Goal: Task Accomplishment & Management: Manage account settings

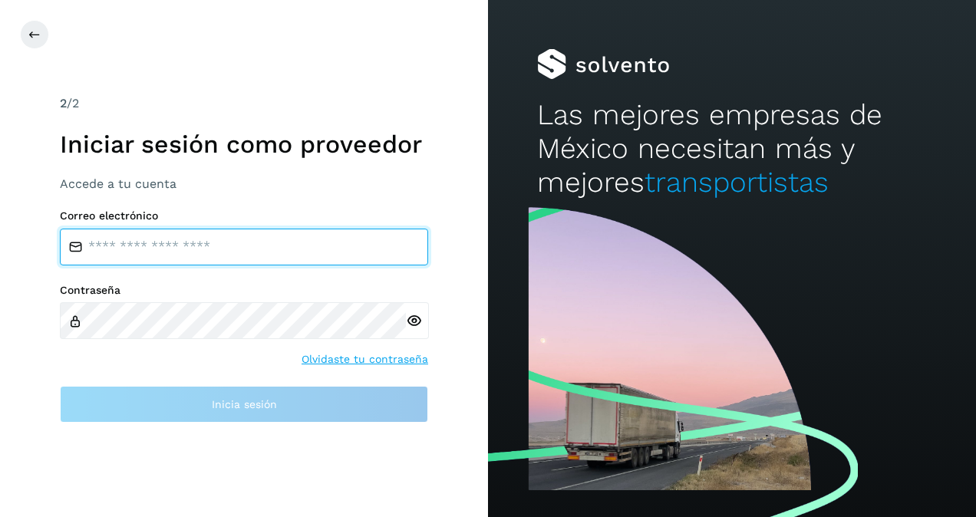
click at [144, 247] on input "email" at bounding box center [244, 247] width 368 height 37
paste input "**********"
type input "**********"
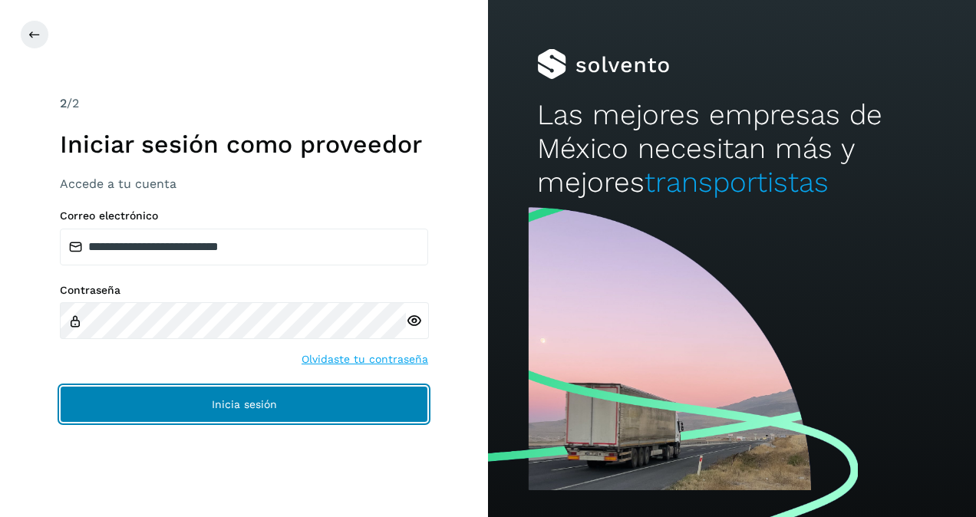
click at [319, 406] on button "Inicia sesión" at bounding box center [244, 404] width 368 height 37
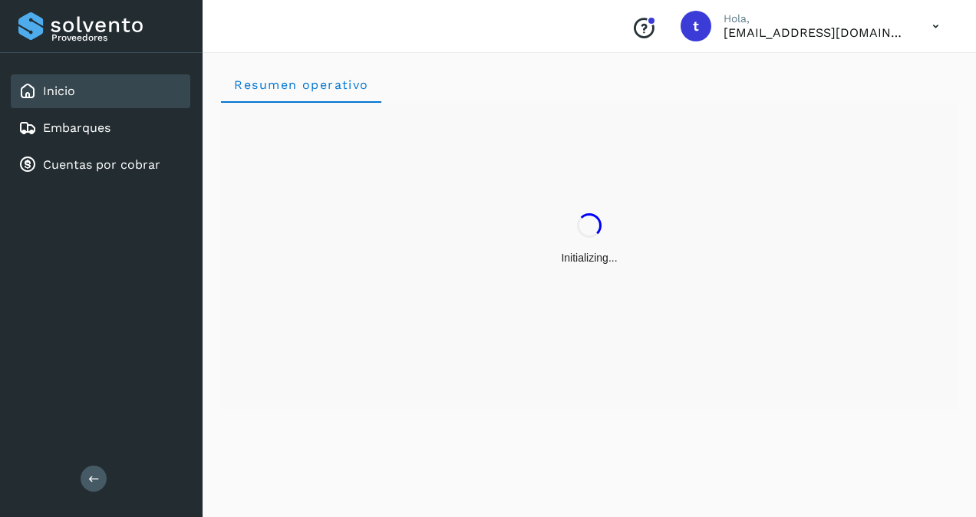
click at [87, 95] on div "Inicio" at bounding box center [100, 91] width 179 height 34
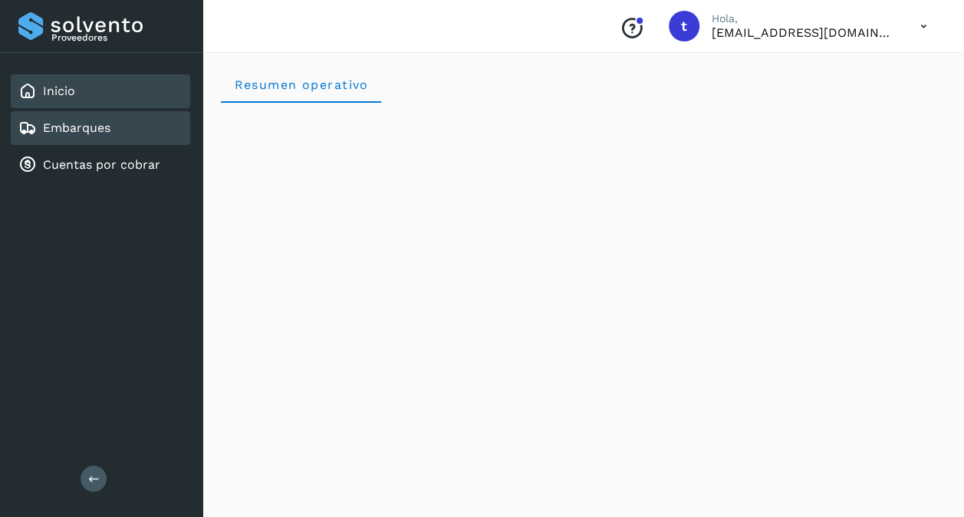
click at [124, 124] on div "Embarques" at bounding box center [100, 128] width 179 height 34
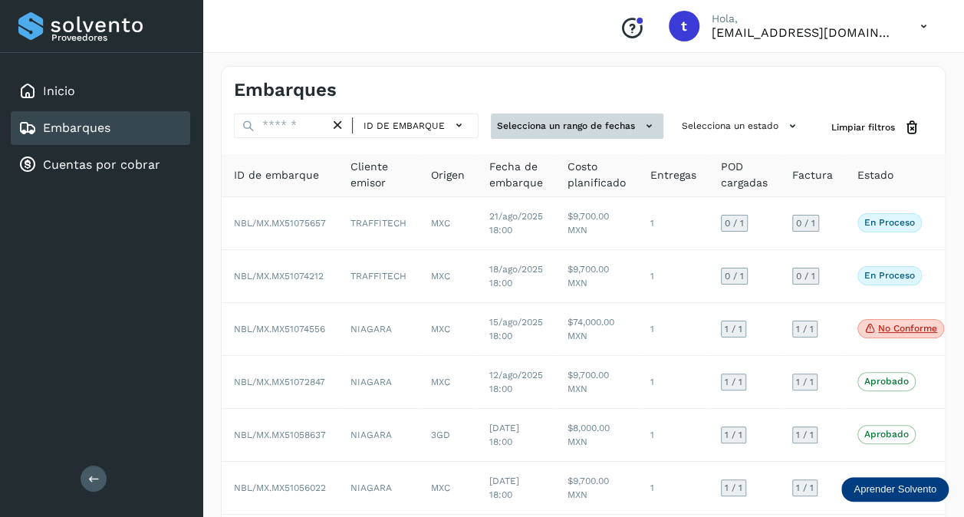
click at [567, 137] on button "Selecciona un rango de fechas" at bounding box center [577, 126] width 173 height 25
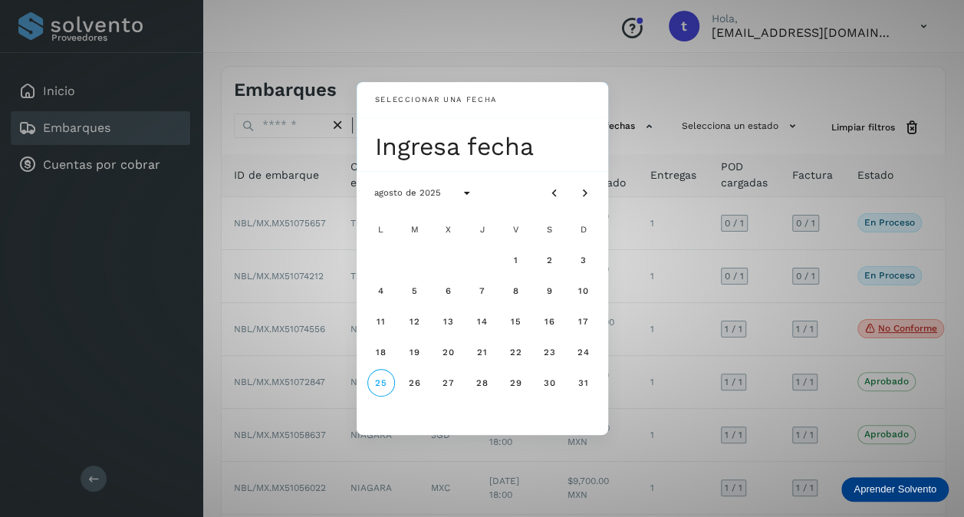
click at [615, 99] on div "Seleccionar una fecha Ingresa fecha agosto de 2025 L M X J V S D 1 2 3 4 5 6 7 …" at bounding box center [482, 258] width 964 height 517
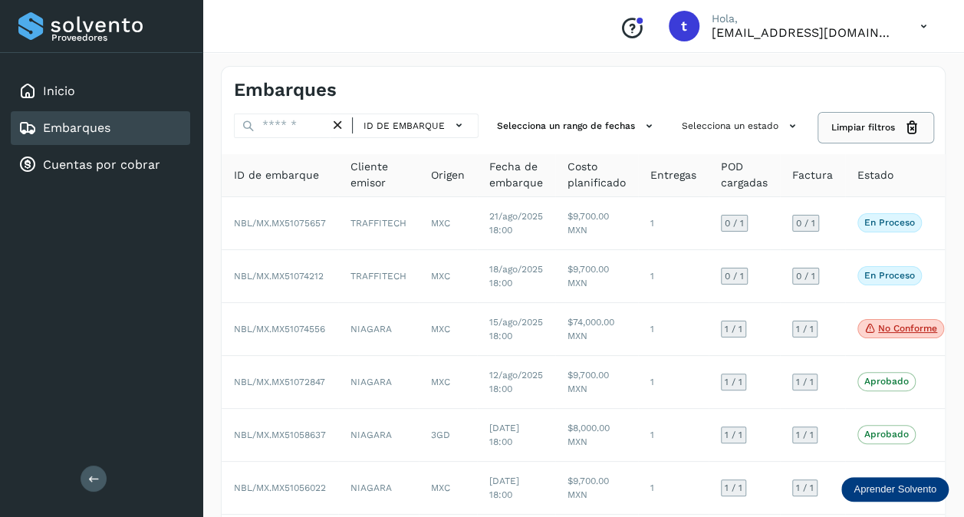
click at [896, 133] on button "Limpiar filtros" at bounding box center [876, 128] width 114 height 28
click at [918, 126] on icon at bounding box center [912, 128] width 16 height 16
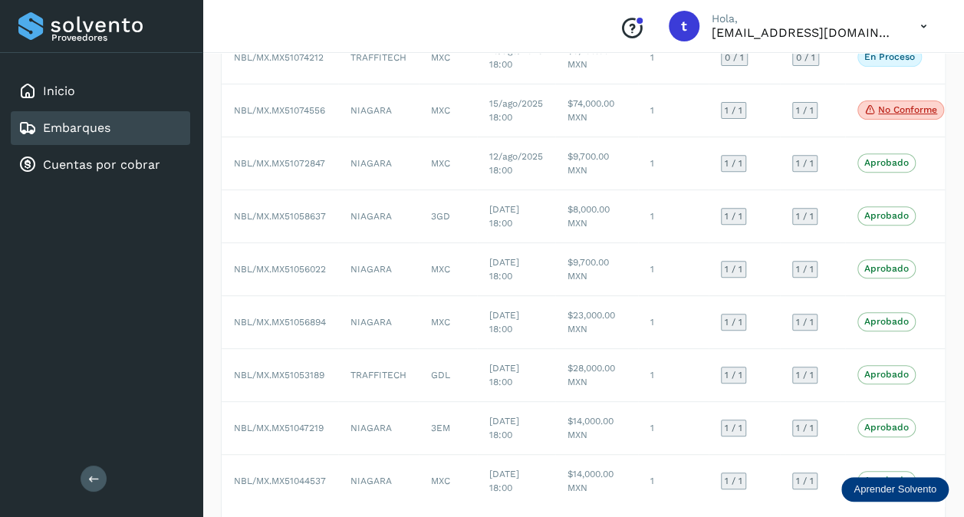
scroll to position [290, 0]
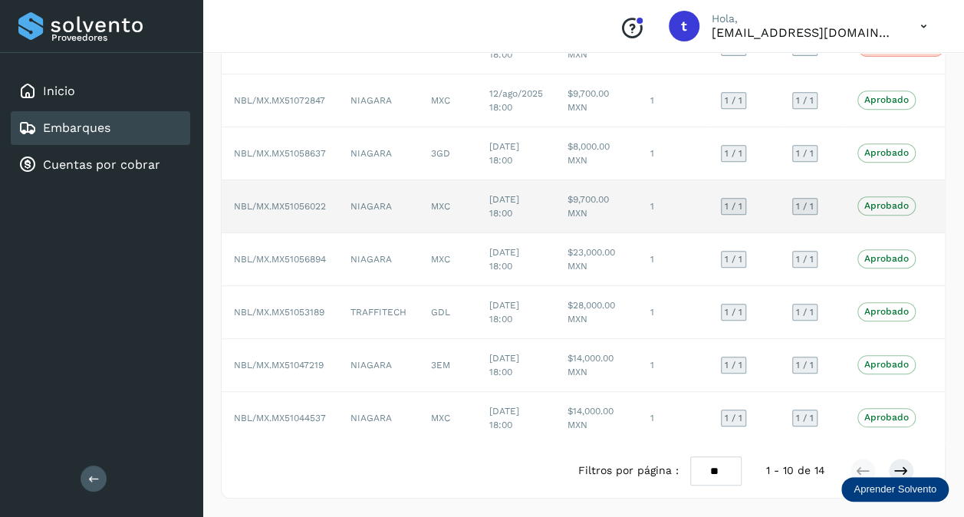
click at [281, 201] on span "NBL/MX.MX51056022" at bounding box center [280, 206] width 92 height 11
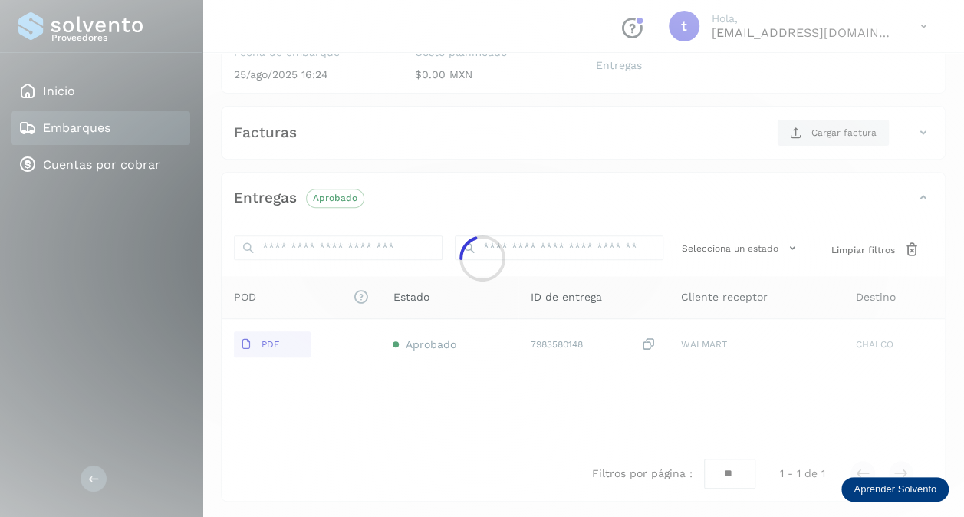
scroll to position [207, 0]
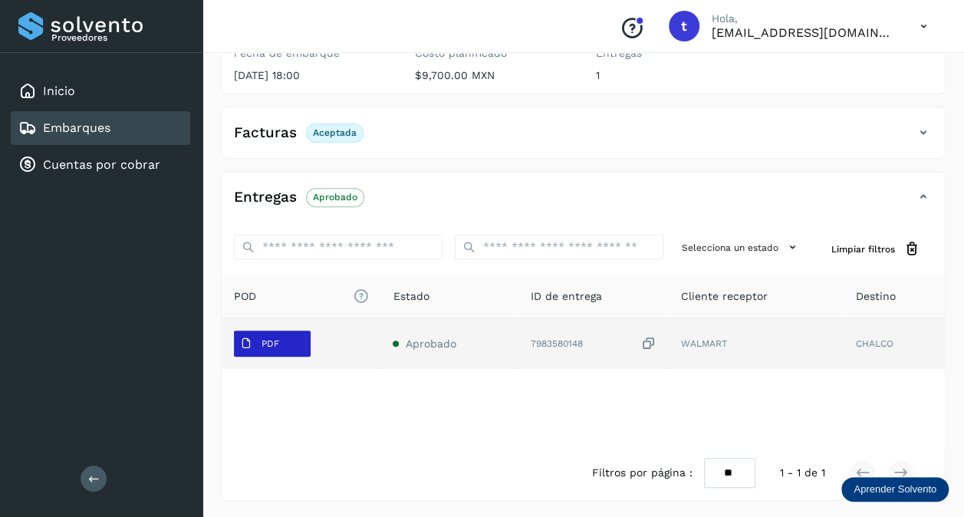
click at [287, 346] on button "PDF" at bounding box center [272, 344] width 77 height 26
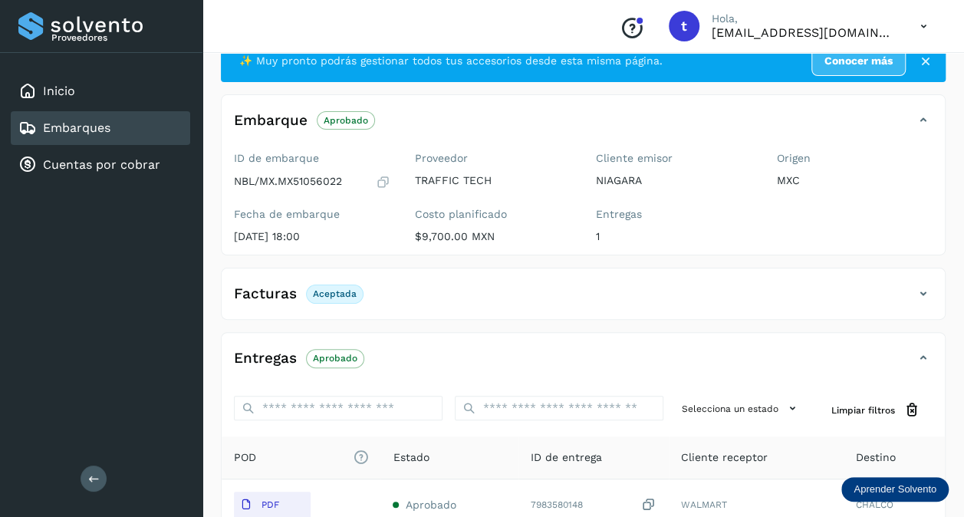
scroll to position [0, 0]
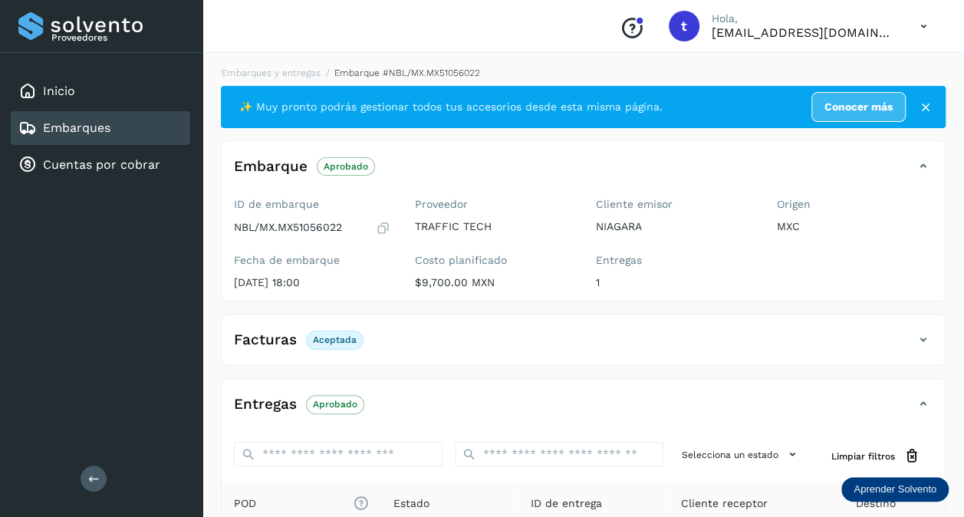
click at [925, 107] on icon at bounding box center [925, 107] width 15 height 15
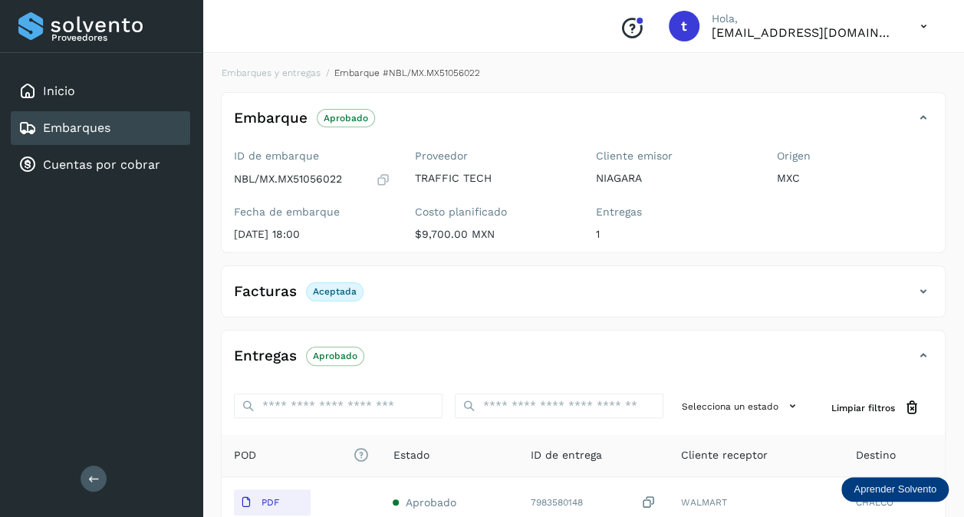
click at [123, 126] on div "Embarques" at bounding box center [100, 128] width 179 height 34
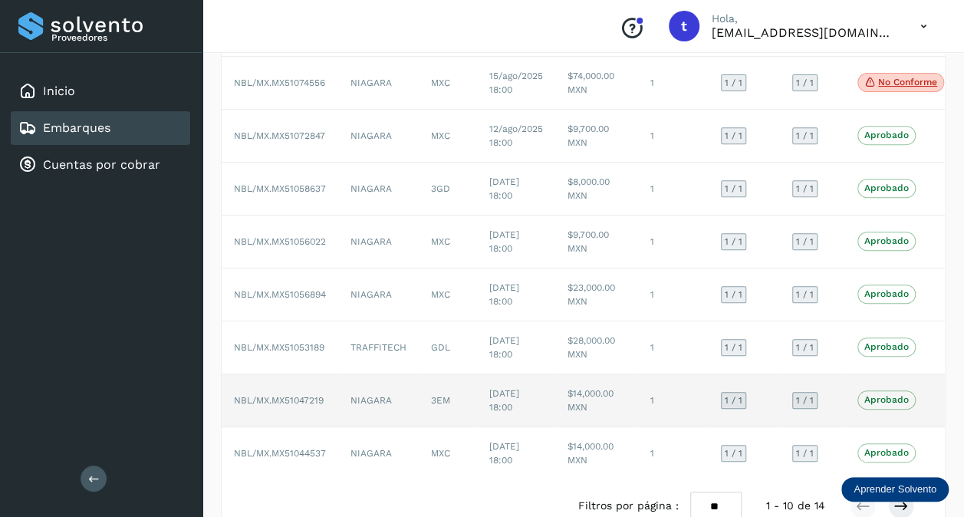
scroll to position [290, 0]
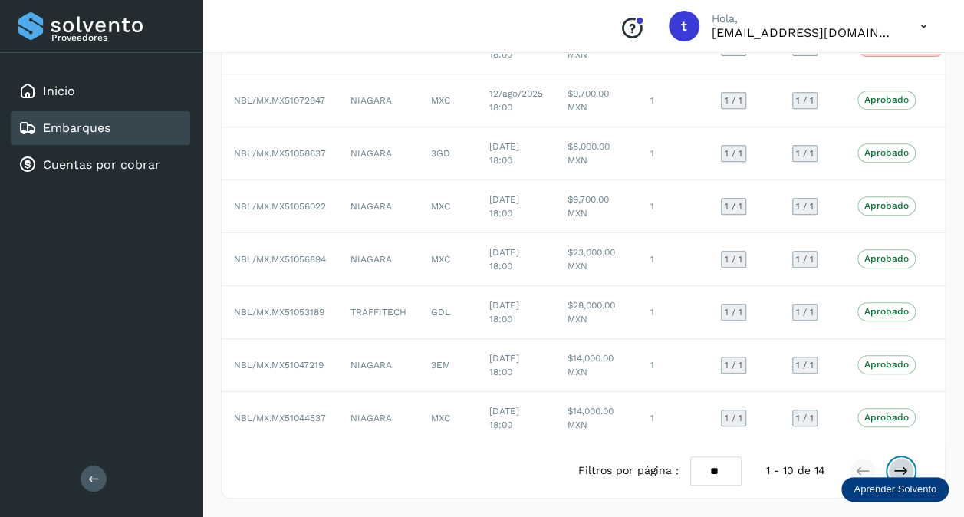
click at [907, 469] on icon at bounding box center [901, 470] width 15 height 15
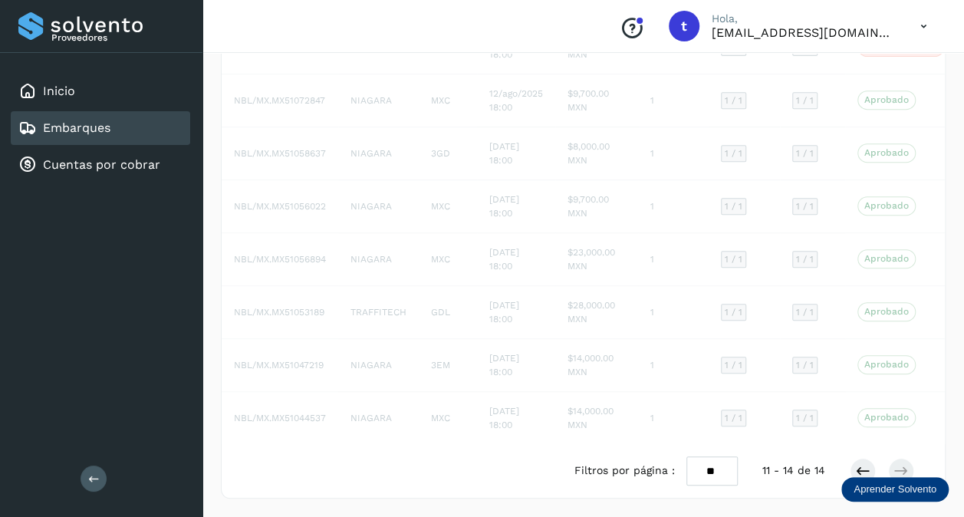
scroll to position [0, 0]
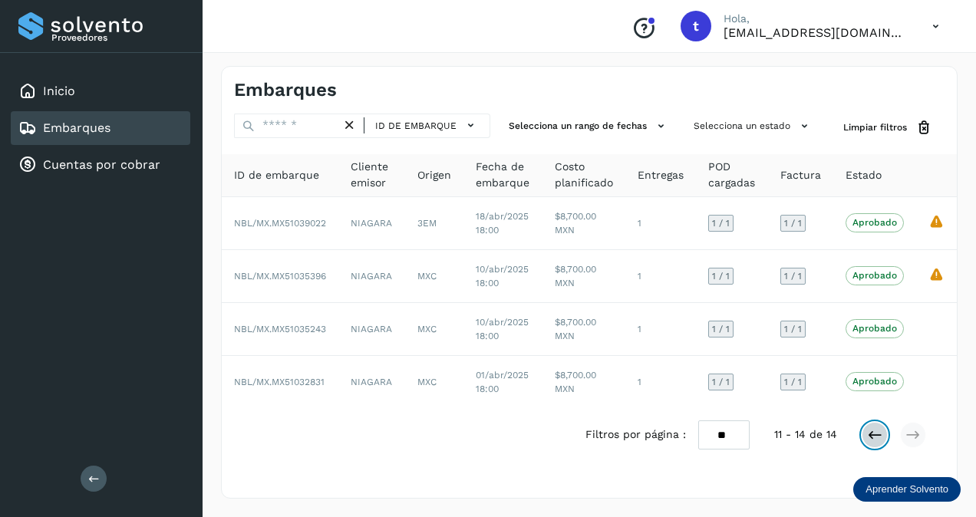
click at [874, 439] on icon at bounding box center [874, 434] width 15 height 15
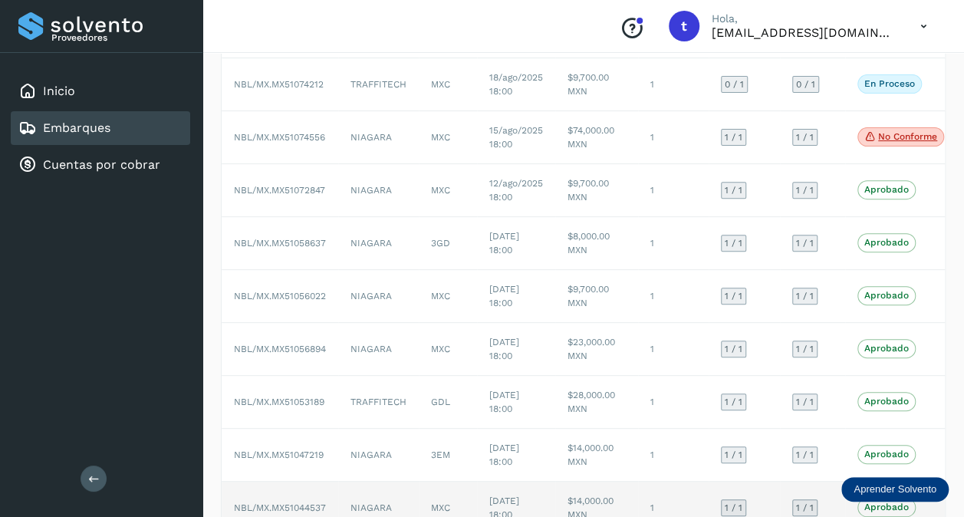
scroll to position [290, 0]
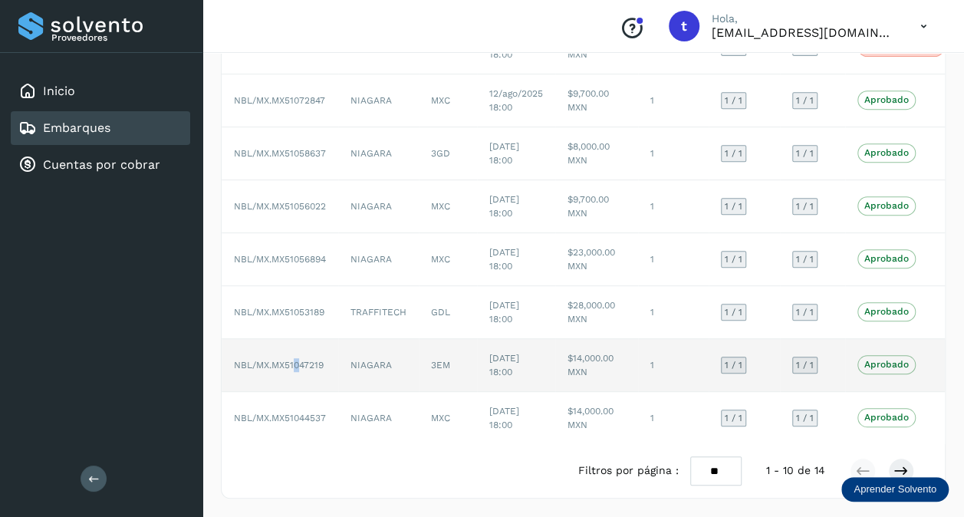
click at [296, 360] on td "NBL/MX.MX51047219" at bounding box center [280, 365] width 117 height 53
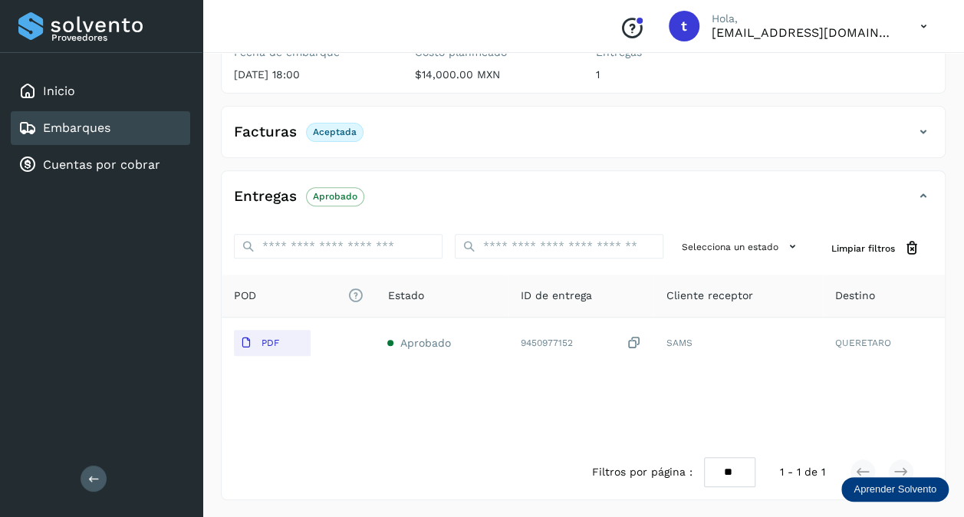
scroll to position [207, 0]
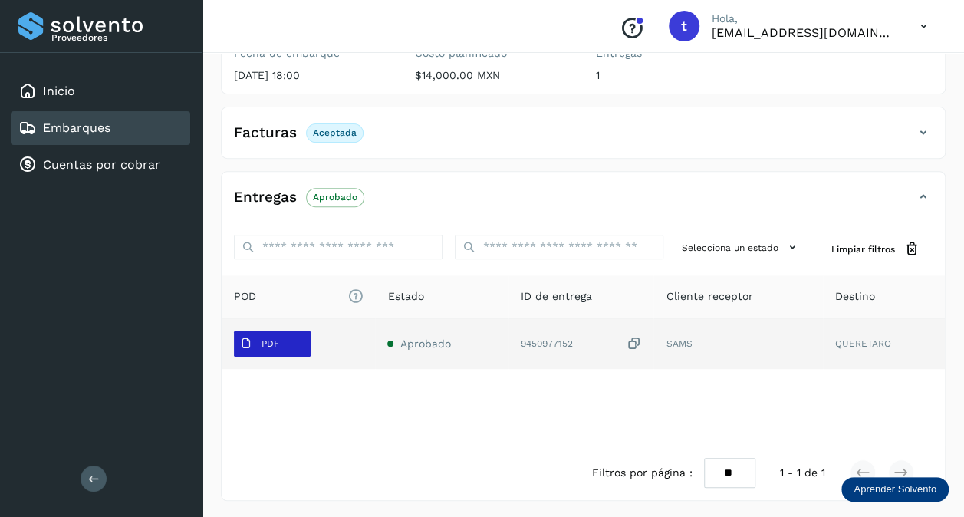
click at [265, 349] on span "PDF" at bounding box center [259, 343] width 51 height 25
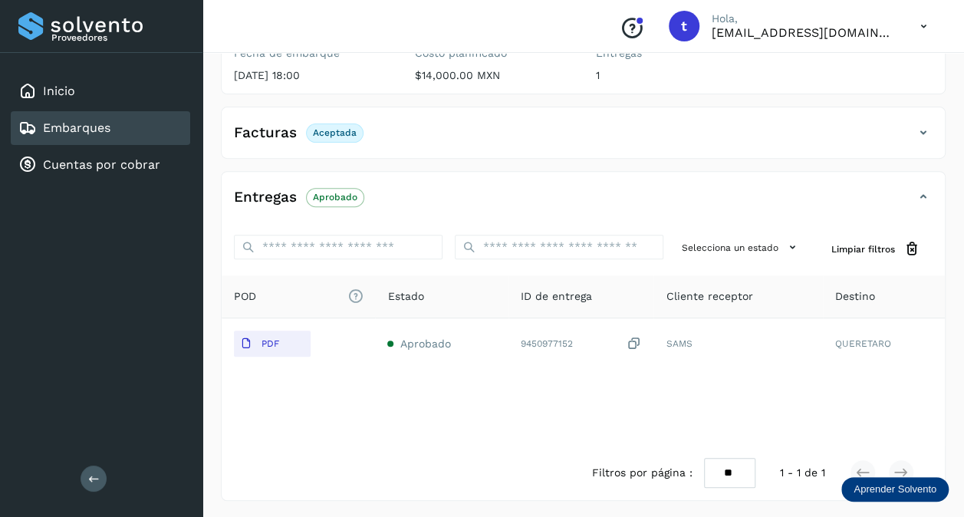
scroll to position [0, 0]
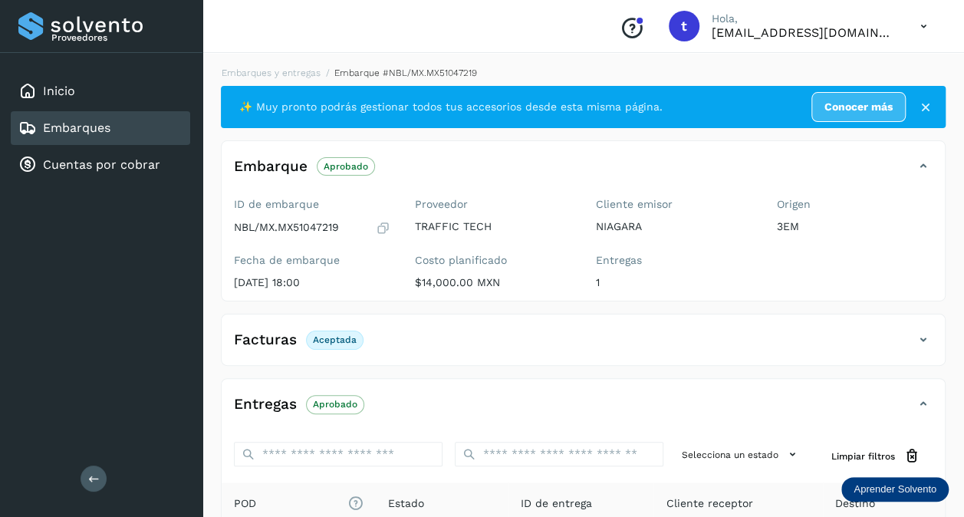
click at [927, 102] on icon at bounding box center [925, 107] width 15 height 15
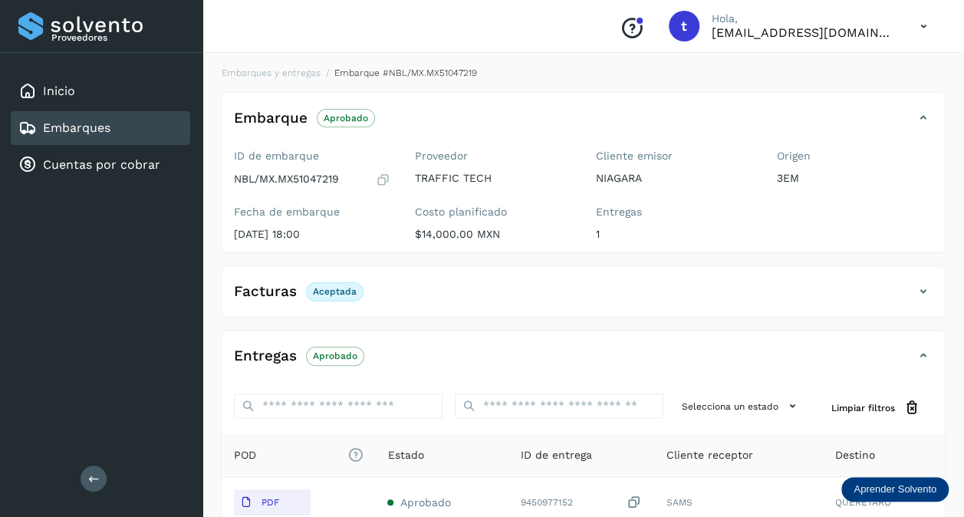
click at [104, 133] on link "Embarques" at bounding box center [76, 127] width 67 height 15
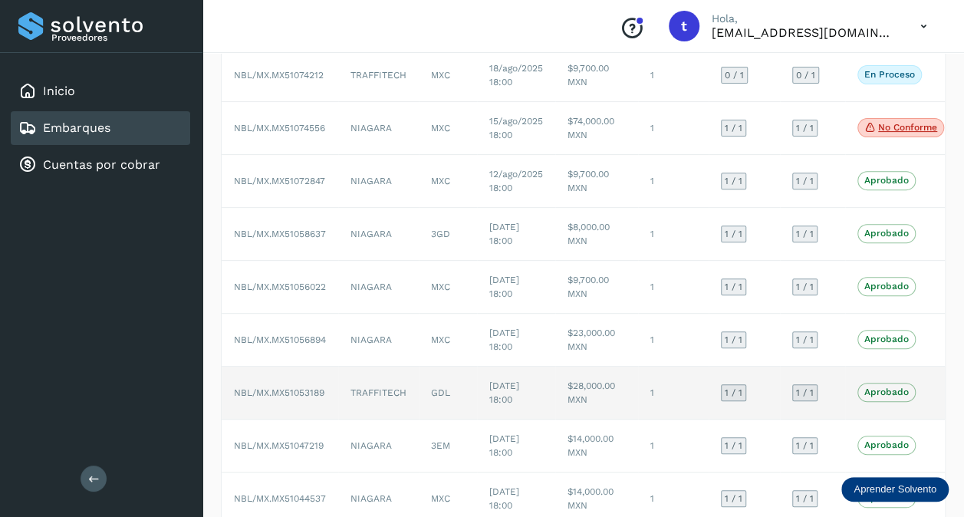
scroll to position [290, 0]
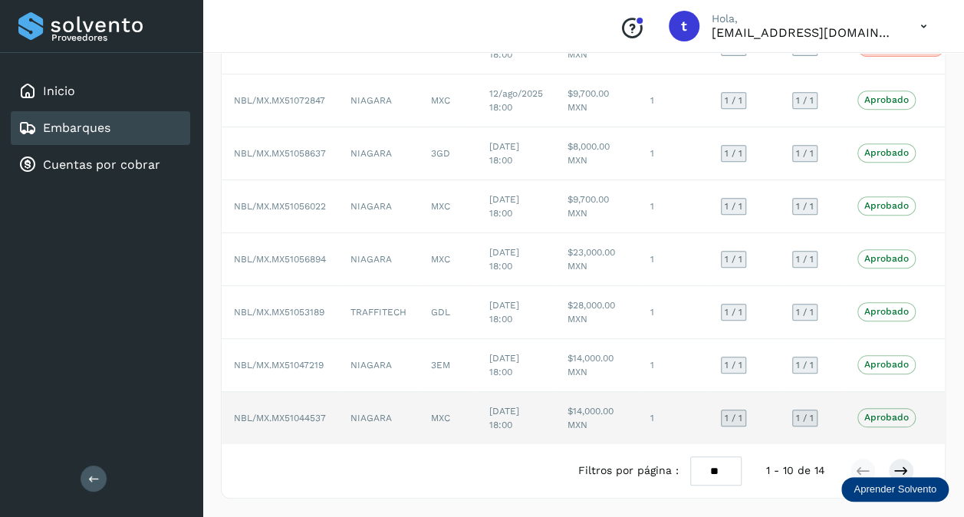
click at [387, 405] on td "NIAGARA" at bounding box center [378, 418] width 81 height 52
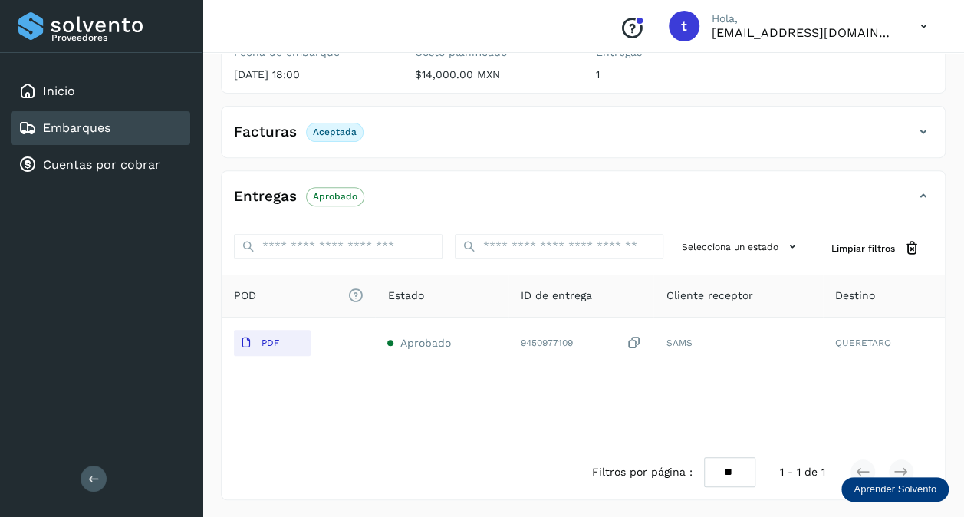
scroll to position [207, 0]
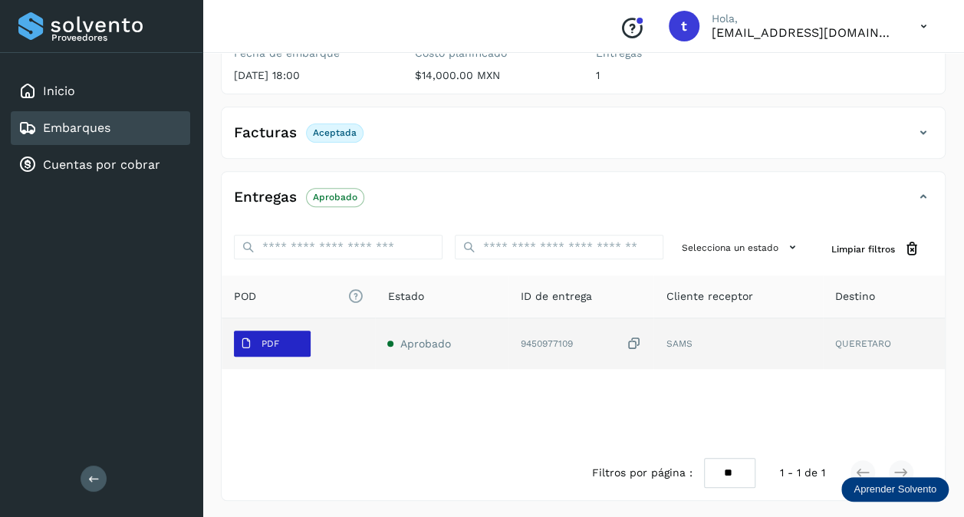
click at [285, 345] on span "PDF" at bounding box center [259, 343] width 51 height 25
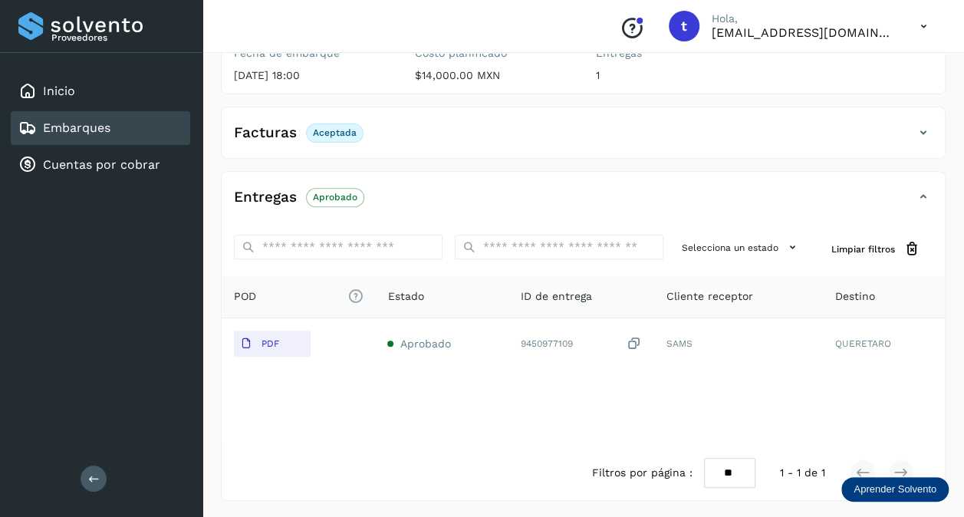
click at [94, 130] on link "Embarques" at bounding box center [76, 127] width 67 height 15
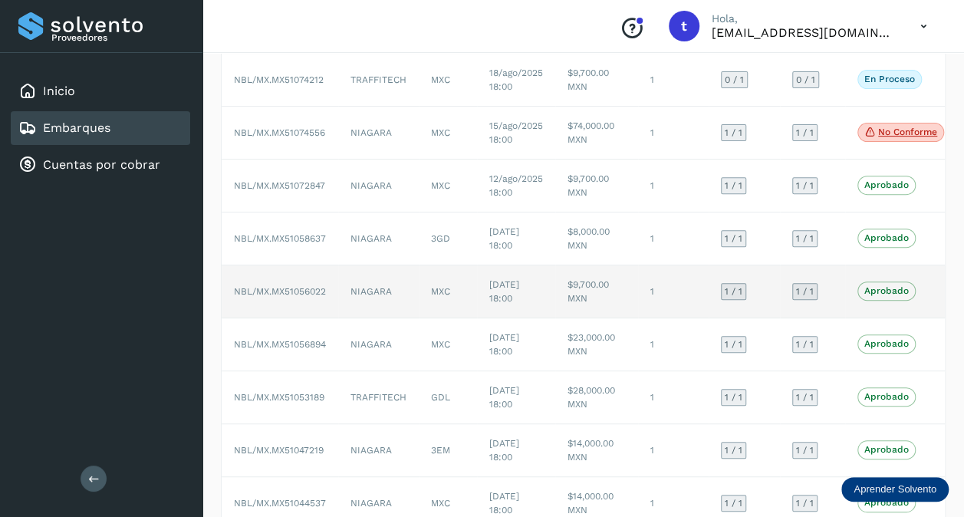
scroll to position [290, 0]
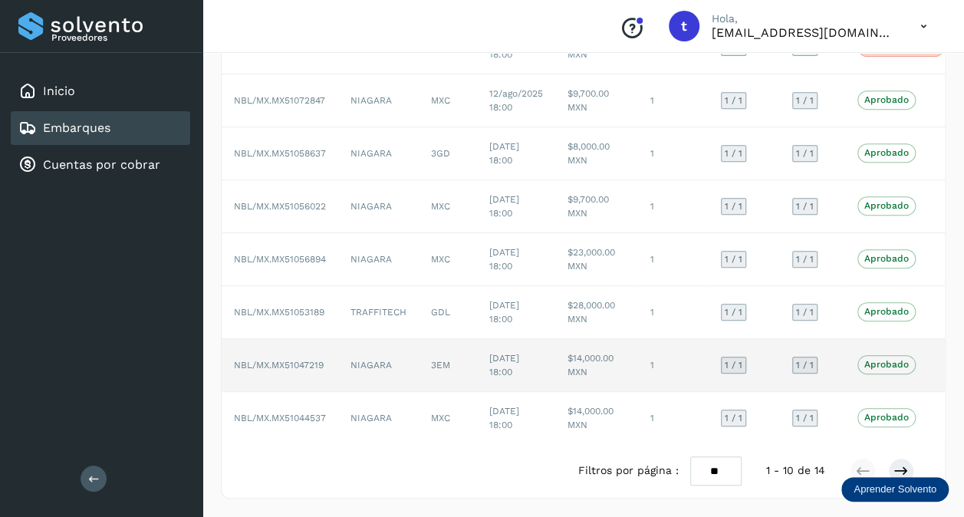
click at [314, 360] on span "NBL/MX.MX51047219" at bounding box center [279, 365] width 90 height 11
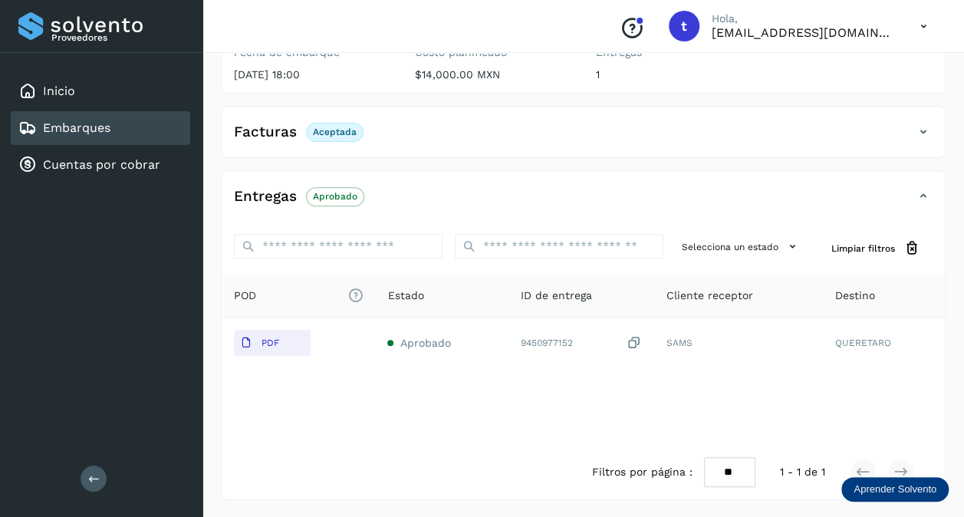
scroll to position [207, 0]
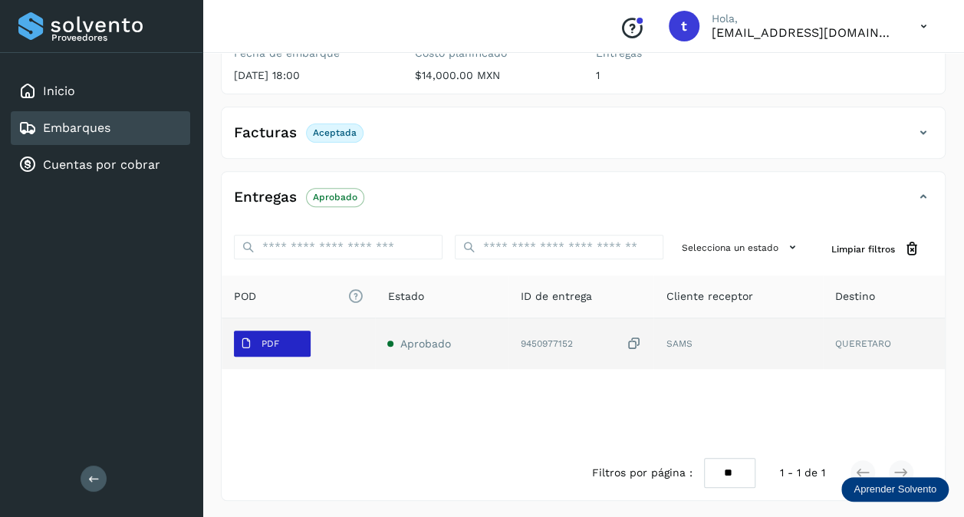
click at [276, 345] on p "PDF" at bounding box center [271, 343] width 18 height 11
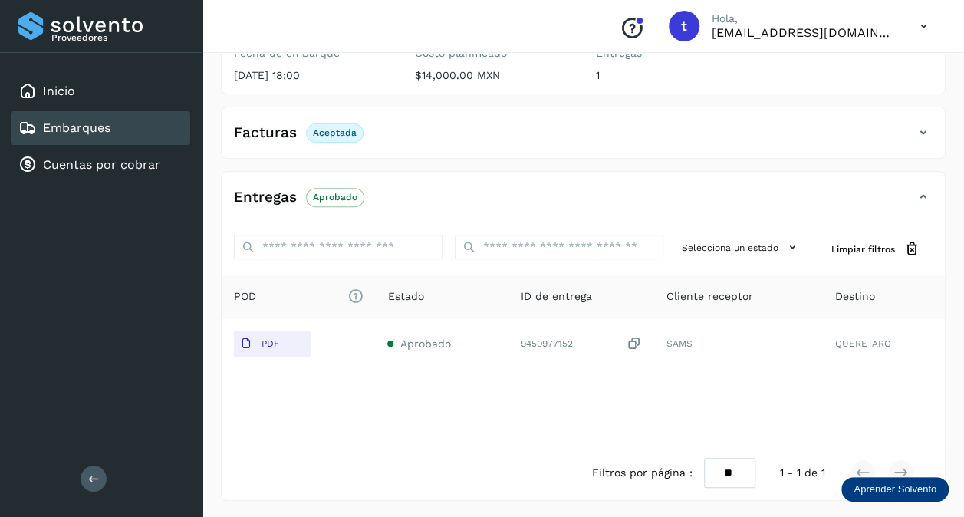
click at [137, 134] on div "Embarques" at bounding box center [100, 128] width 179 height 34
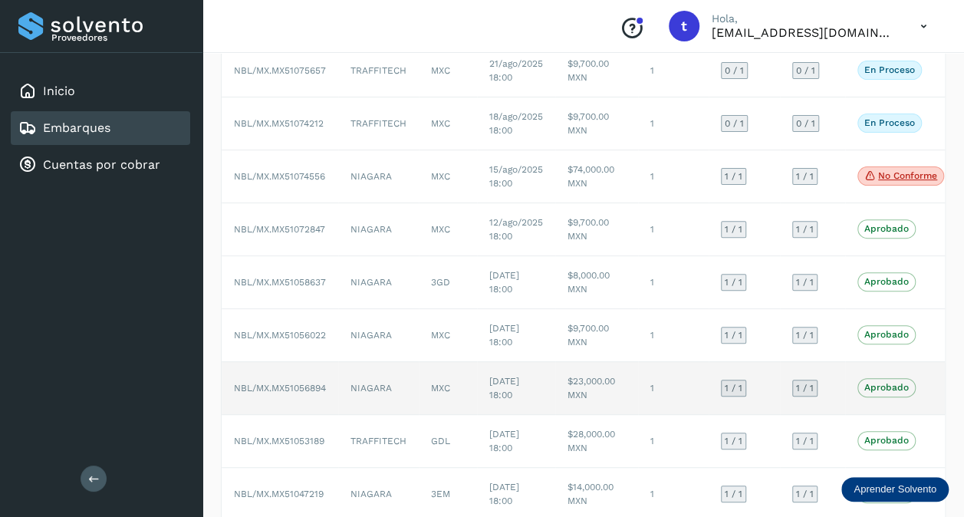
scroll to position [290, 0]
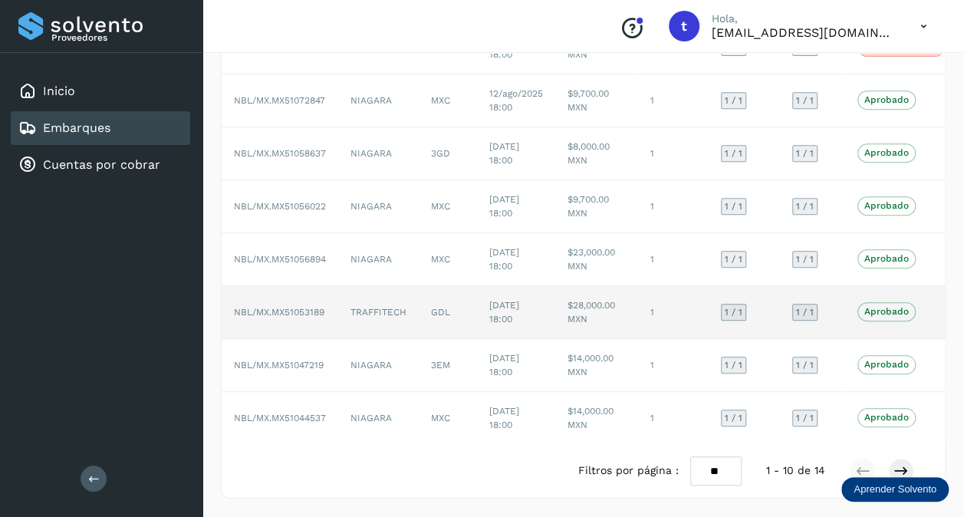
click at [293, 307] on span "NBL/MX.MX51053189" at bounding box center [279, 312] width 91 height 11
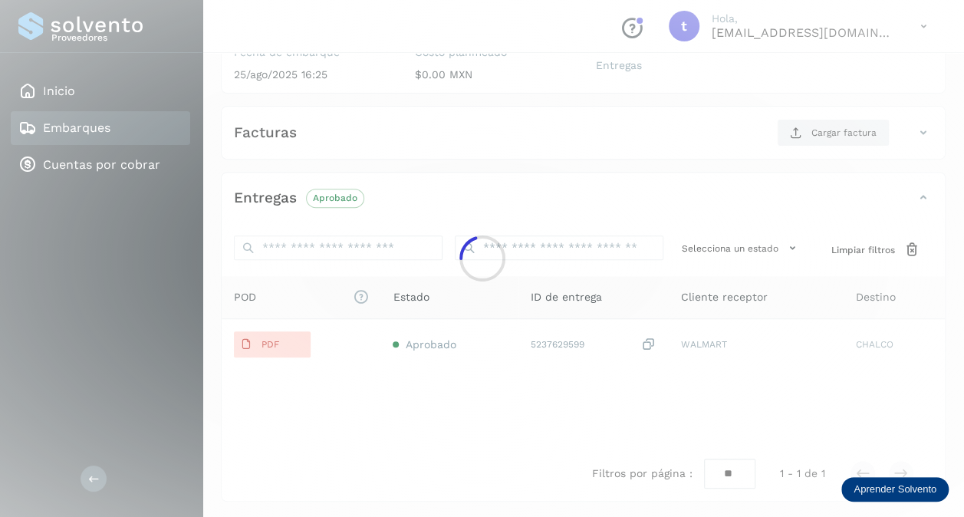
scroll to position [277, 0]
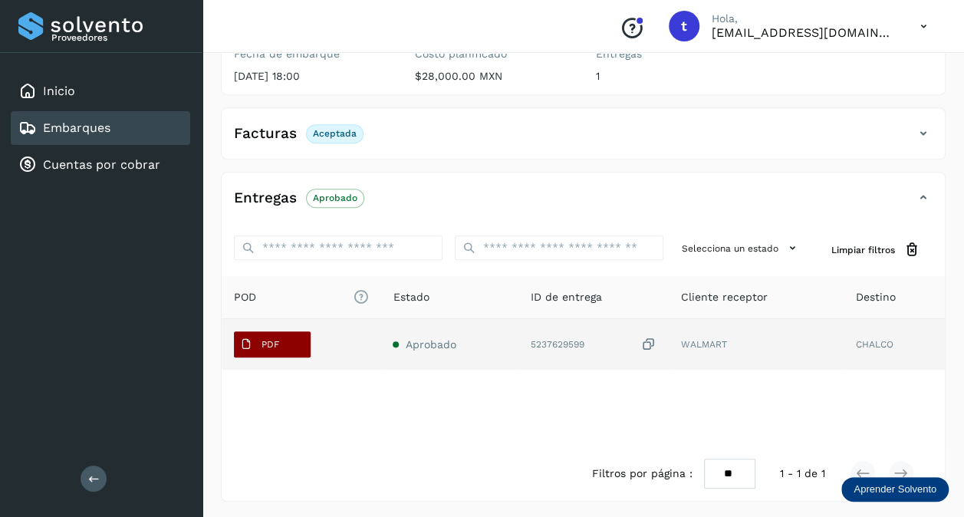
click at [286, 335] on button "PDF" at bounding box center [272, 344] width 77 height 26
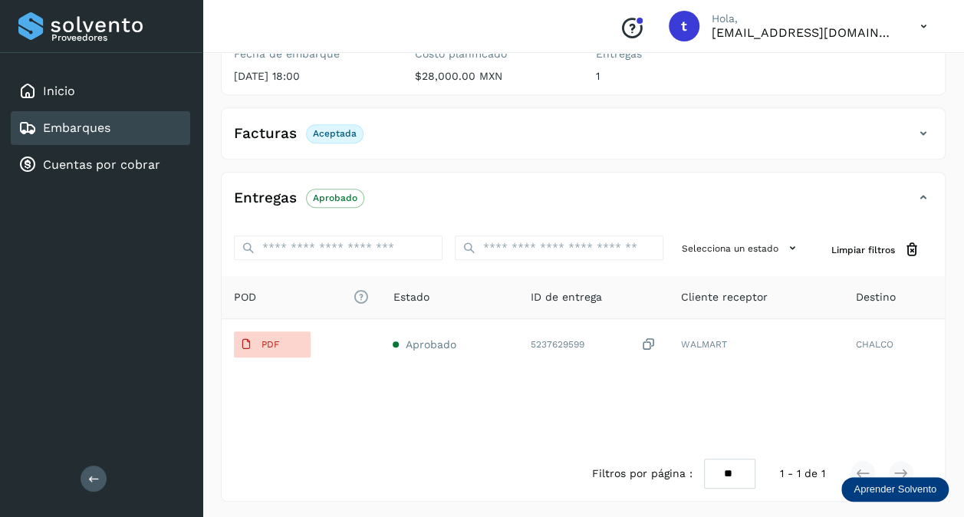
click at [98, 131] on link "Embarques" at bounding box center [76, 127] width 67 height 15
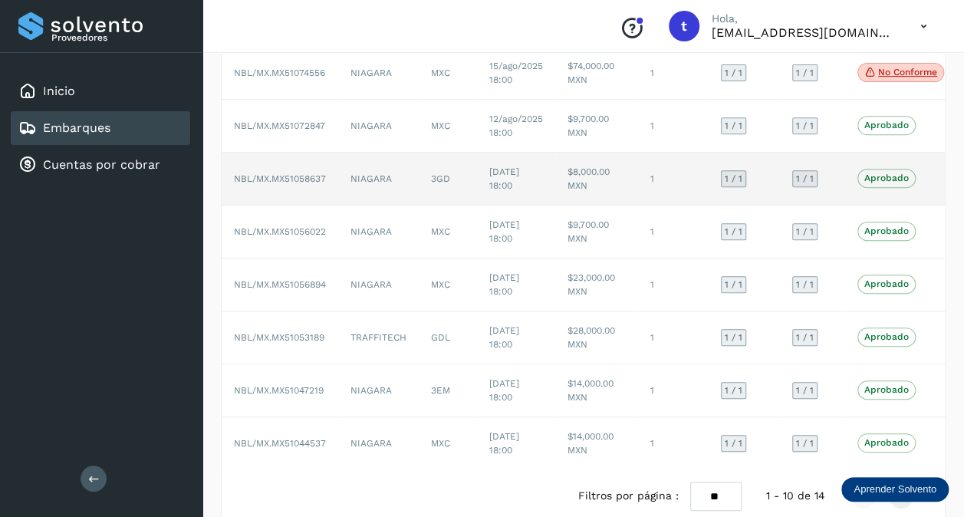
scroll to position [290, 0]
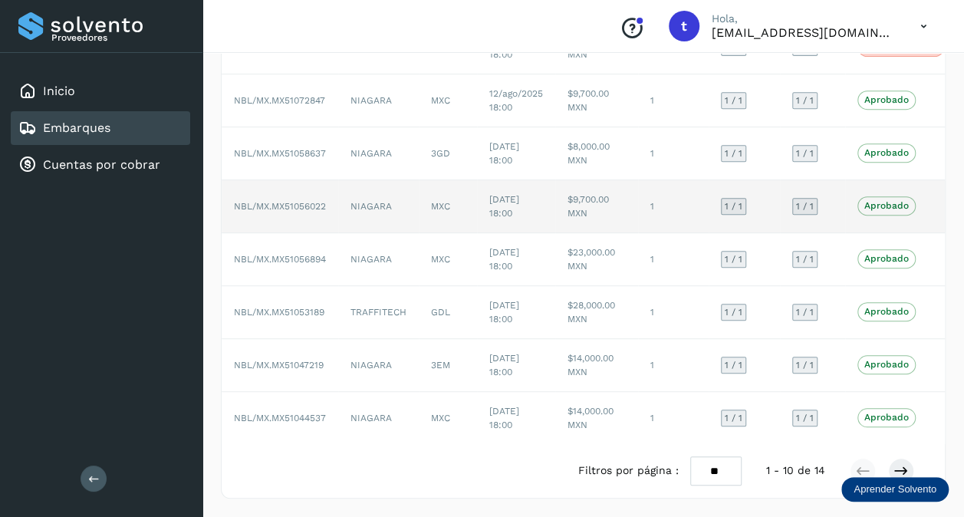
click at [292, 202] on td "NBL/MX.MX51056022" at bounding box center [280, 206] width 117 height 53
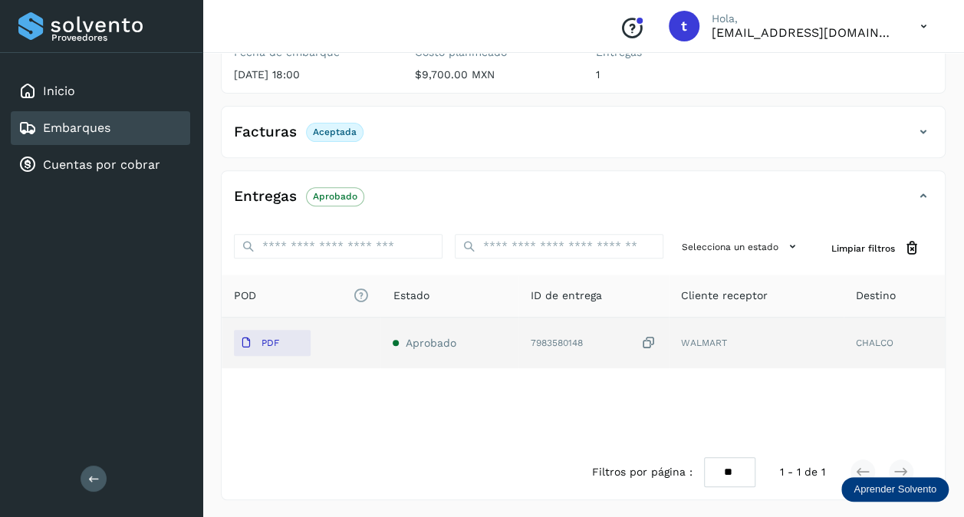
scroll to position [207, 0]
click at [272, 331] on span "PDF" at bounding box center [259, 343] width 51 height 25
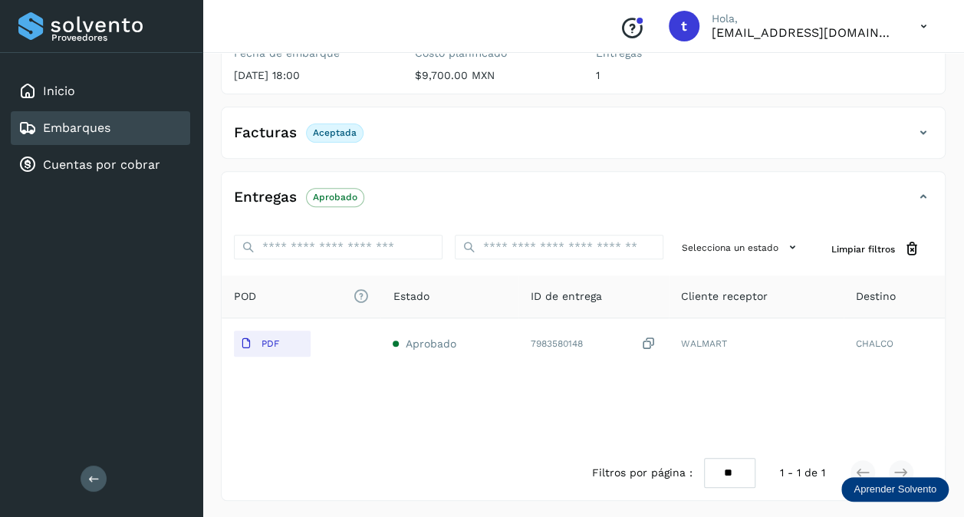
click at [85, 121] on link "Embarques" at bounding box center [76, 127] width 67 height 15
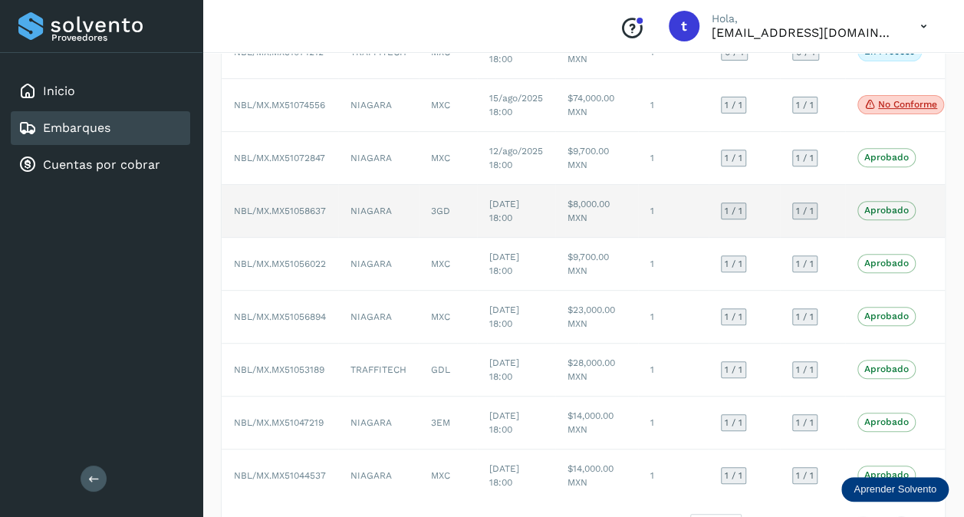
scroll to position [290, 0]
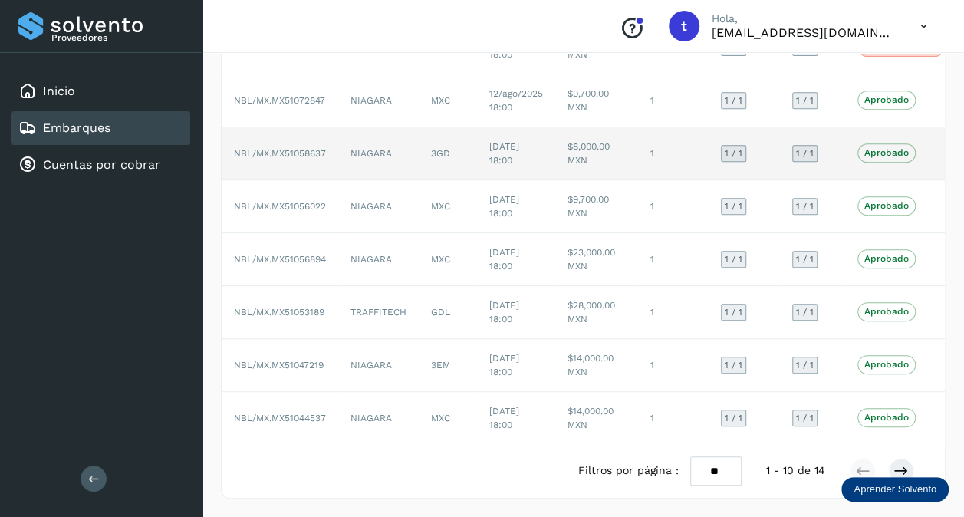
click at [288, 148] on span "NBL/MX.MX51058637" at bounding box center [280, 153] width 92 height 11
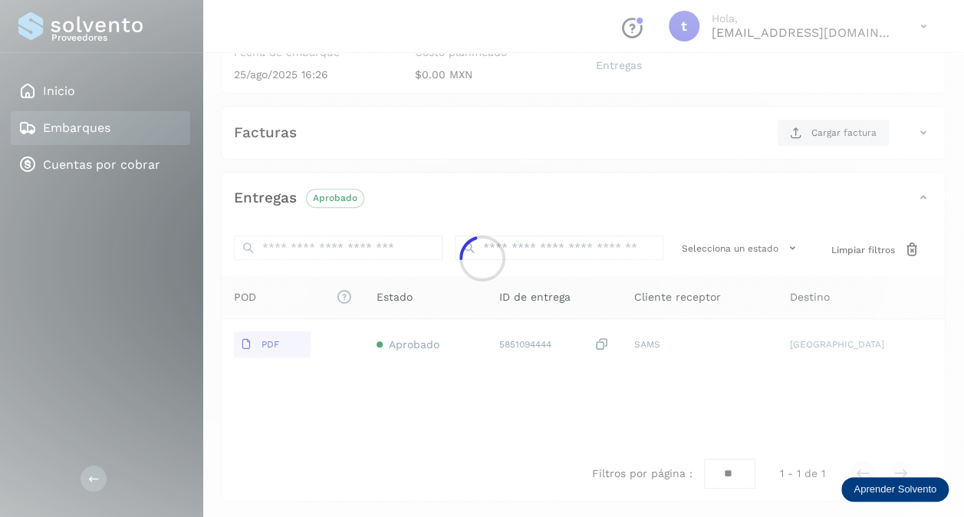
scroll to position [207, 0]
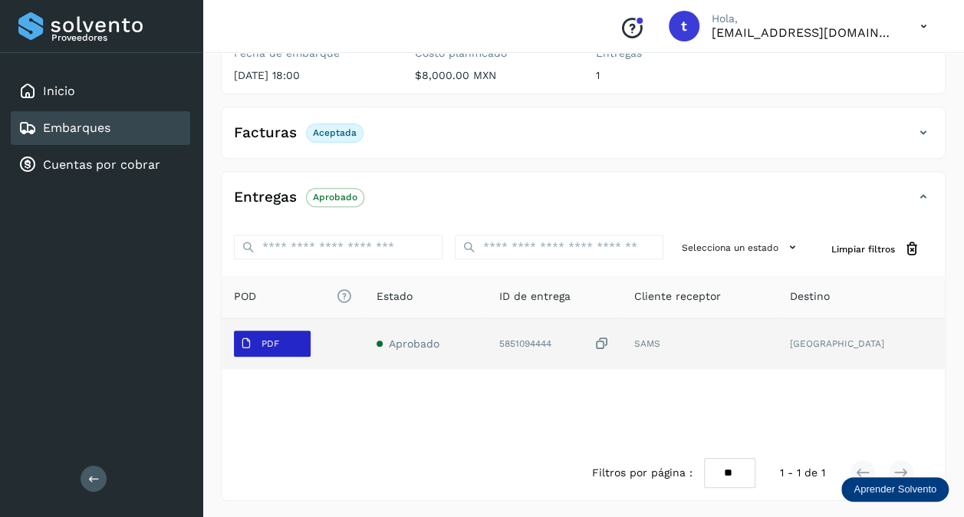
click at [274, 342] on p "PDF" at bounding box center [271, 343] width 18 height 11
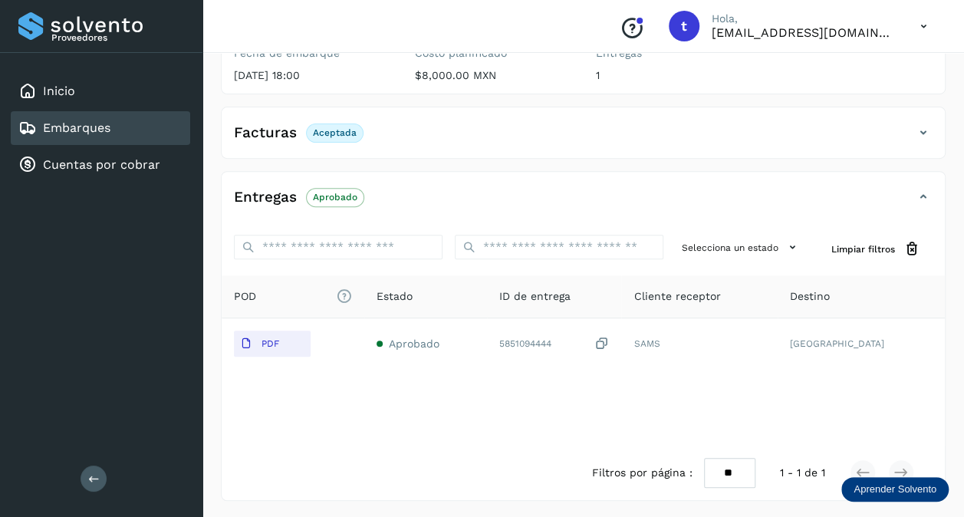
click at [57, 115] on div "Embarques" at bounding box center [100, 128] width 179 height 34
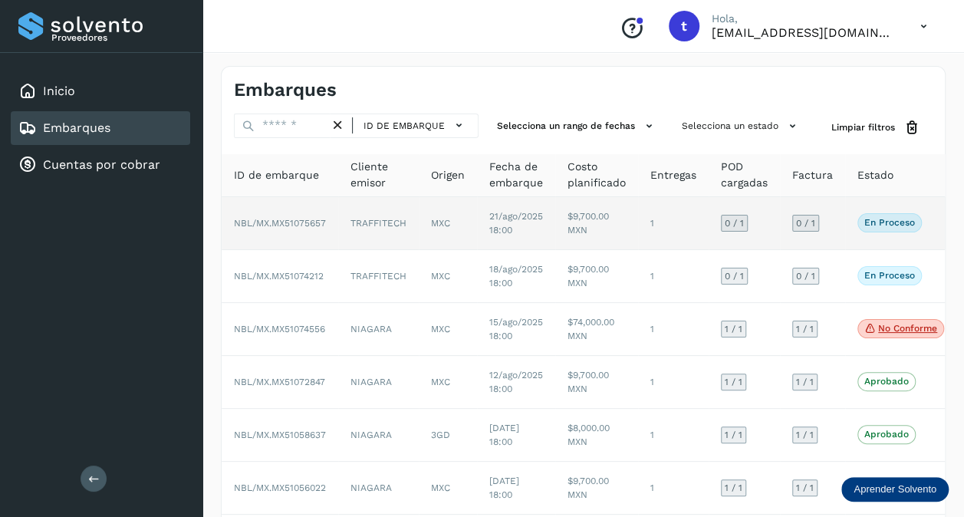
click at [291, 218] on span "NBL/MX.MX51075657" at bounding box center [280, 223] width 92 height 11
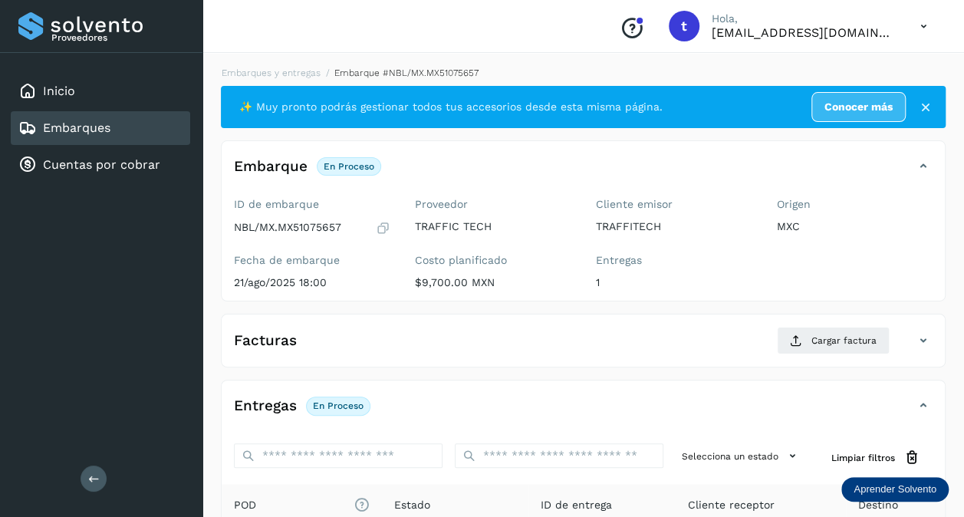
click at [99, 131] on link "Embarques" at bounding box center [76, 127] width 67 height 15
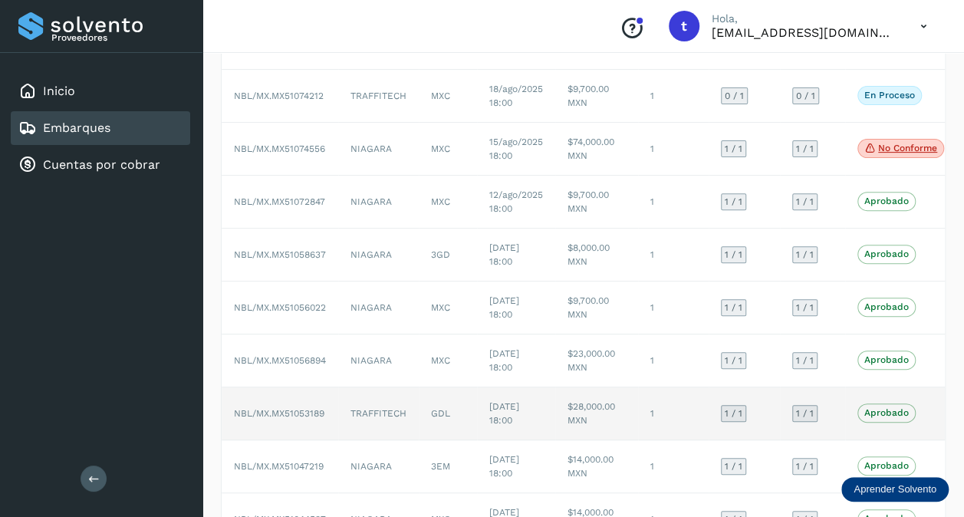
scroll to position [290, 0]
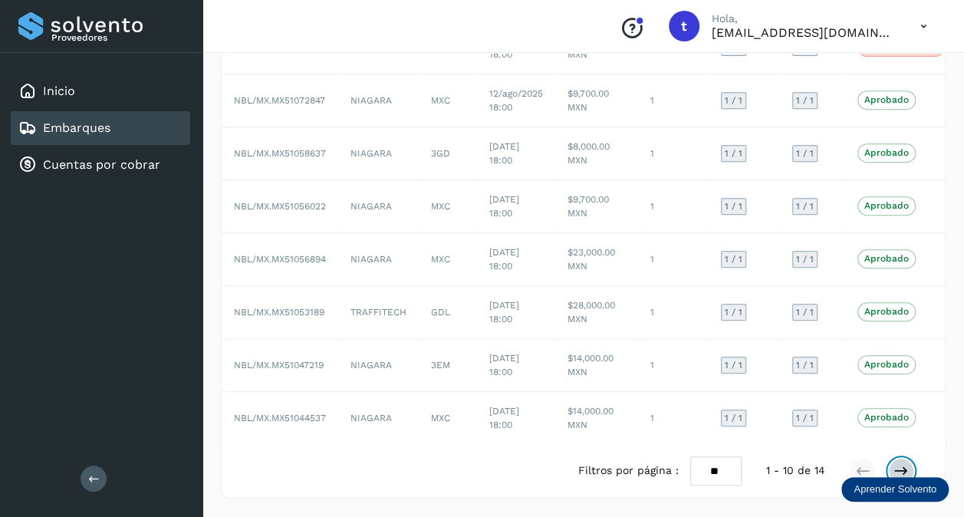
click at [907, 471] on icon at bounding box center [901, 470] width 15 height 15
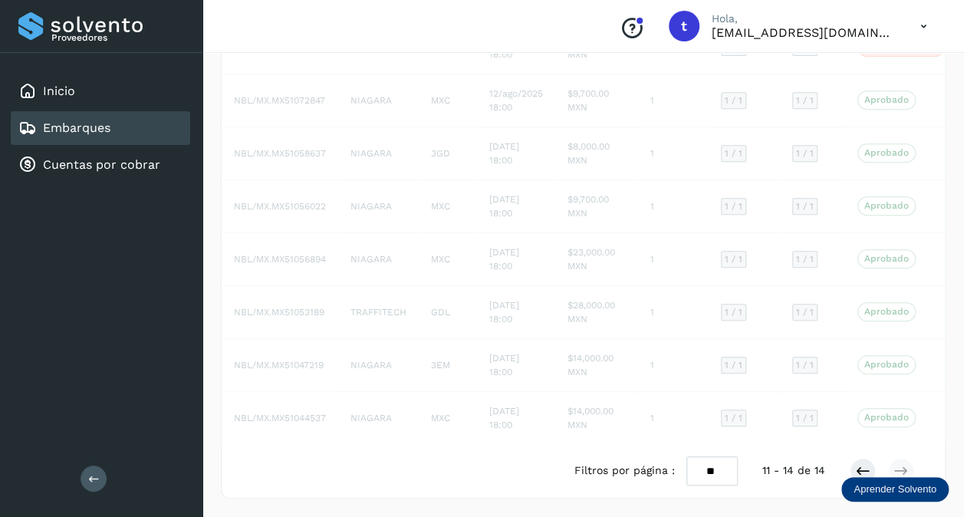
scroll to position [0, 0]
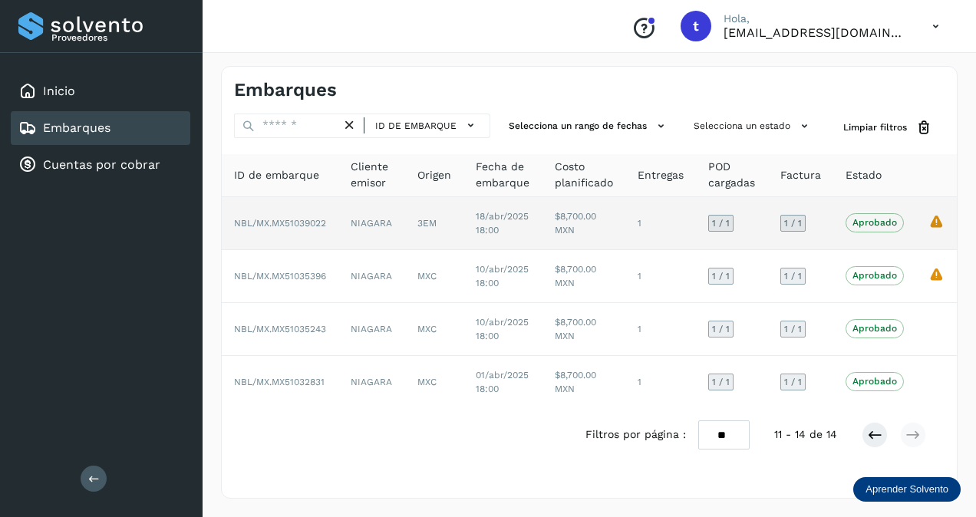
click at [281, 207] on td "NBL/MX.MX51039022" at bounding box center [280, 223] width 117 height 53
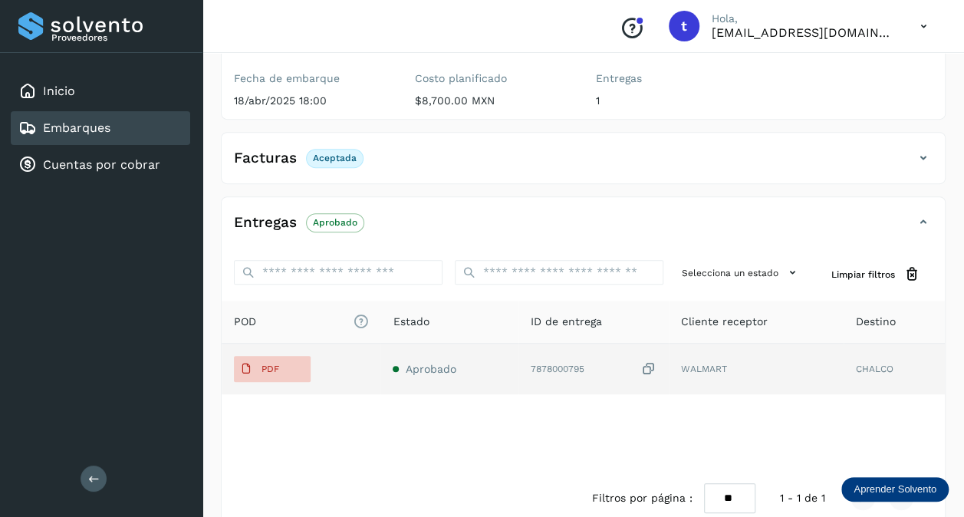
scroll to position [277, 0]
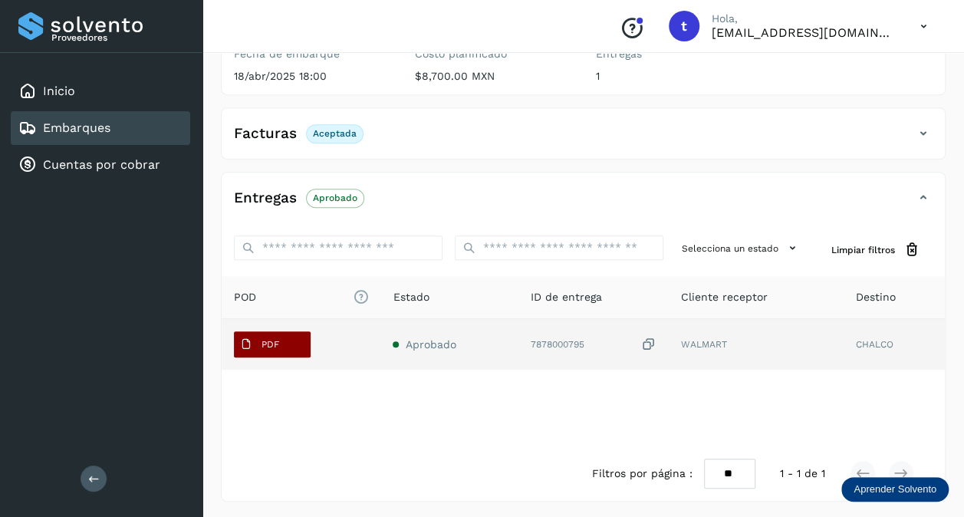
click at [267, 334] on span "PDF" at bounding box center [259, 344] width 51 height 25
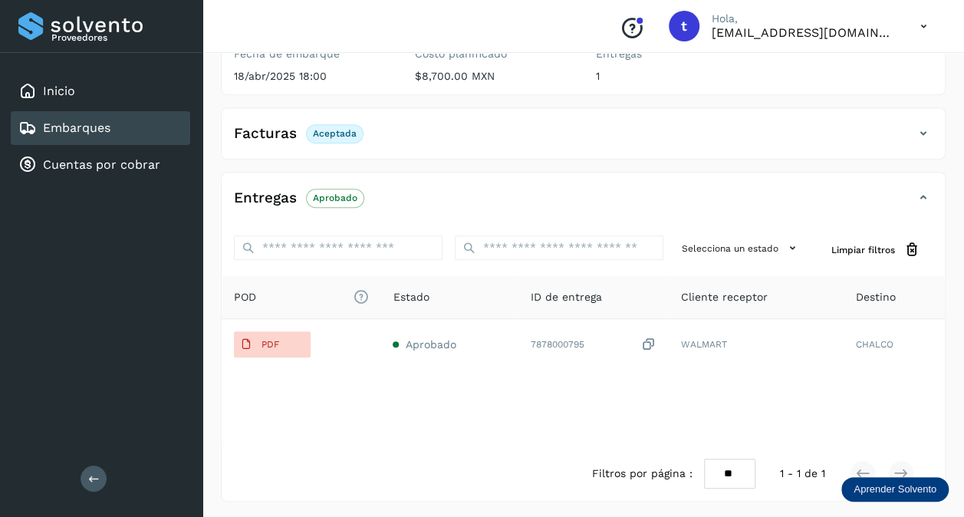
click at [110, 124] on div "Embarques" at bounding box center [100, 128] width 179 height 34
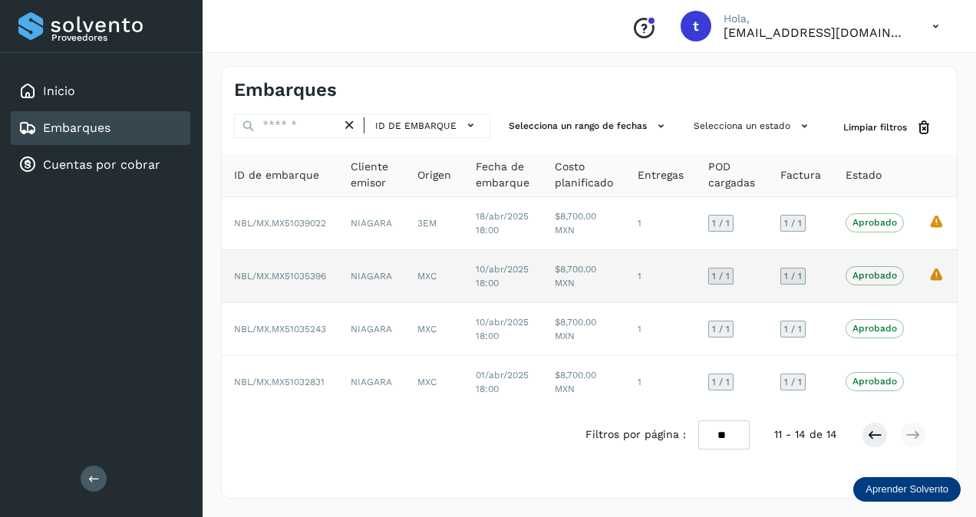
click at [324, 268] on td "NBL/MX.MX51035396" at bounding box center [280, 276] width 117 height 53
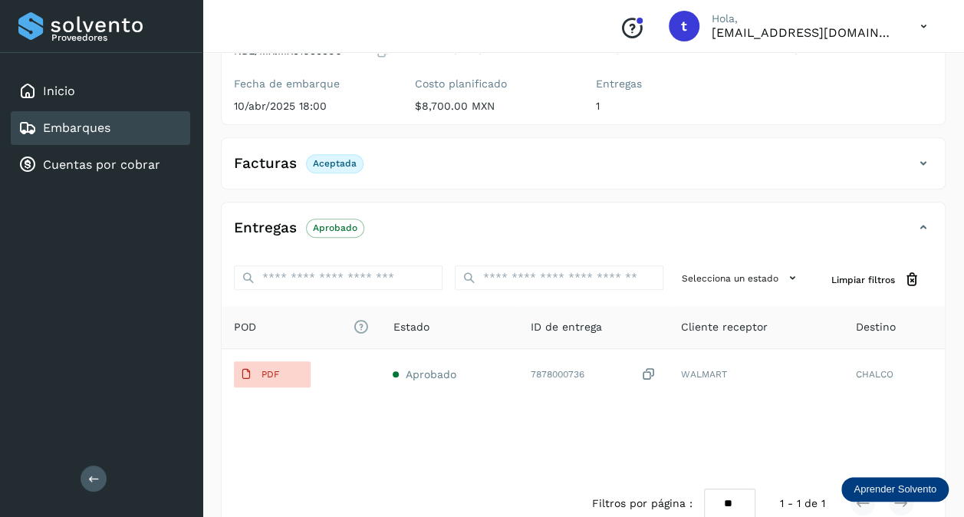
scroll to position [277, 0]
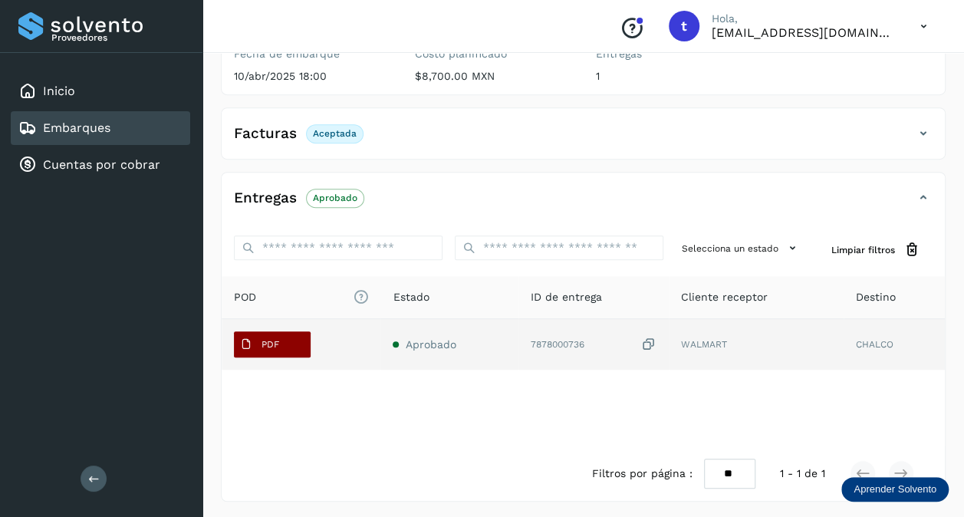
click at [277, 342] on p "PDF" at bounding box center [271, 344] width 18 height 11
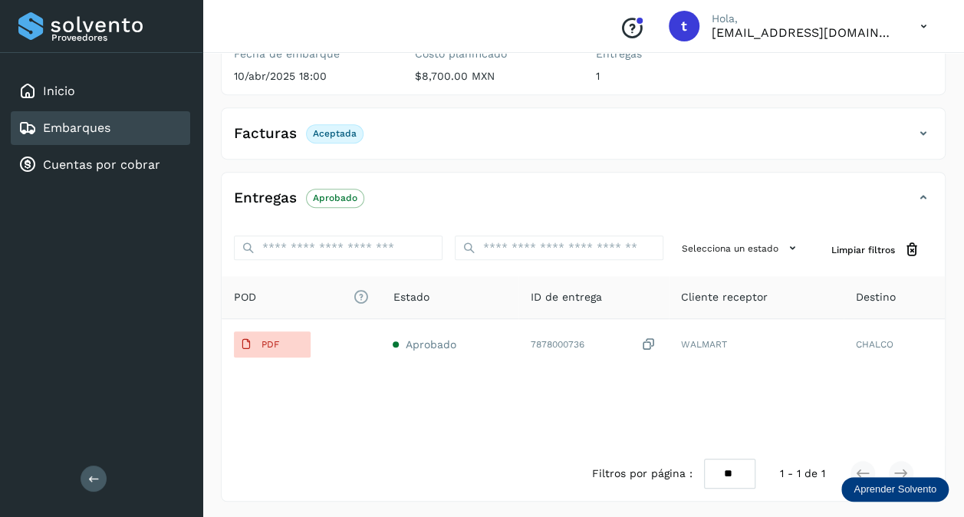
click at [111, 137] on div "Embarques" at bounding box center [100, 128] width 179 height 34
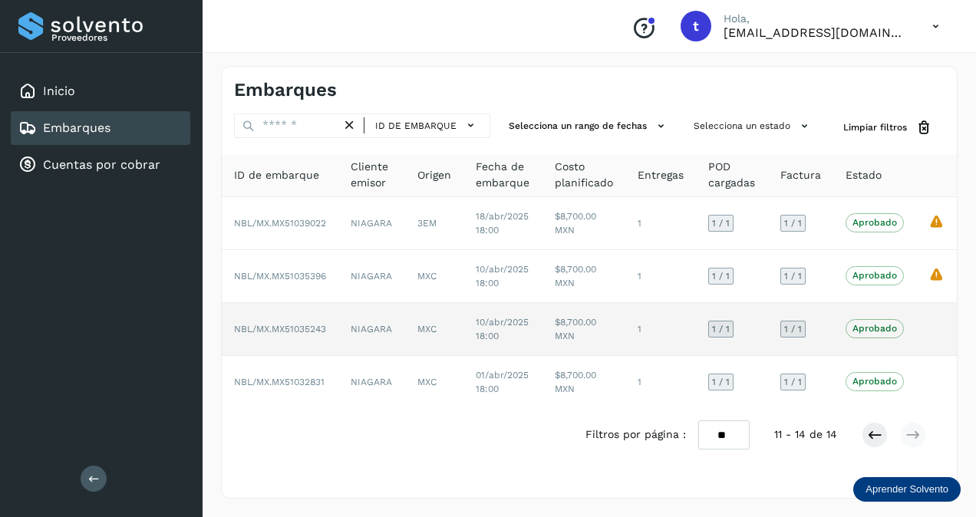
click at [295, 327] on span "NBL/MX.MX51035243" at bounding box center [280, 329] width 92 height 11
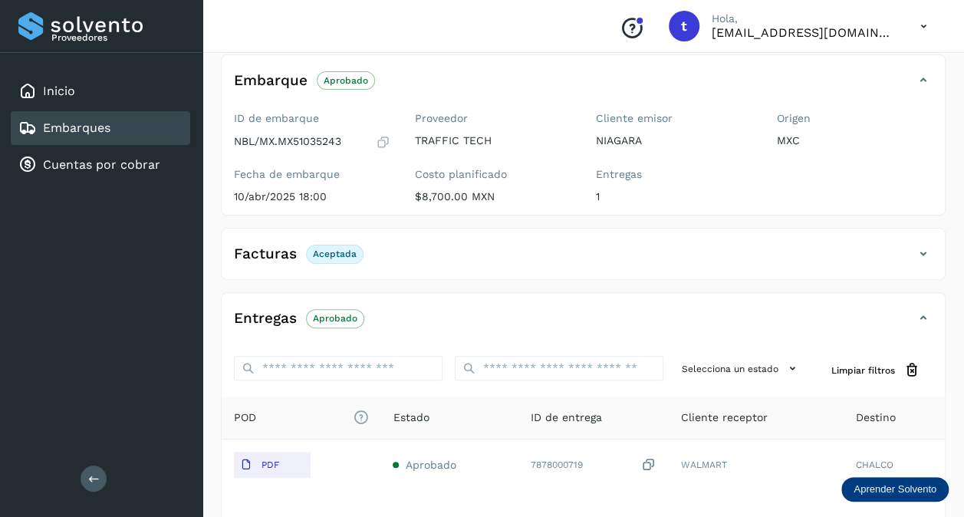
scroll to position [207, 0]
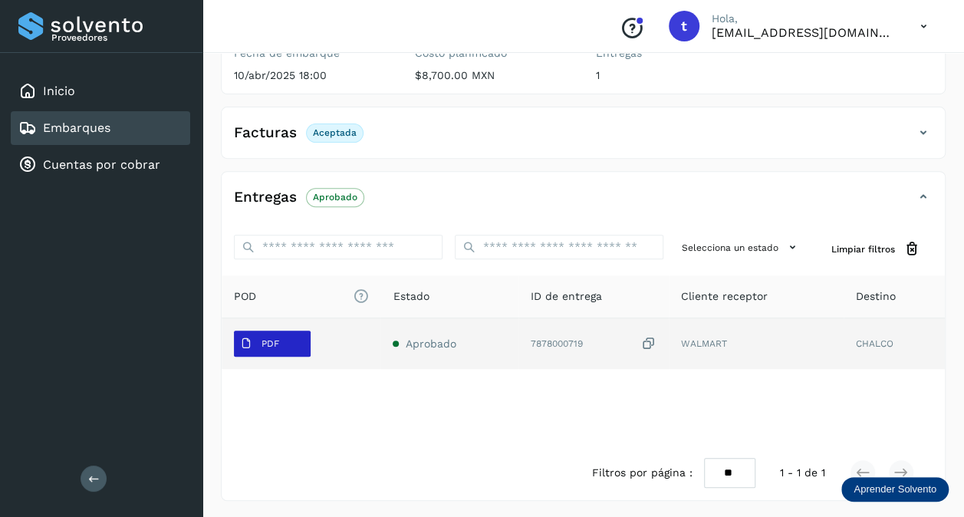
click at [278, 331] on span "PDF" at bounding box center [259, 343] width 51 height 25
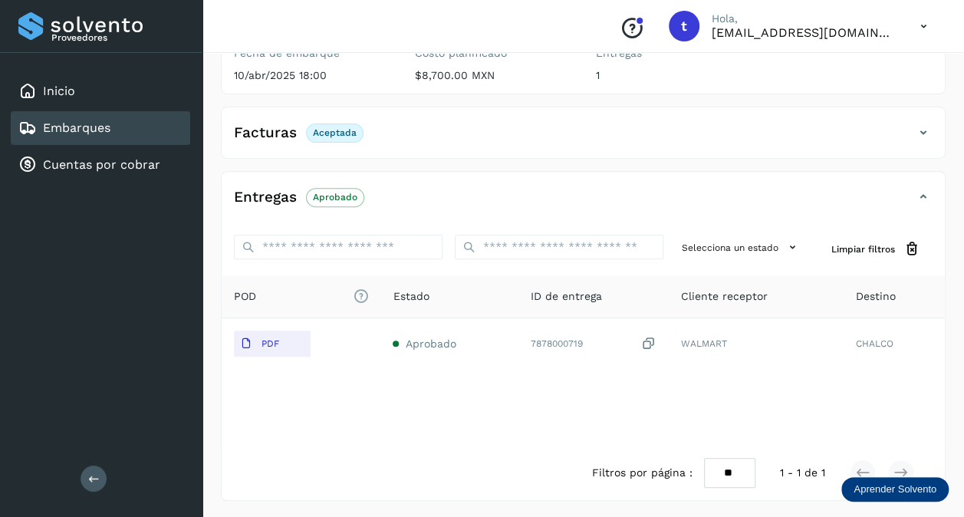
click at [83, 129] on link "Embarques" at bounding box center [76, 127] width 67 height 15
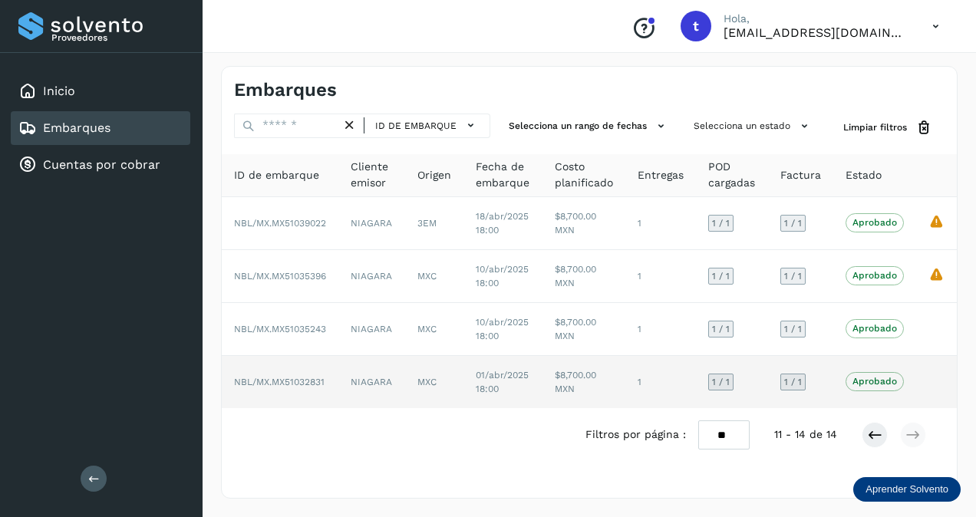
click at [397, 364] on td "NIAGARA" at bounding box center [371, 382] width 67 height 52
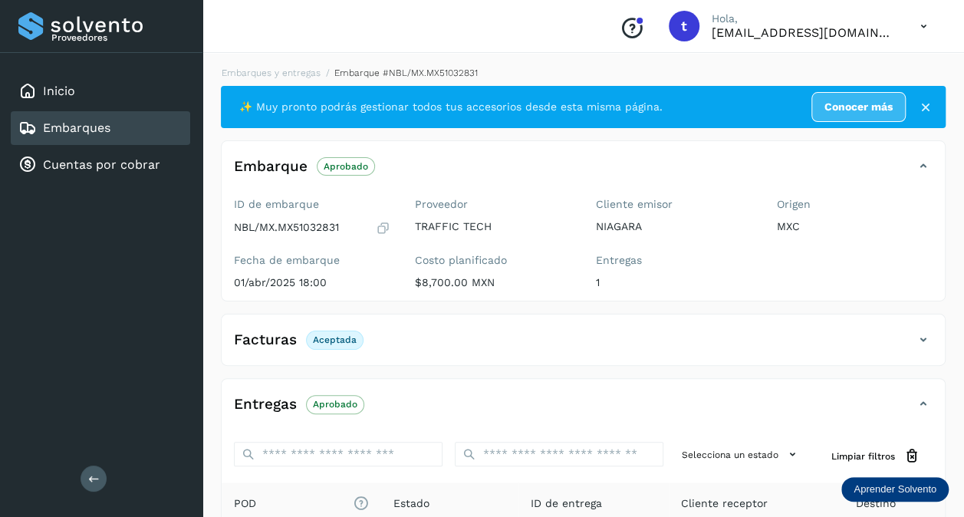
scroll to position [207, 0]
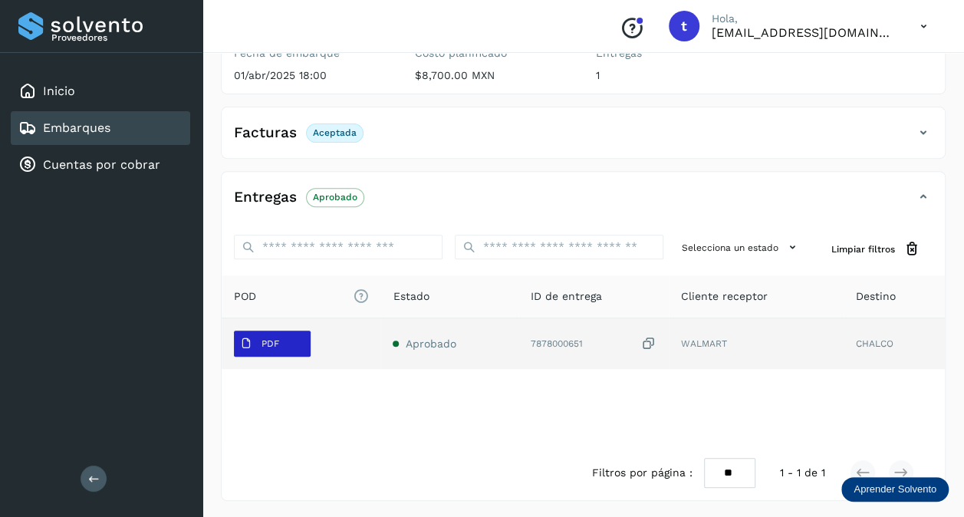
click at [288, 344] on button "PDF" at bounding box center [272, 344] width 77 height 26
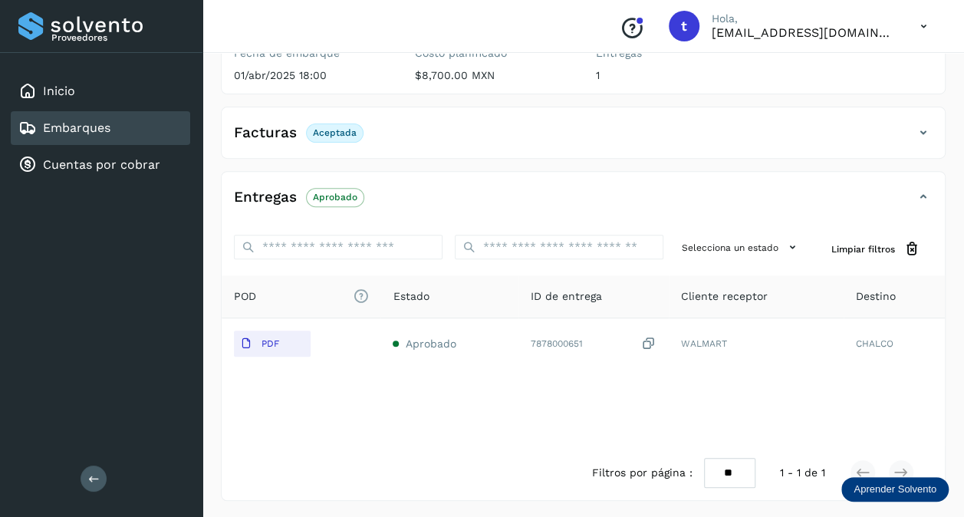
click at [110, 124] on link "Embarques" at bounding box center [76, 127] width 67 height 15
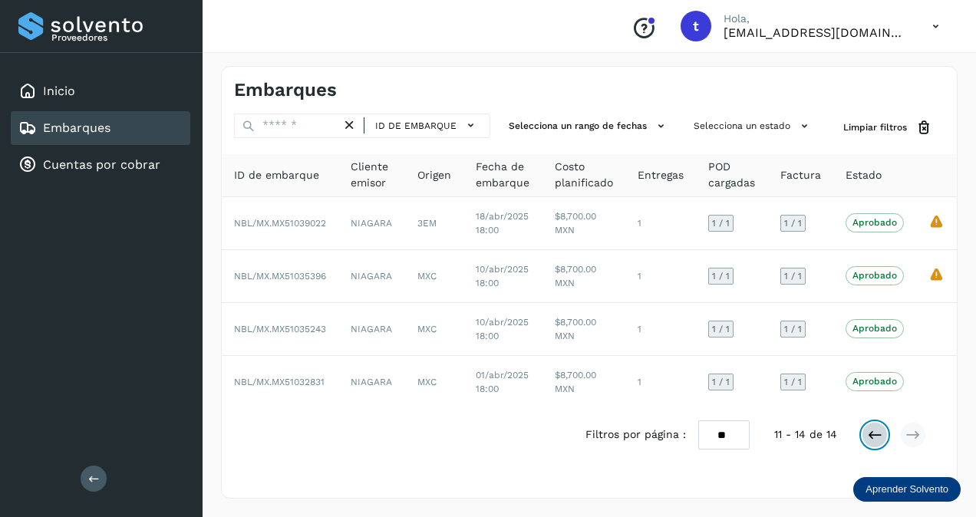
click at [872, 433] on icon at bounding box center [874, 434] width 15 height 15
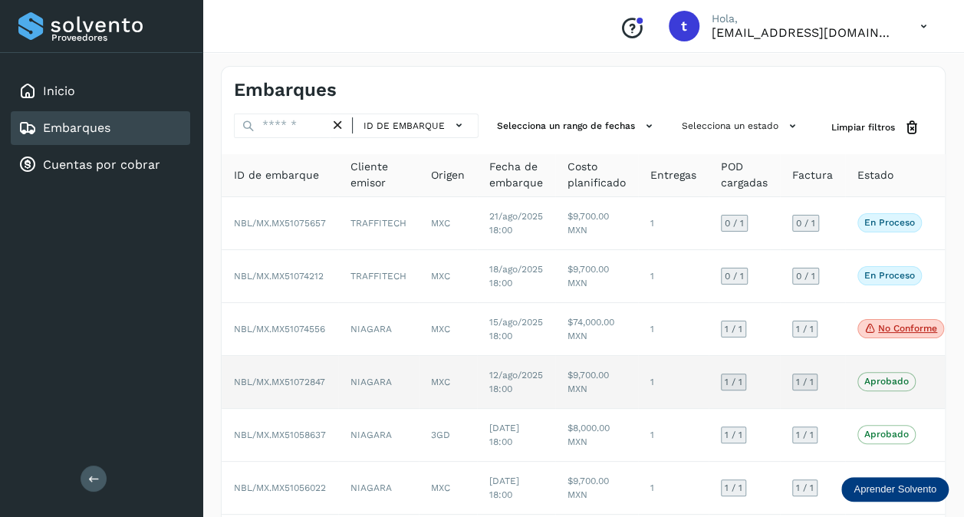
click at [310, 377] on span "NBL/MX.MX51072847" at bounding box center [279, 382] width 91 height 11
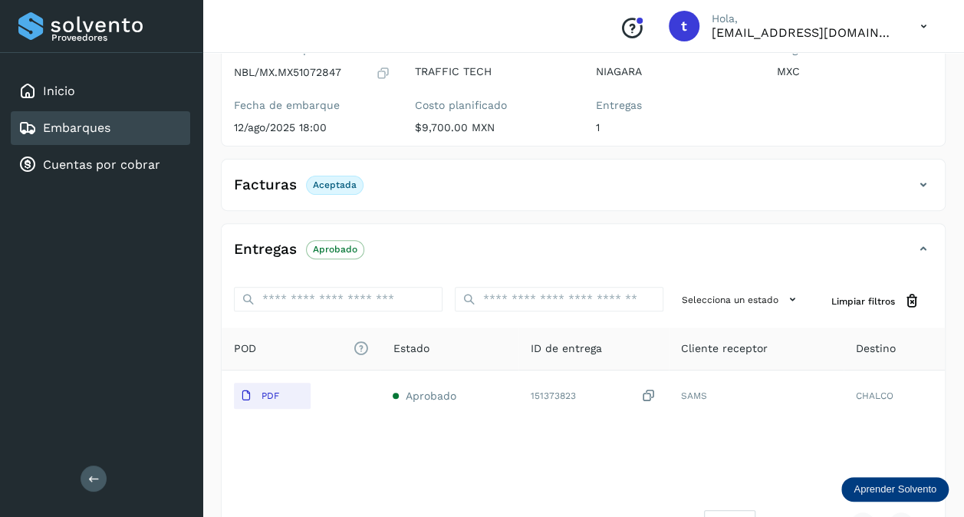
scroll to position [207, 0]
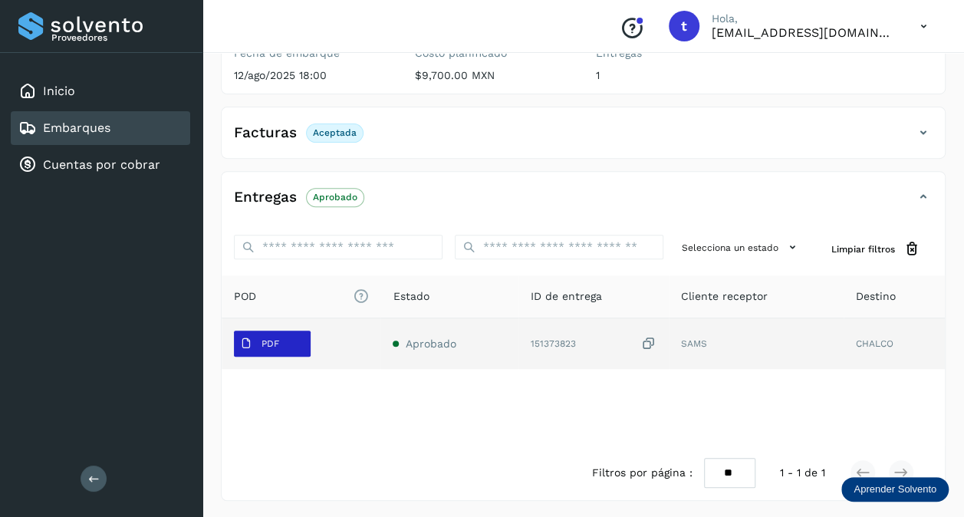
click at [283, 341] on span "PDF" at bounding box center [259, 343] width 51 height 25
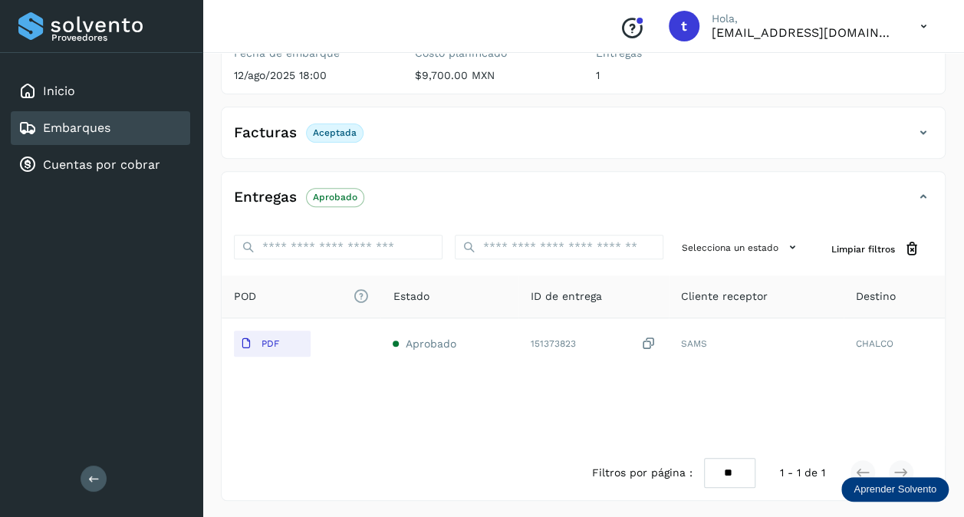
click at [560, 230] on div "Selecciona un estado Limpiar filtros" at bounding box center [583, 248] width 723 height 53
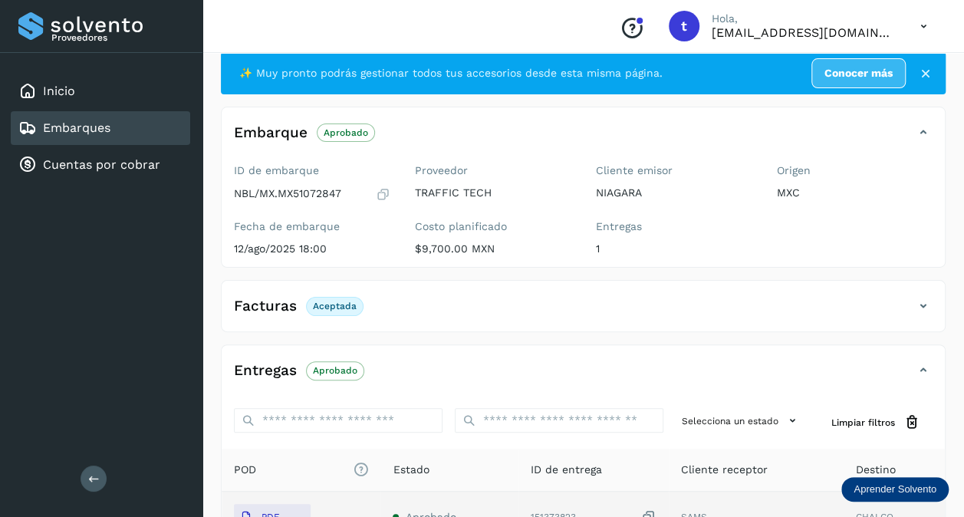
scroll to position [0, 0]
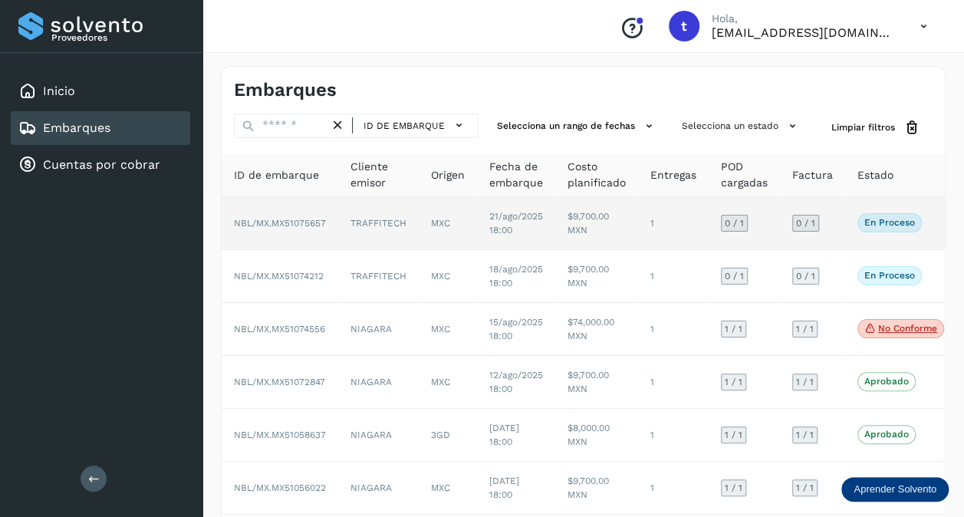
click at [331, 222] on td "NBL/MX.MX51075657" at bounding box center [280, 223] width 117 height 53
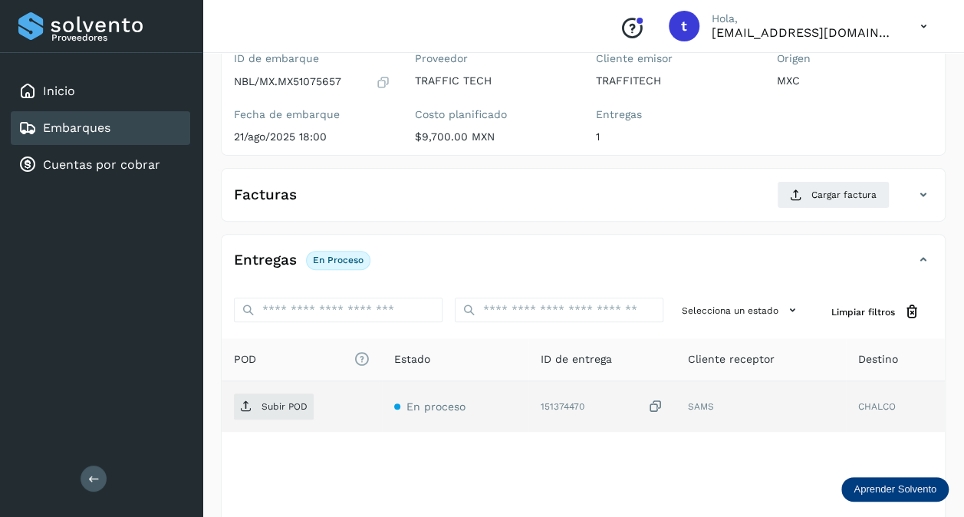
scroll to position [208, 0]
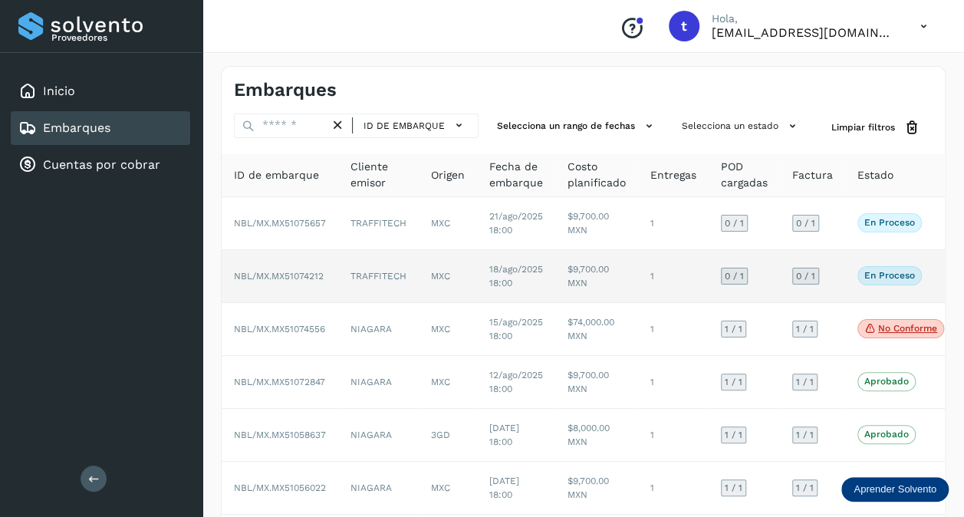
click at [288, 281] on td "NBL/MX.MX51074212" at bounding box center [280, 276] width 117 height 53
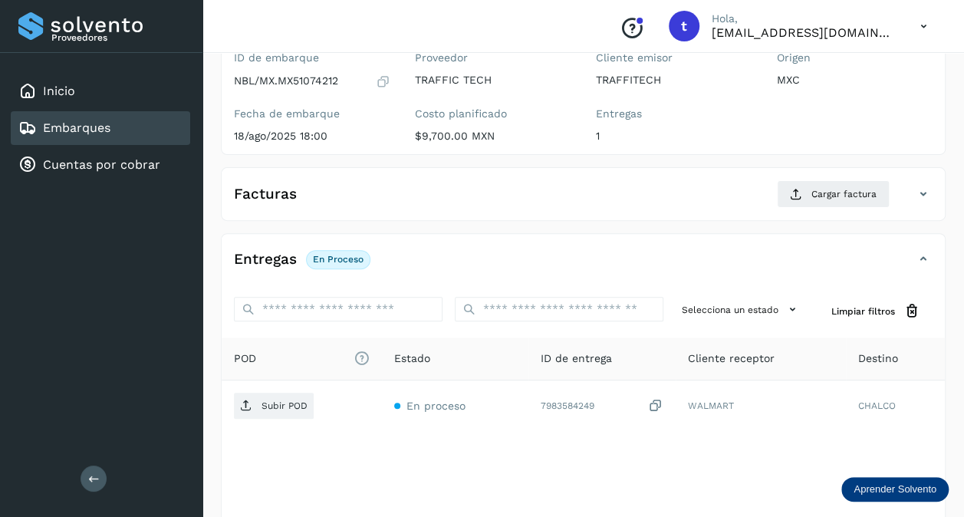
scroll to position [208, 0]
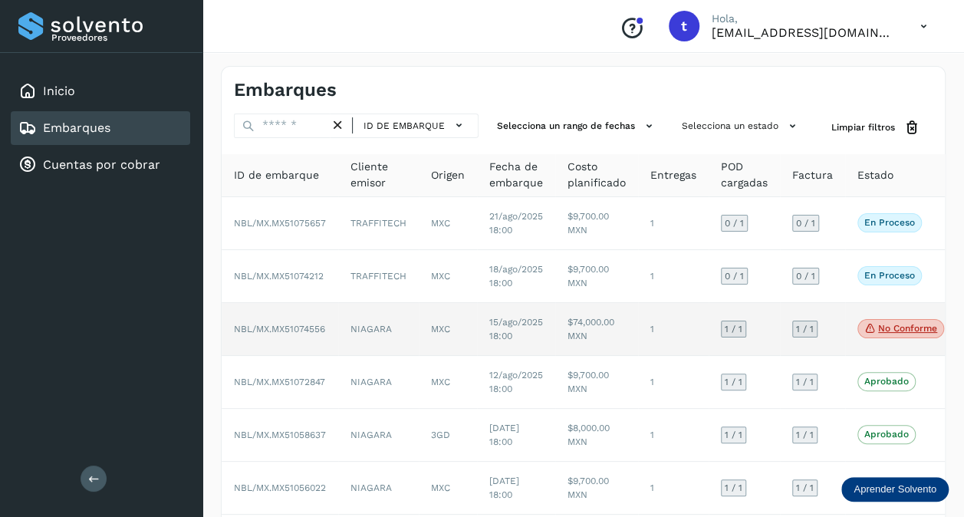
click at [324, 328] on span "NBL/MX.MX51074556" at bounding box center [279, 329] width 91 height 11
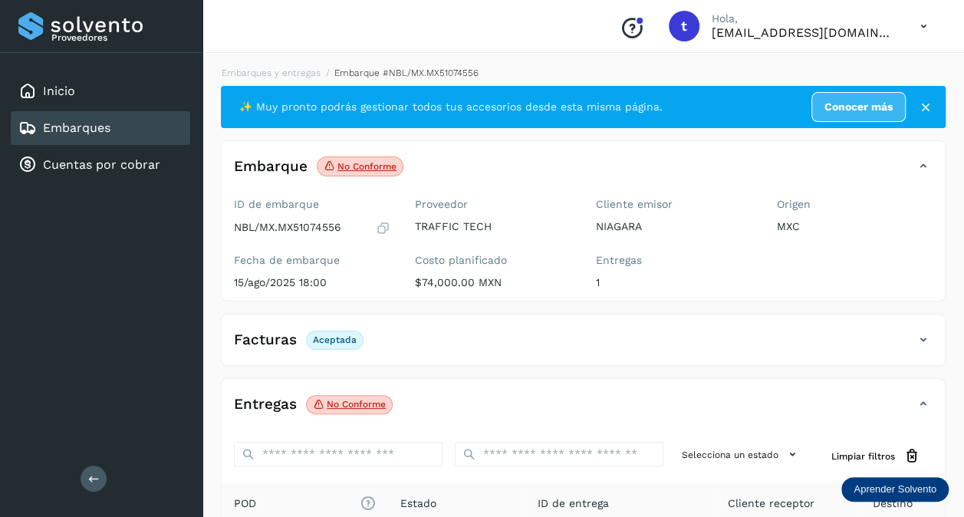
scroll to position [207, 0]
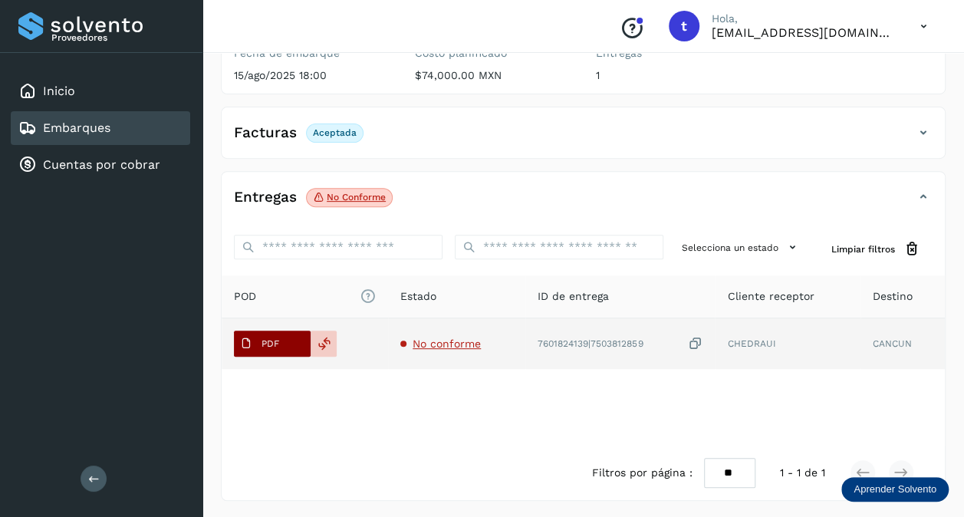
click at [285, 346] on button "PDF" at bounding box center [272, 344] width 77 height 26
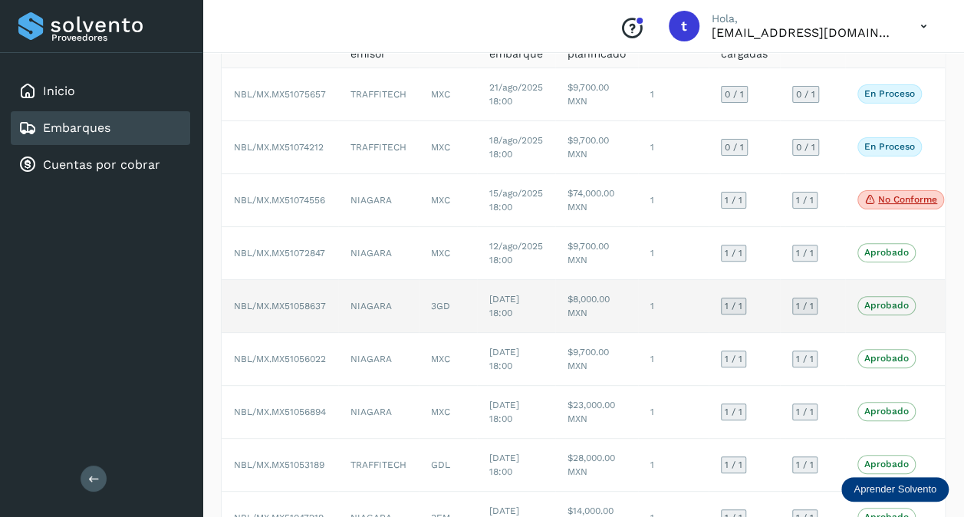
scroll to position [153, 0]
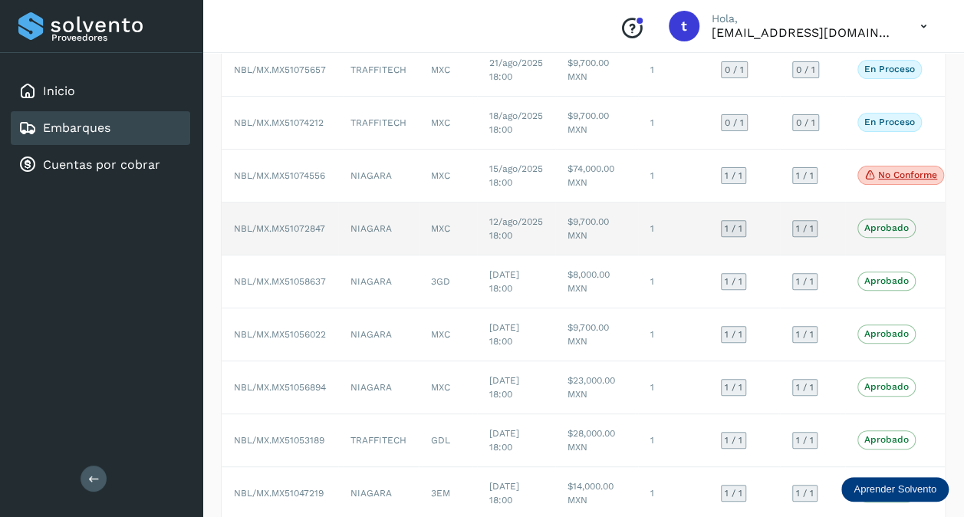
click at [308, 224] on span "NBL/MX.MX51072847" at bounding box center [279, 228] width 91 height 11
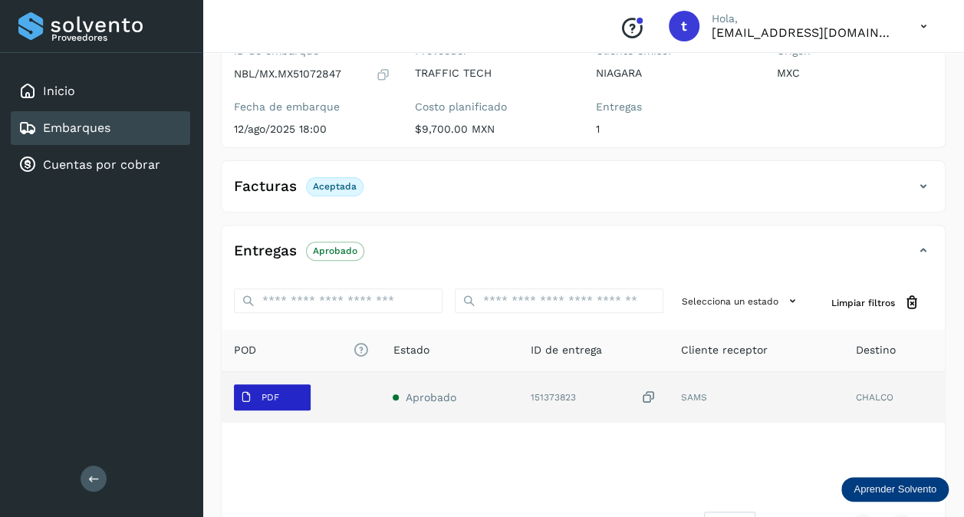
click at [246, 407] on span "PDF" at bounding box center [259, 397] width 51 height 25
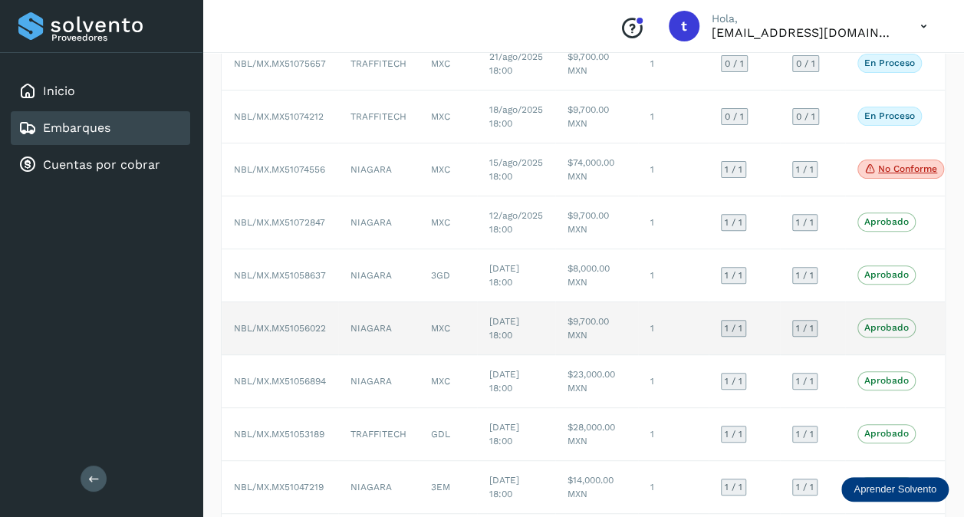
scroll to position [230, 0]
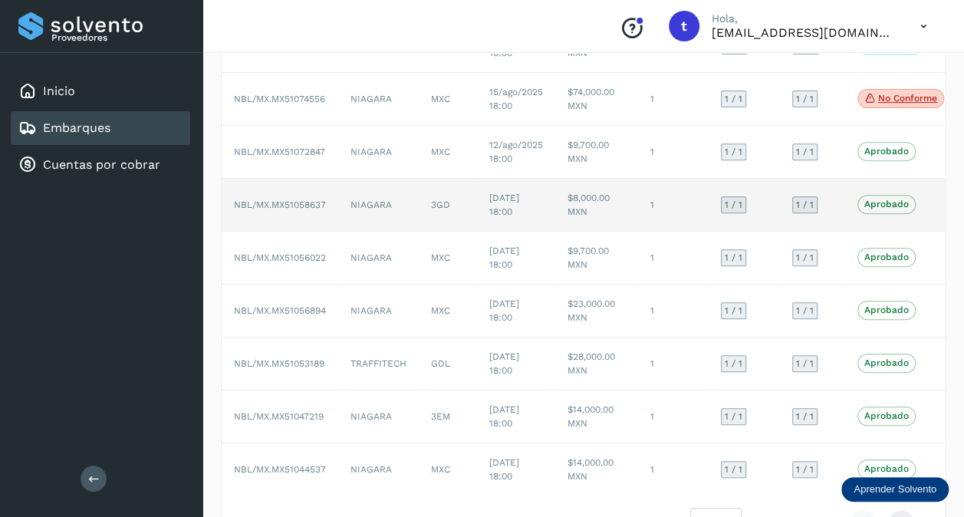
click at [317, 211] on td "NBL/MX.MX51058637" at bounding box center [280, 205] width 117 height 53
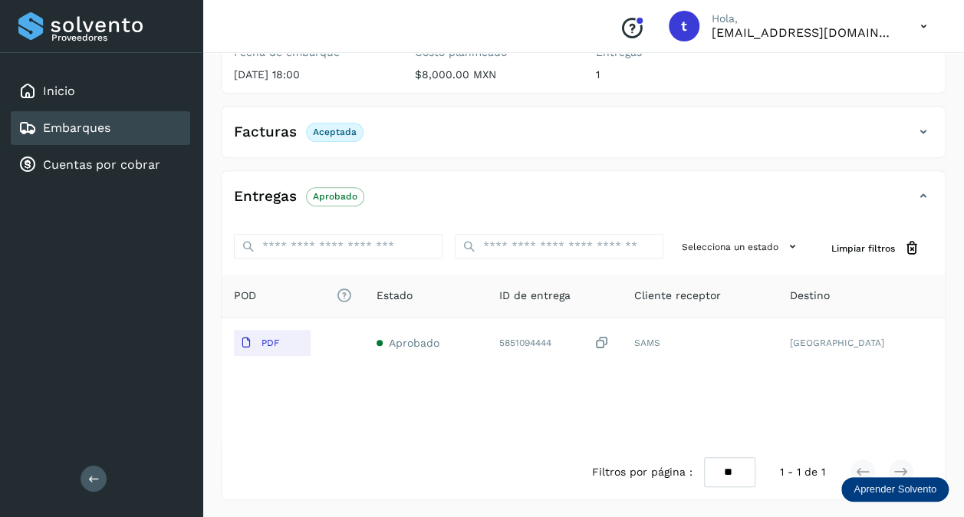
scroll to position [207, 0]
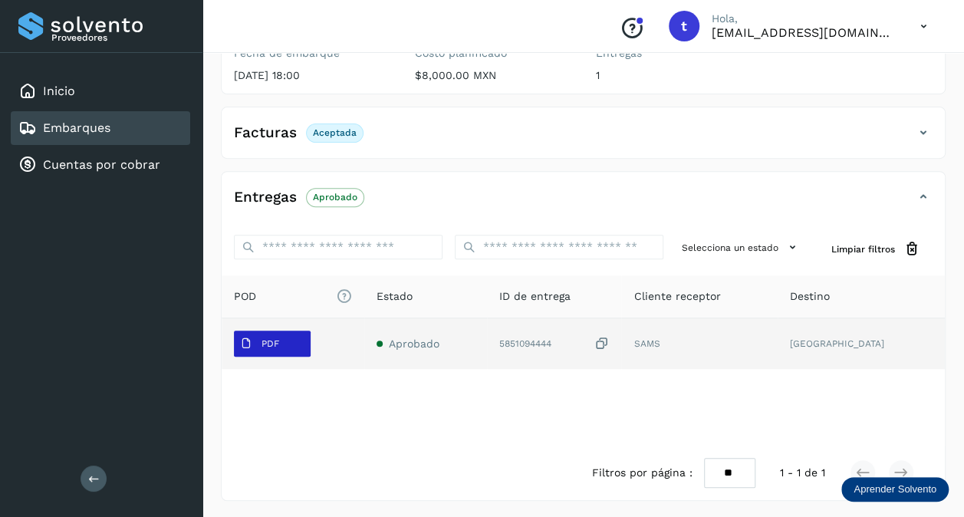
click at [291, 351] on button "PDF" at bounding box center [272, 344] width 77 height 26
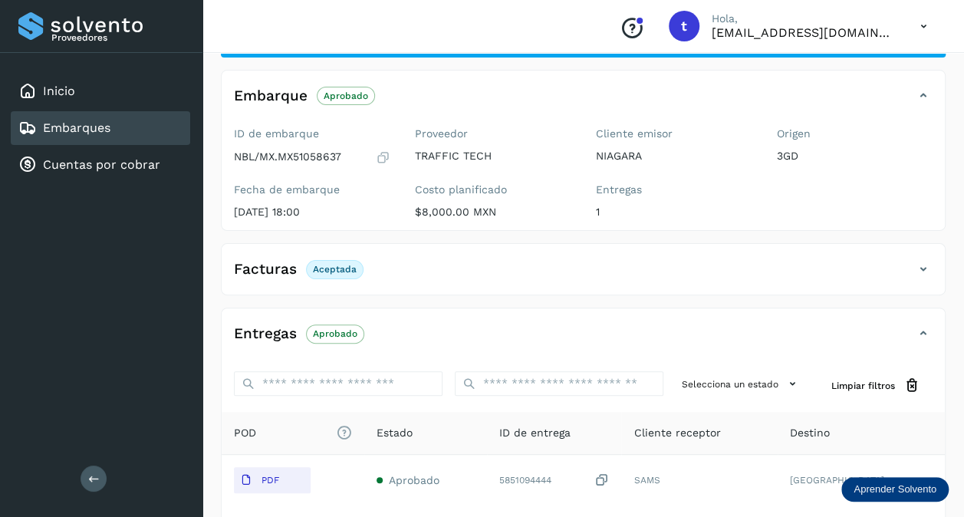
scroll to position [0, 0]
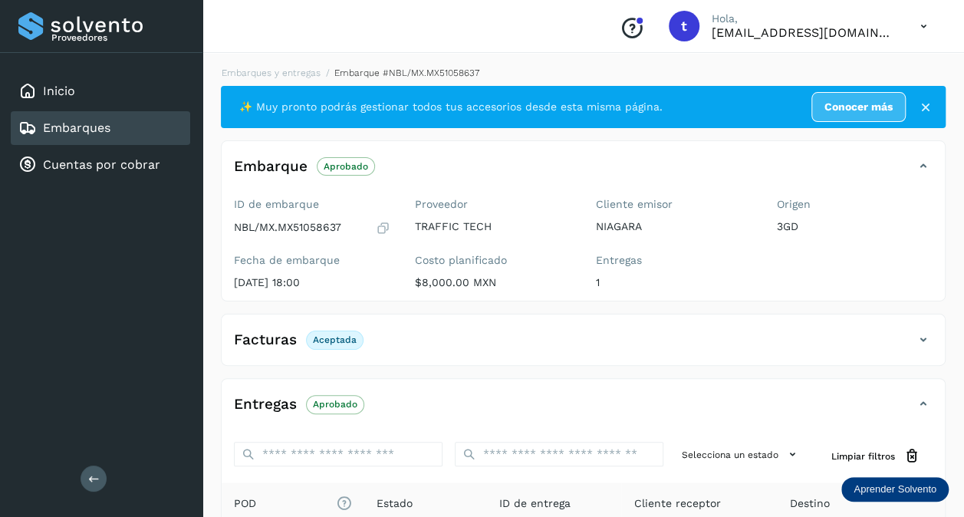
click at [317, 227] on p "NBL/MX.MX51058637" at bounding box center [287, 227] width 107 height 13
copy p "MX51058637"
click at [90, 135] on link "Embarques" at bounding box center [76, 127] width 67 height 15
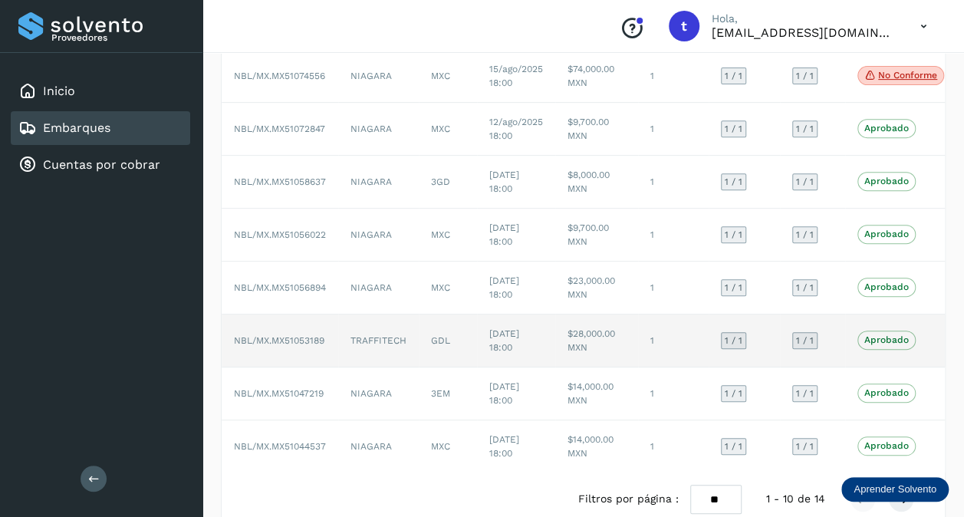
scroll to position [290, 0]
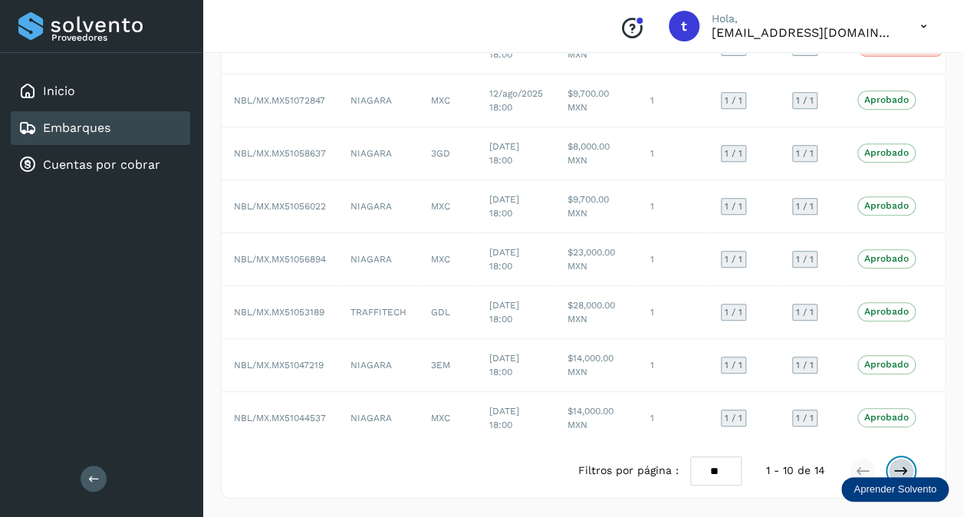
click at [905, 469] on icon at bounding box center [901, 470] width 15 height 15
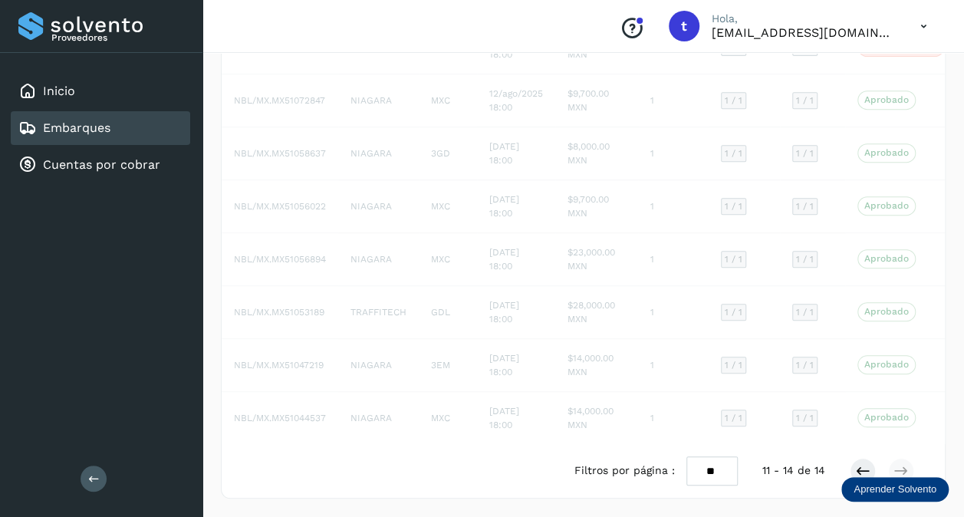
scroll to position [0, 0]
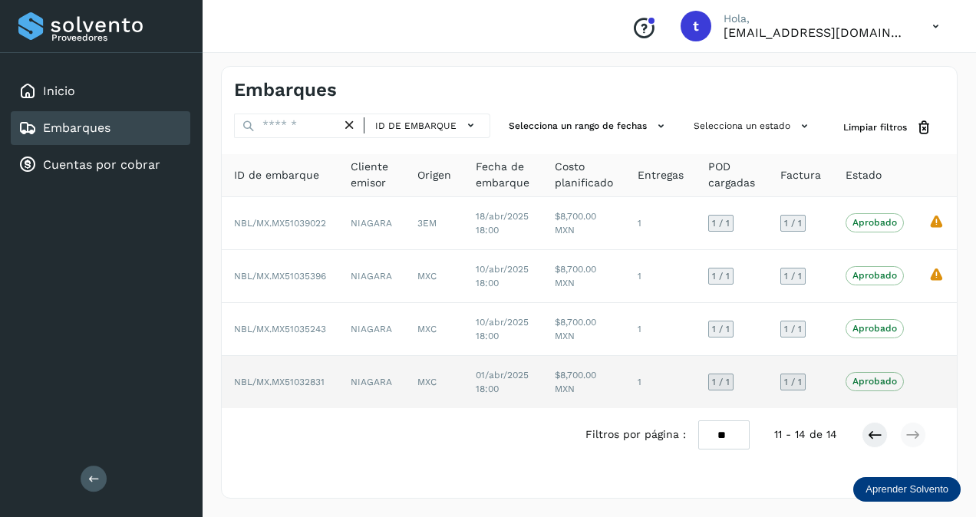
click at [361, 394] on td "NIAGARA" at bounding box center [371, 382] width 67 height 52
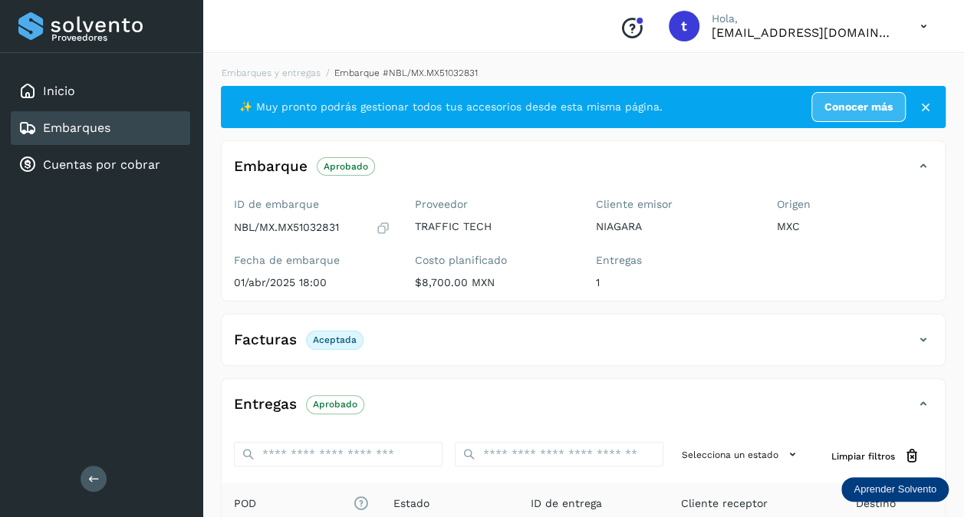
click at [321, 224] on p "NBL/MX.MX51032831" at bounding box center [286, 227] width 105 height 13
copy p "MX51032831"
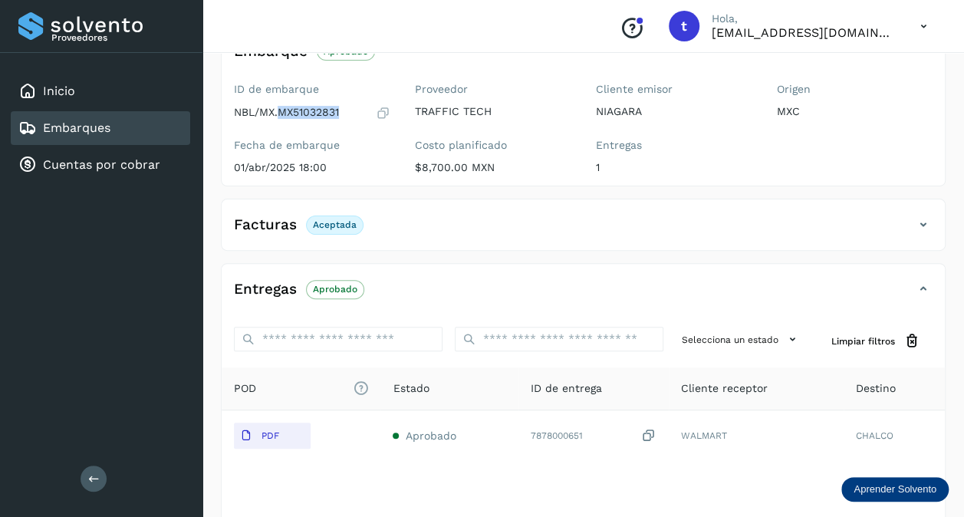
scroll to position [207, 0]
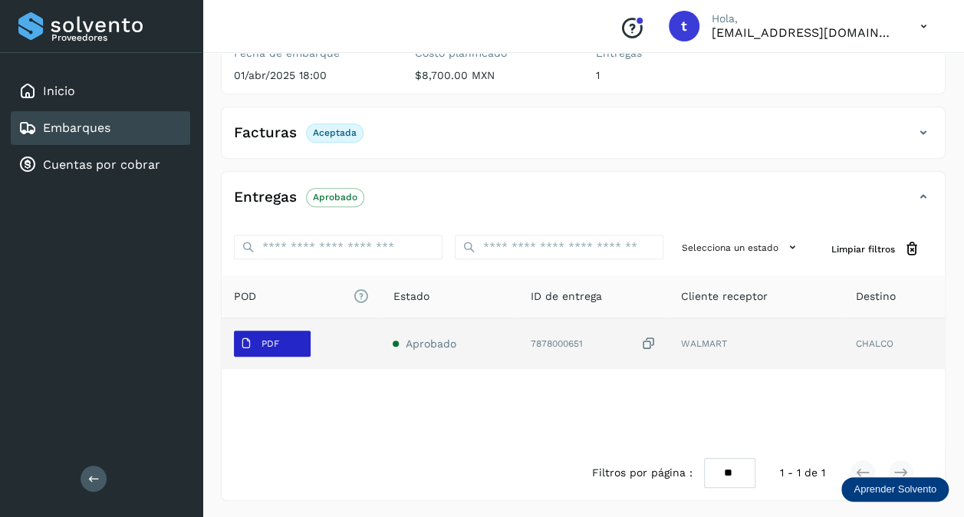
click at [257, 353] on span "PDF" at bounding box center [259, 343] width 51 height 25
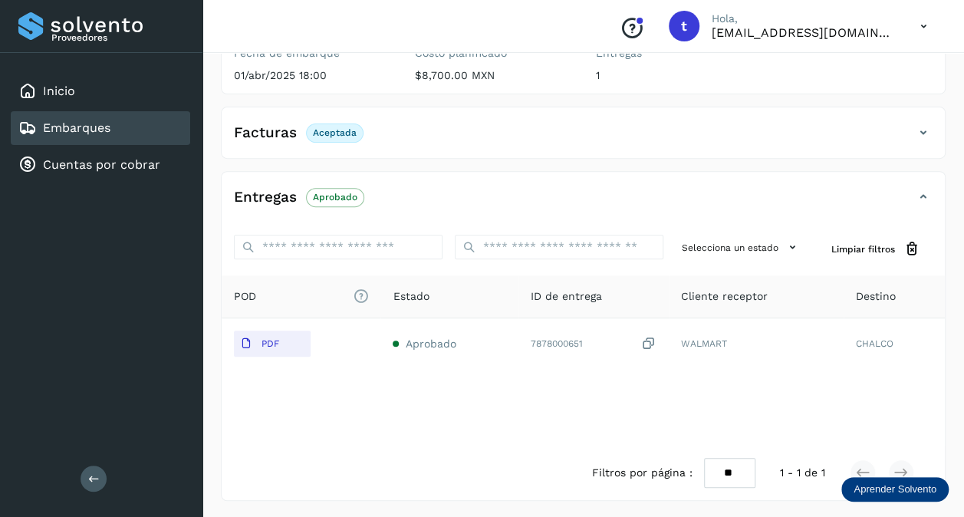
drag, startPoint x: 100, startPoint y: 124, endPoint x: 148, endPoint y: 132, distance: 48.9
click at [100, 124] on link "Embarques" at bounding box center [76, 127] width 67 height 15
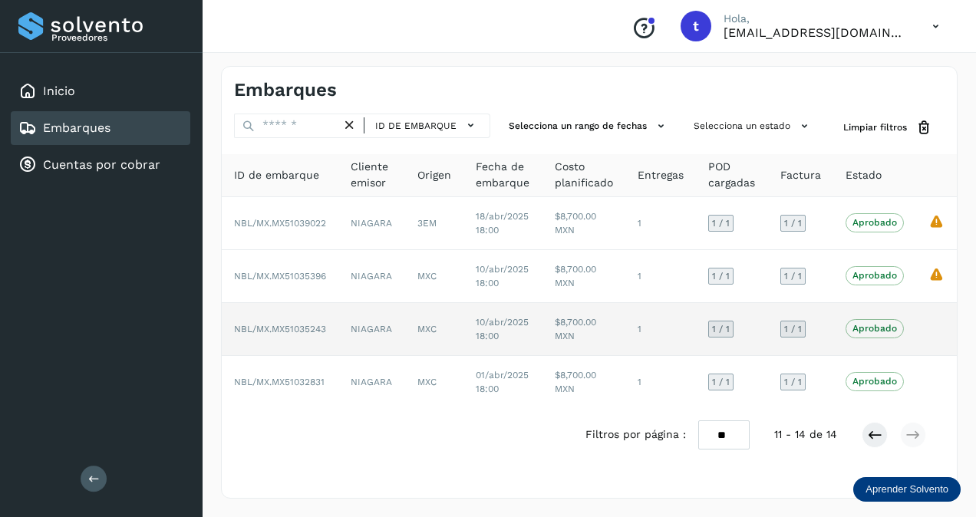
click at [341, 334] on td "NIAGARA" at bounding box center [371, 329] width 67 height 53
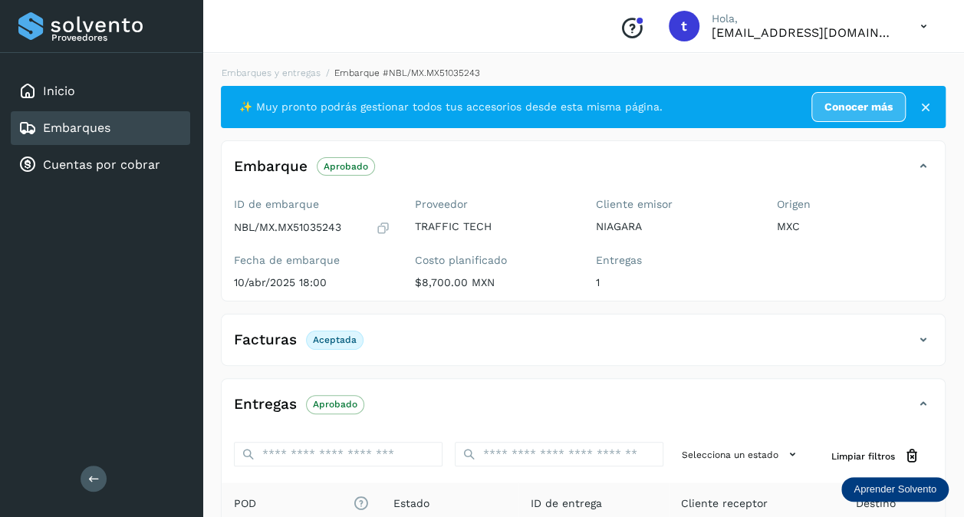
click at [303, 224] on p "NBL/MX.MX51035243" at bounding box center [287, 227] width 107 height 13
copy p "MX51035243"
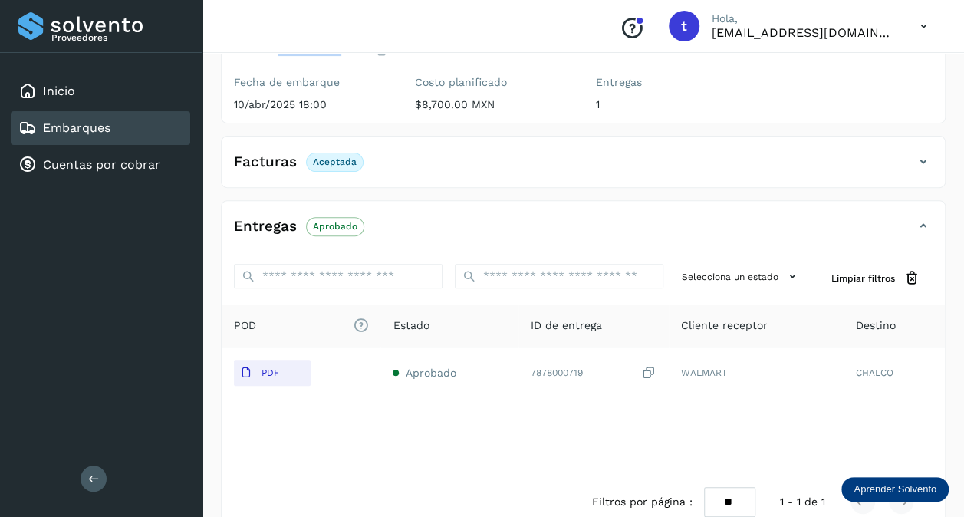
scroll to position [207, 0]
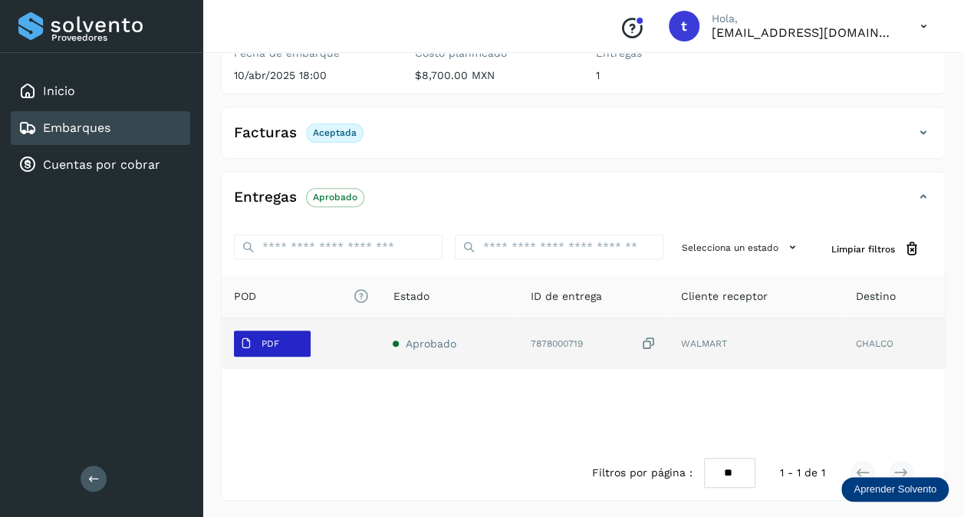
click at [279, 341] on span "PDF" at bounding box center [259, 343] width 51 height 25
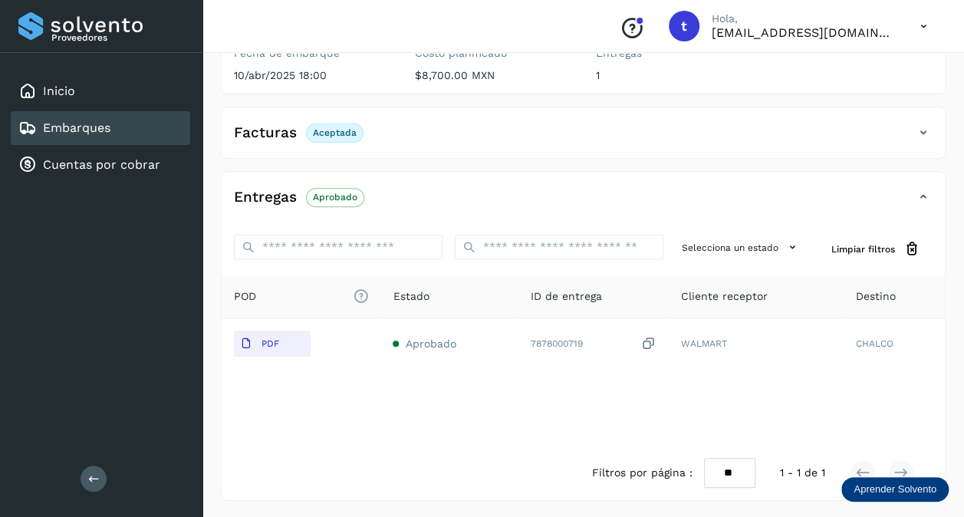
click at [94, 132] on link "Embarques" at bounding box center [76, 127] width 67 height 15
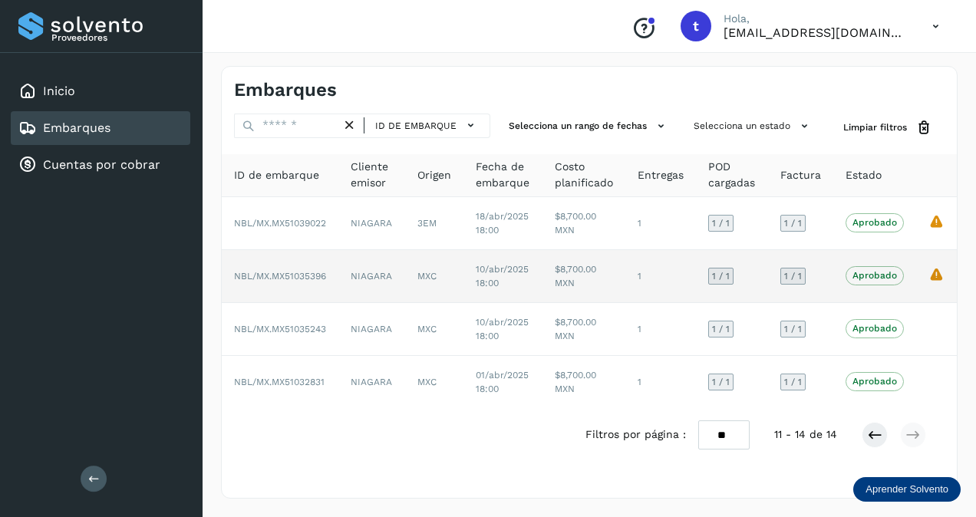
click at [321, 265] on td "NBL/MX.MX51035396" at bounding box center [280, 276] width 117 height 53
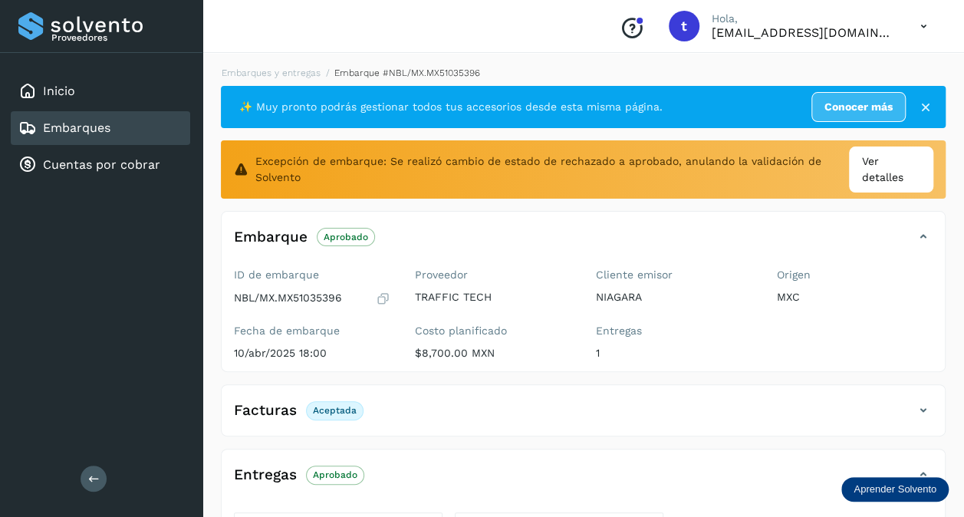
click at [298, 294] on p "NBL/MX.MX51035396" at bounding box center [288, 297] width 108 height 13
copy p "MX51035396"
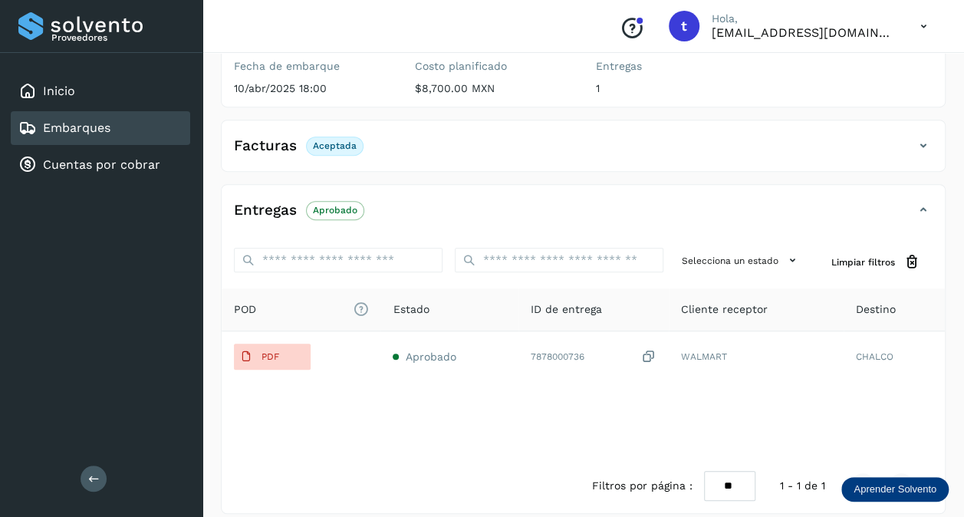
scroll to position [277, 0]
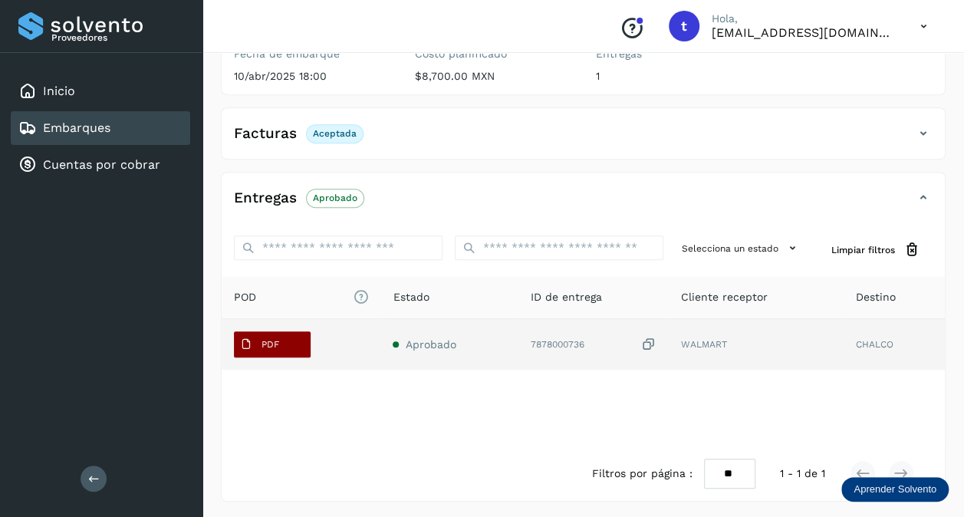
click at [272, 354] on button "PDF" at bounding box center [272, 344] width 77 height 26
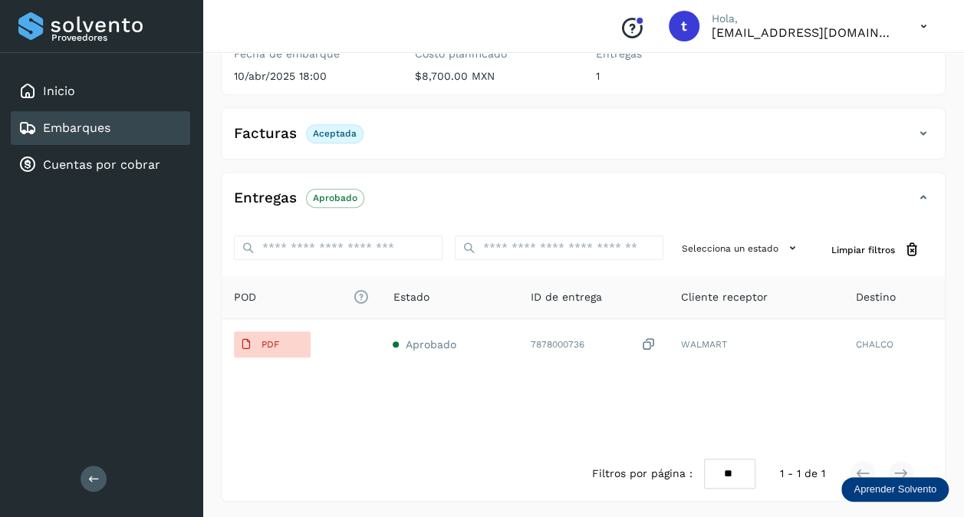
click at [104, 133] on link "Embarques" at bounding box center [76, 127] width 67 height 15
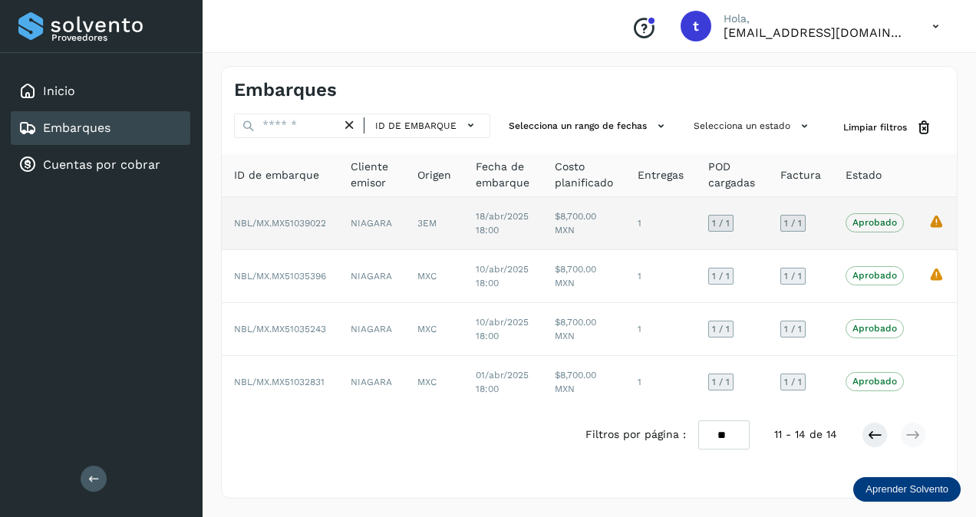
click at [307, 218] on span "NBL/MX.MX51039022" at bounding box center [280, 223] width 92 height 11
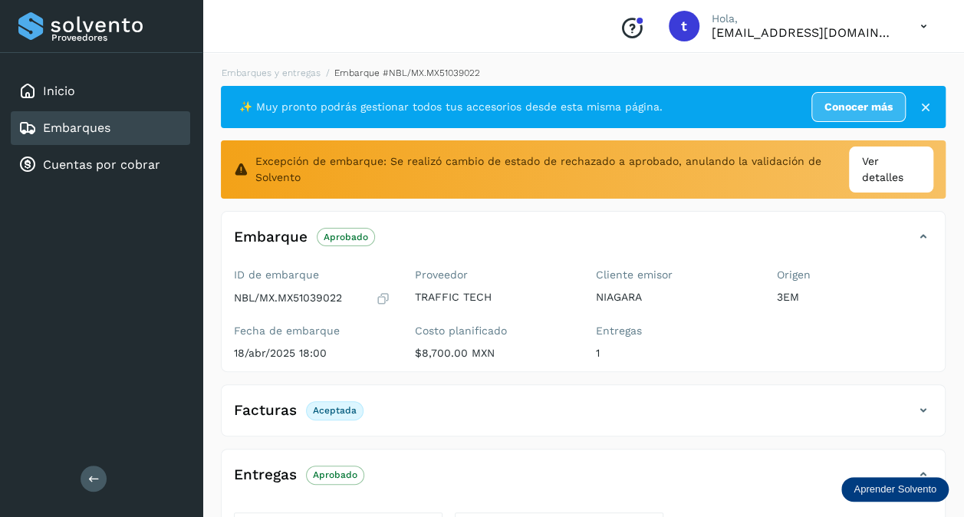
click at [327, 298] on p "NBL/MX.MX51039022" at bounding box center [288, 297] width 108 height 13
copy p "MX51039022"
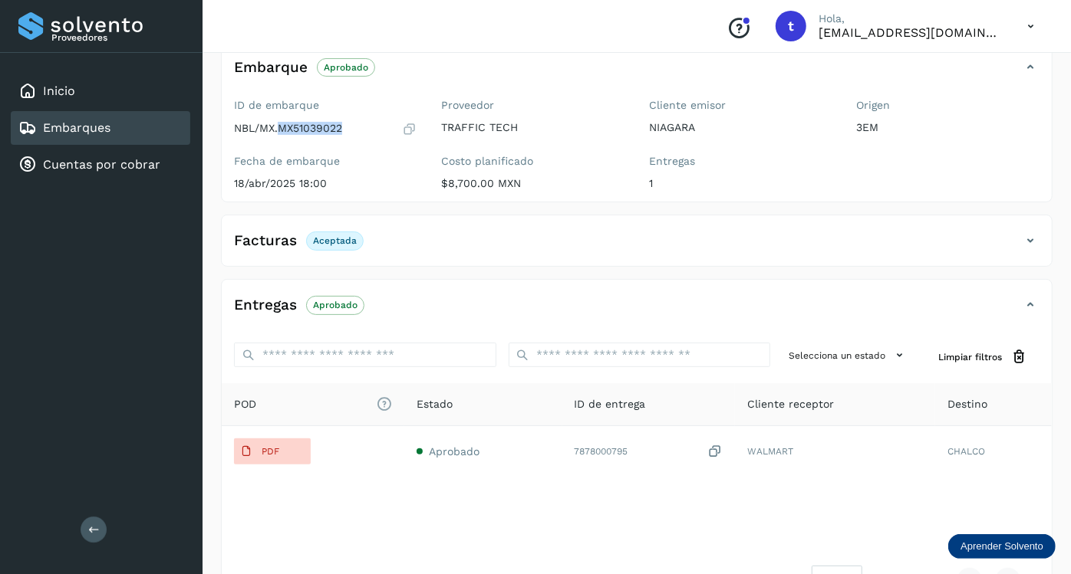
scroll to position [203, 0]
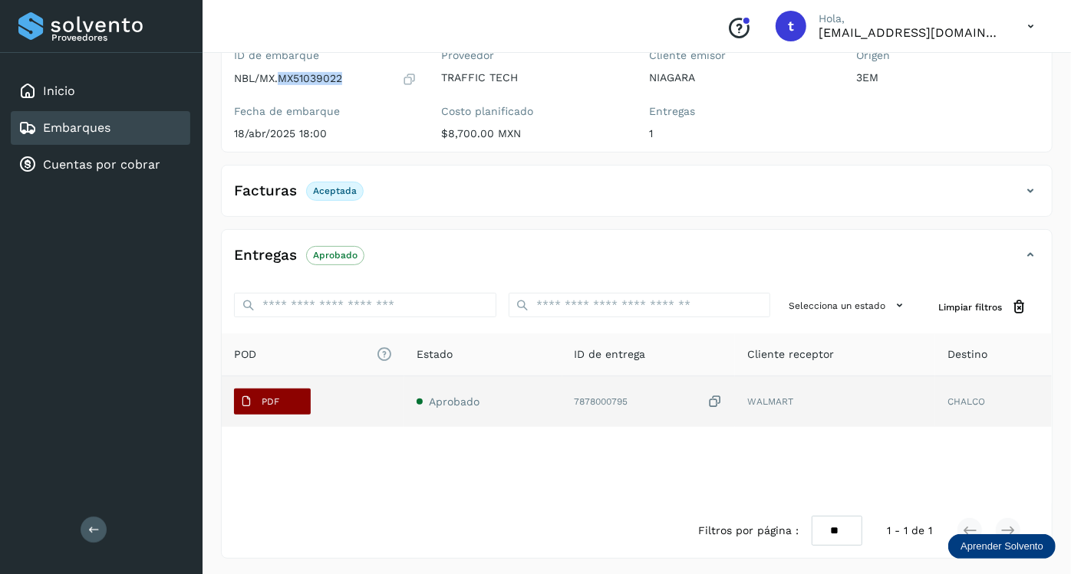
click at [276, 392] on span "PDF" at bounding box center [259, 402] width 51 height 25
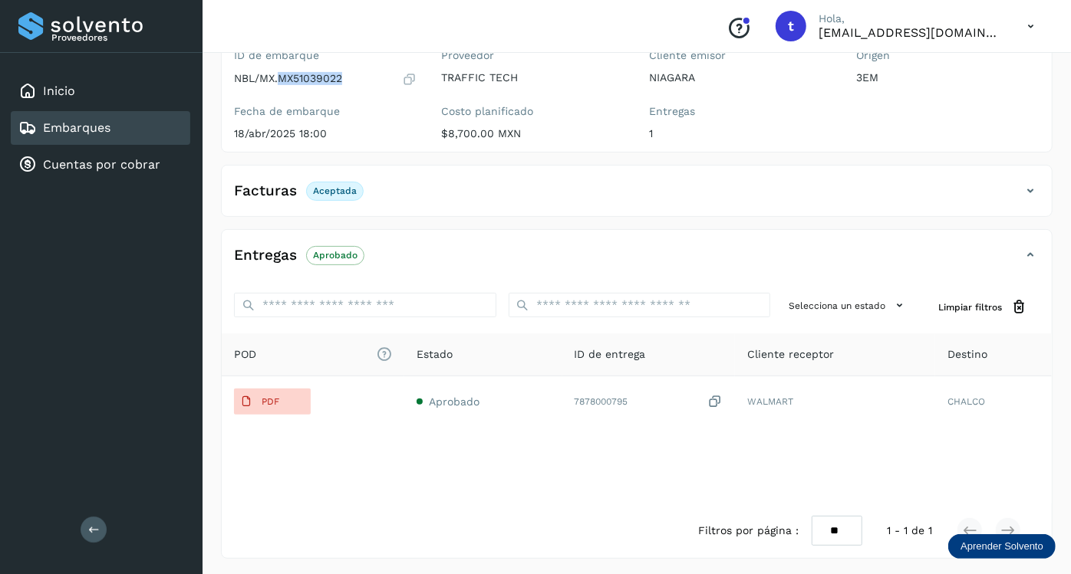
click at [91, 127] on link "Embarques" at bounding box center [76, 127] width 67 height 15
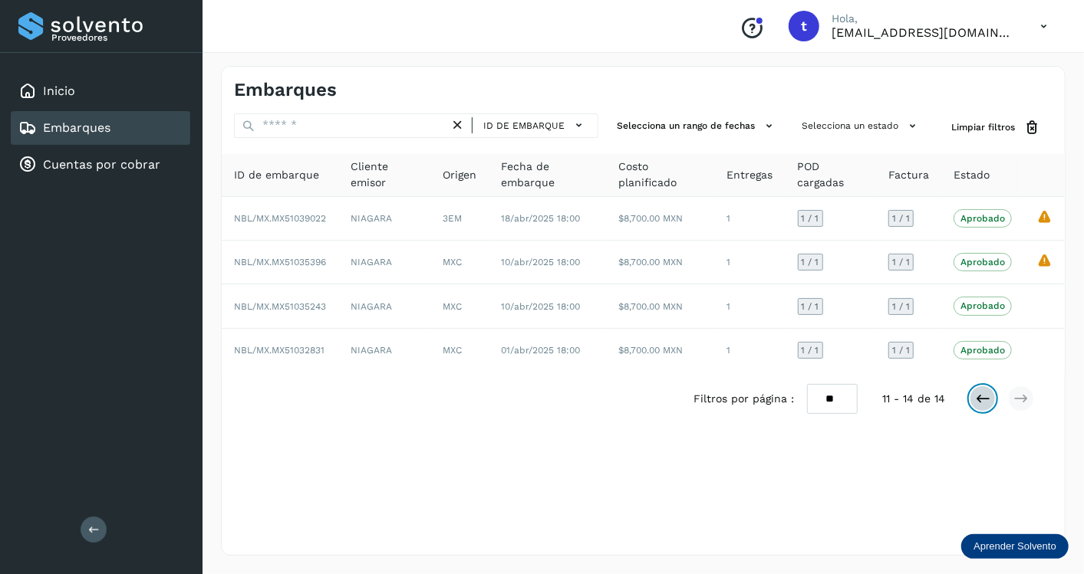
click at [972, 393] on button at bounding box center [983, 399] width 26 height 26
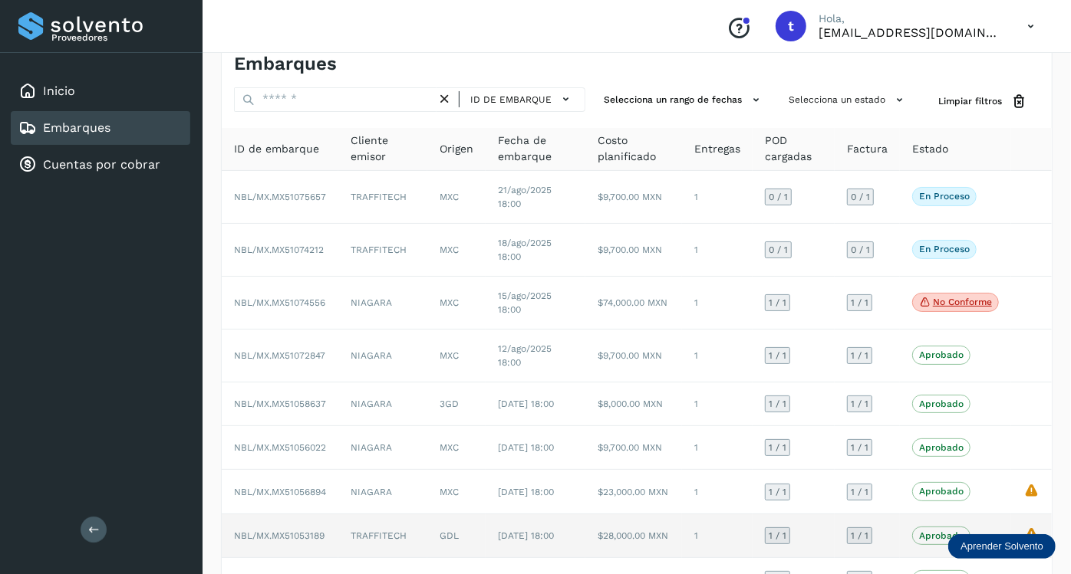
scroll to position [221, 0]
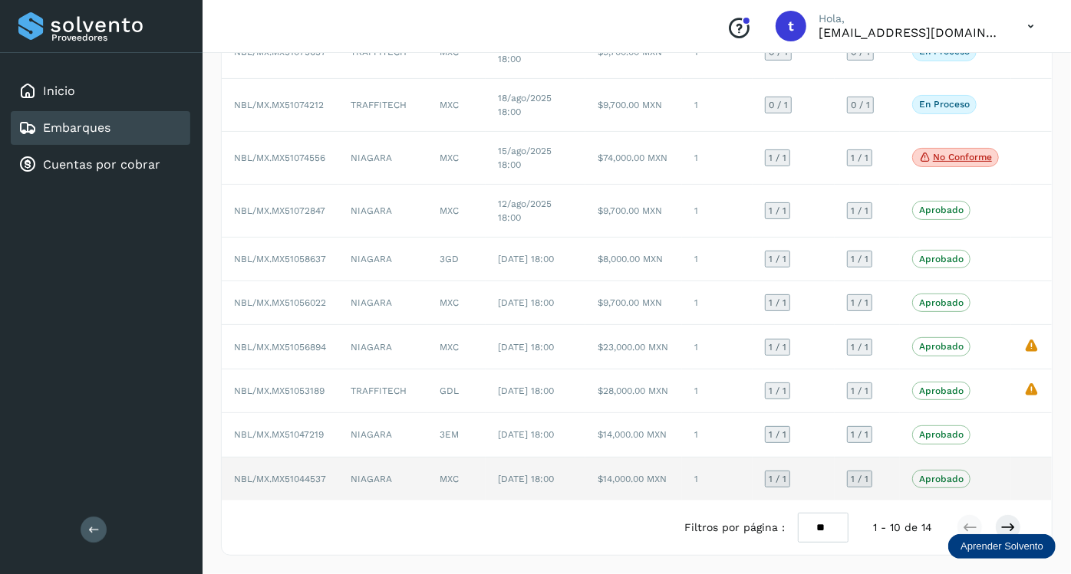
click at [380, 476] on td "NIAGARA" at bounding box center [382, 479] width 89 height 43
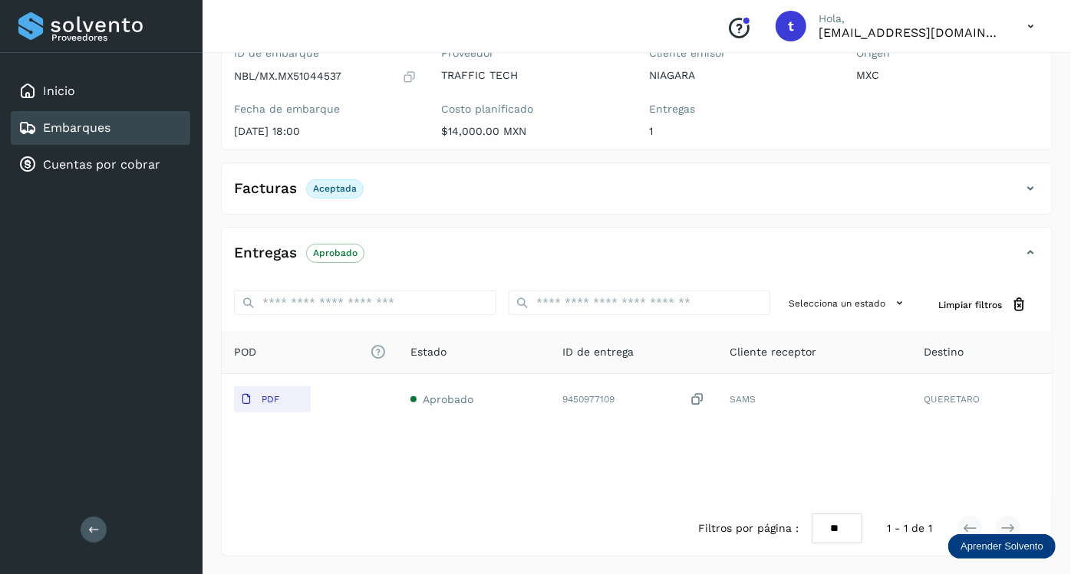
scroll to position [150, 0]
click at [314, 76] on p "NBL/MX.MX51044537" at bounding box center [287, 77] width 107 height 13
copy p "MX51044537"
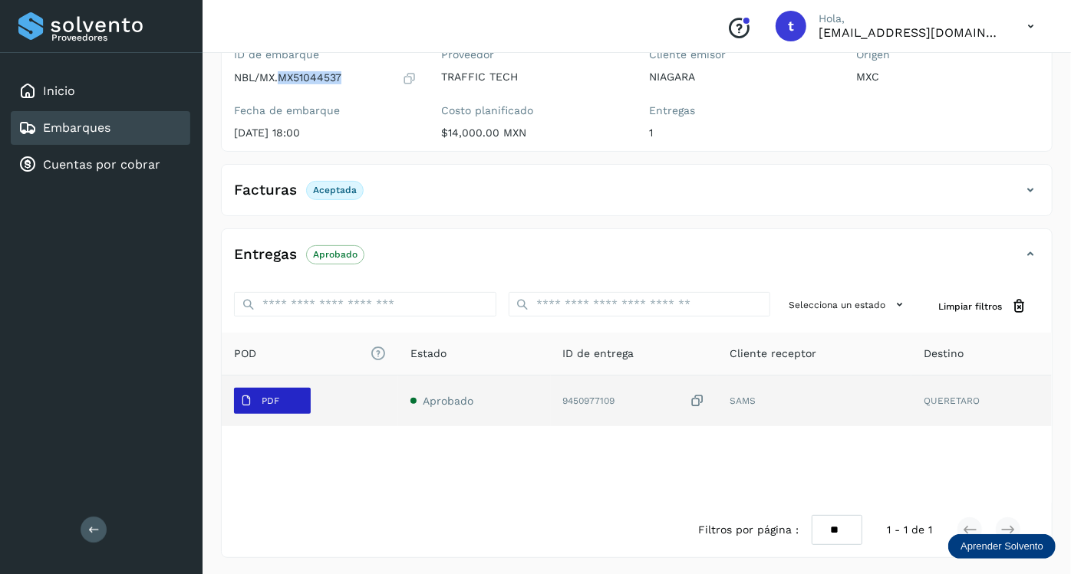
click at [285, 400] on span "PDF" at bounding box center [259, 401] width 51 height 25
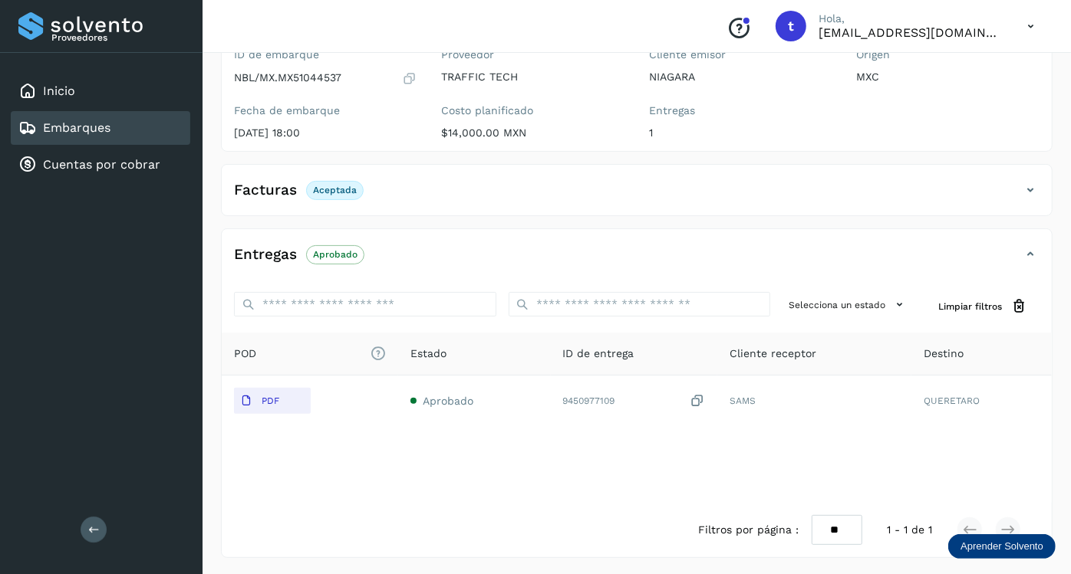
click at [102, 134] on div "Embarques" at bounding box center [64, 128] width 92 height 18
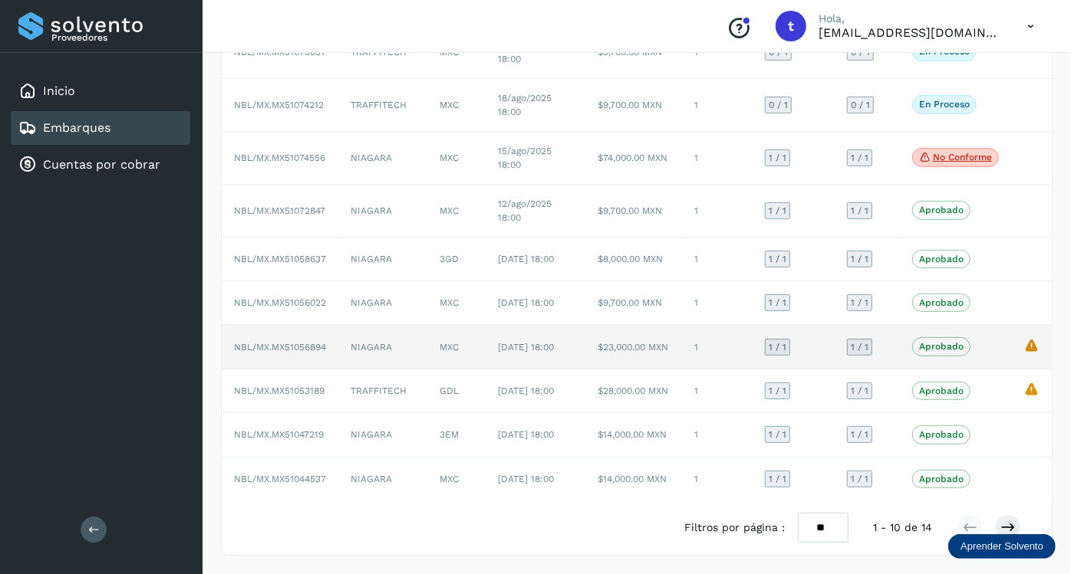
scroll to position [221, 0]
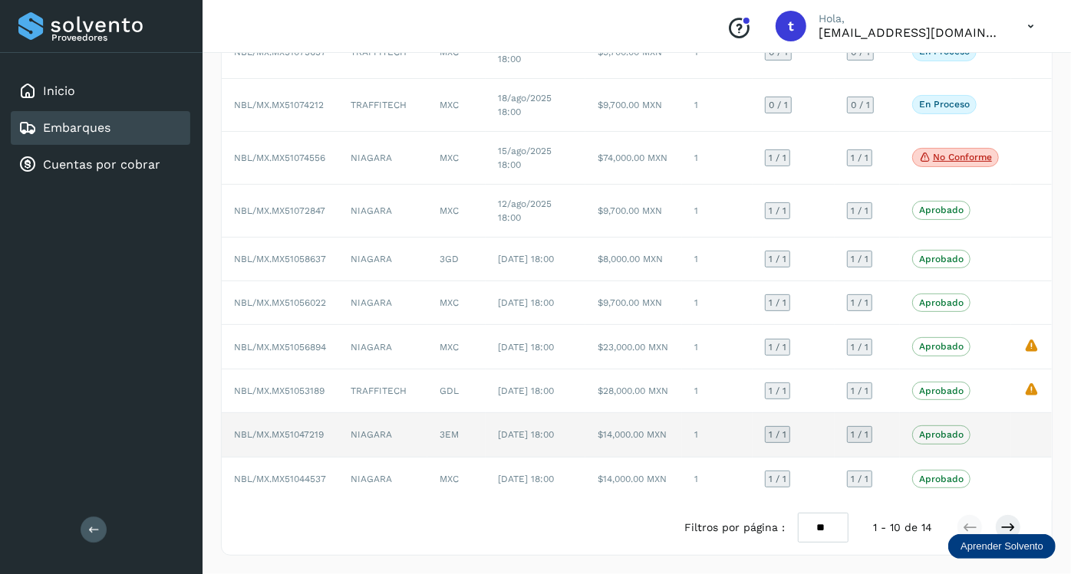
click at [307, 430] on span "NBL/MX.MX51047219" at bounding box center [279, 435] width 90 height 11
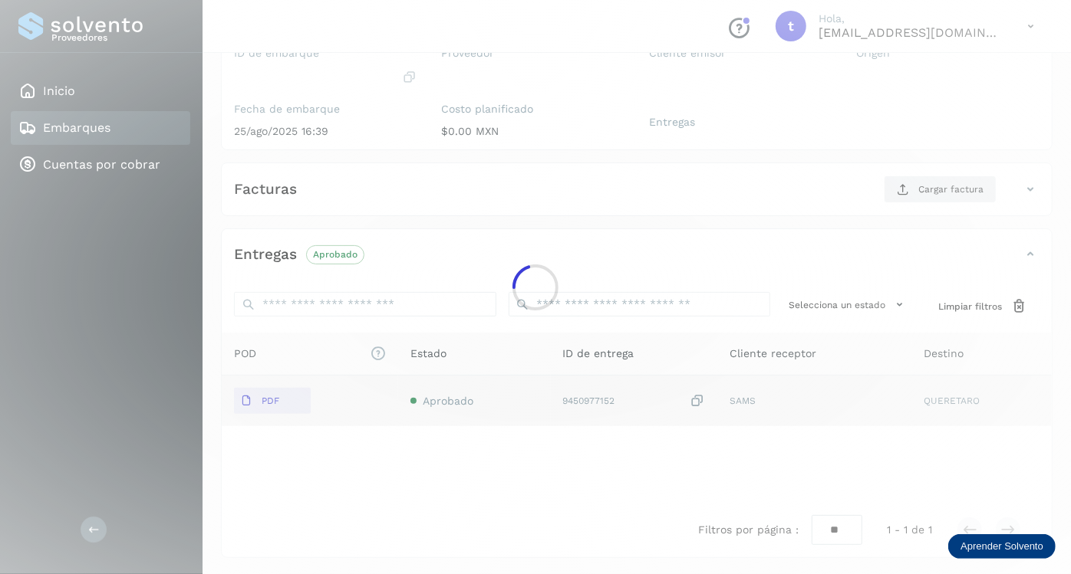
scroll to position [150, 0]
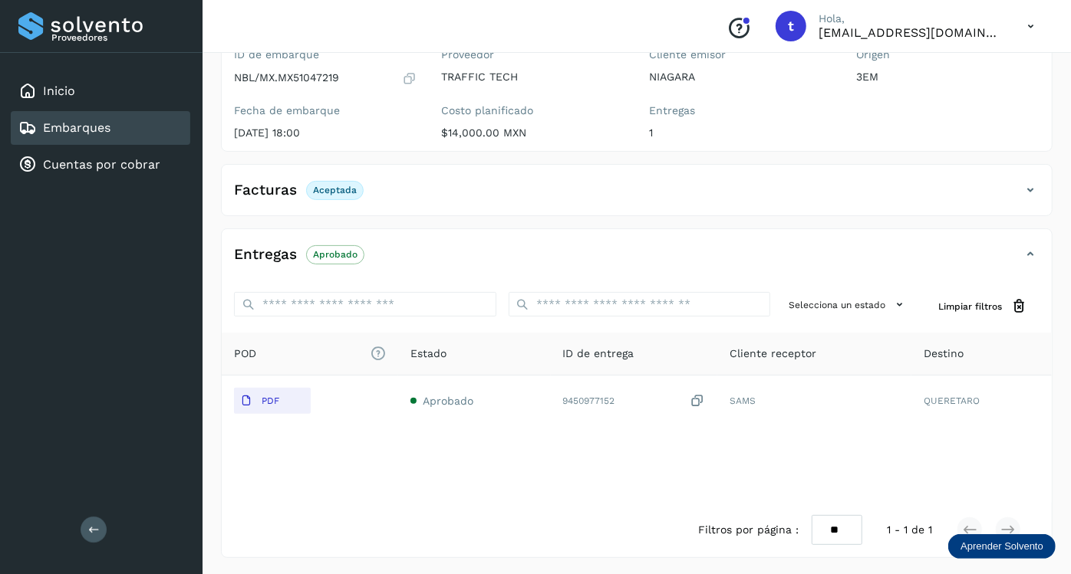
click at [314, 82] on p "NBL/MX.MX51047219" at bounding box center [286, 77] width 105 height 13
copy p "MX51047219"
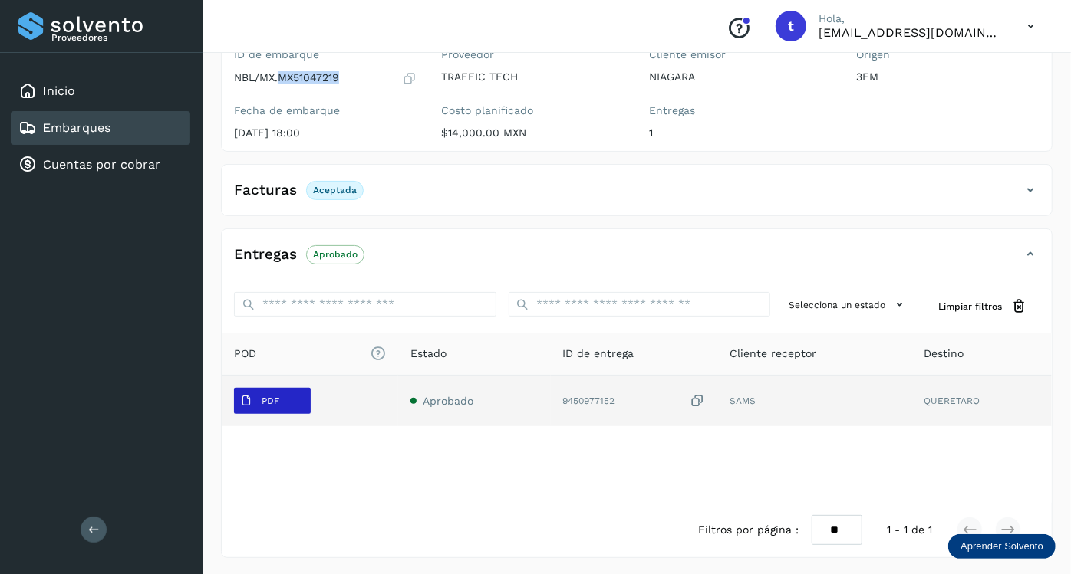
click at [280, 389] on span "PDF" at bounding box center [259, 401] width 51 height 25
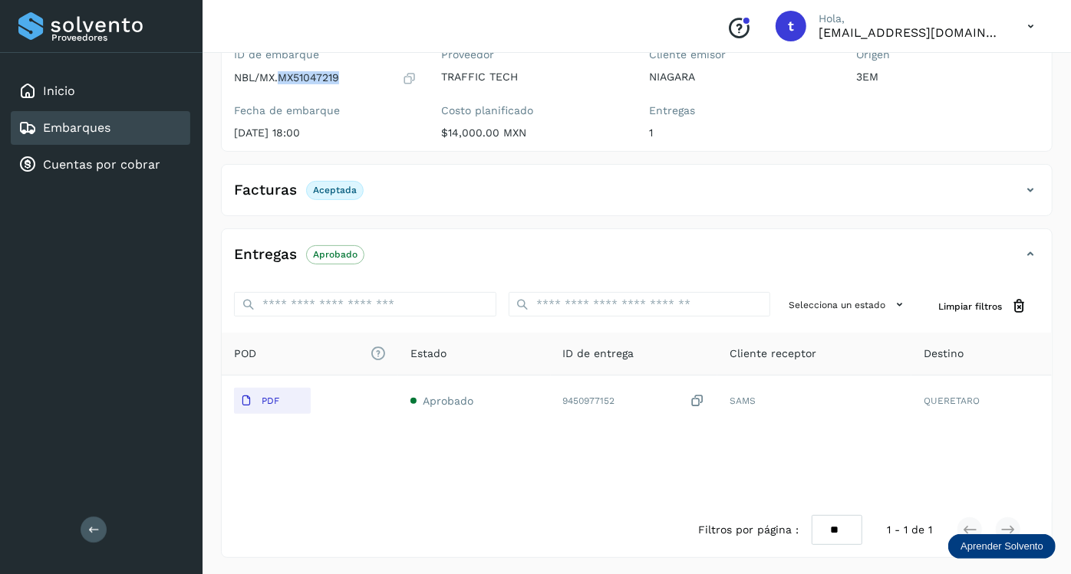
click at [100, 120] on link "Embarques" at bounding box center [76, 127] width 67 height 15
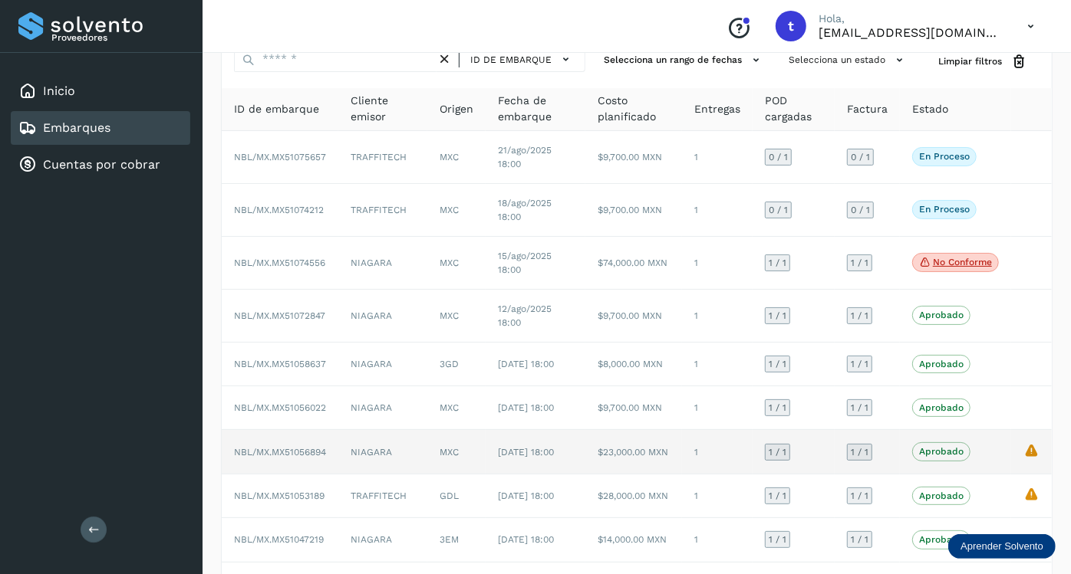
scroll to position [221, 0]
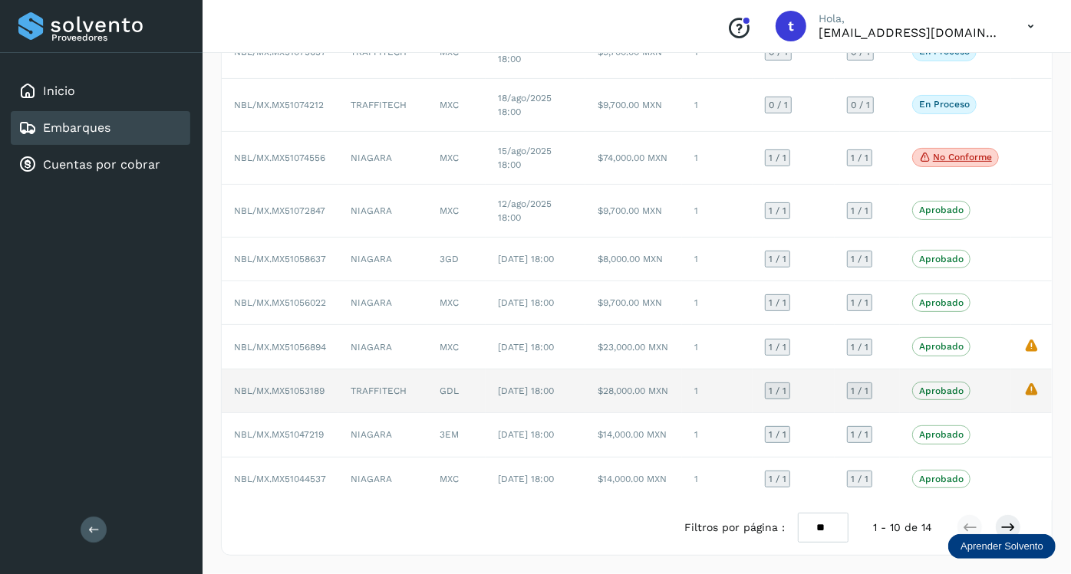
click at [308, 386] on span "NBL/MX.MX51053189" at bounding box center [279, 391] width 91 height 11
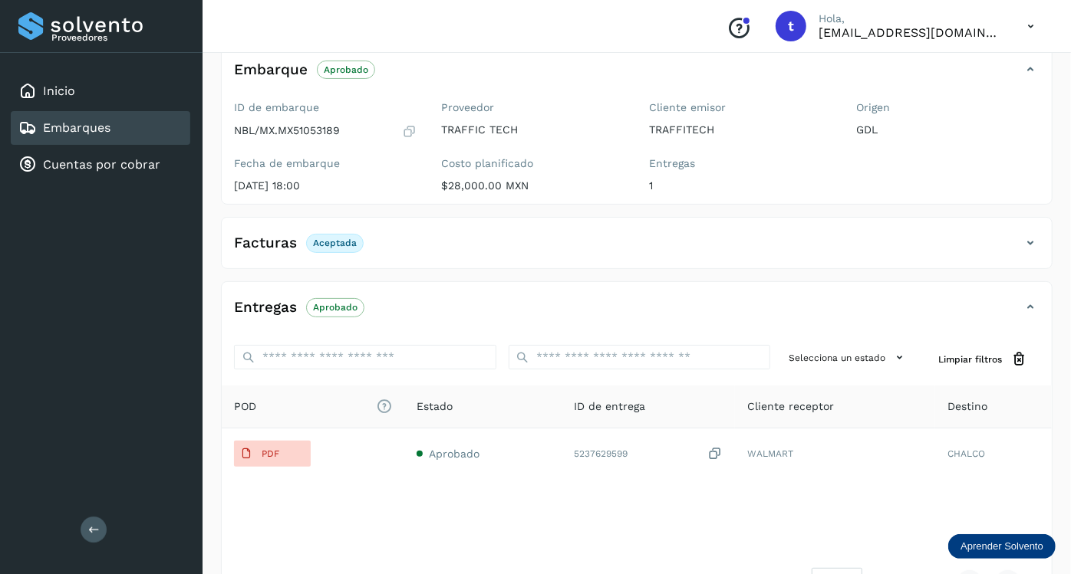
scroll to position [203, 0]
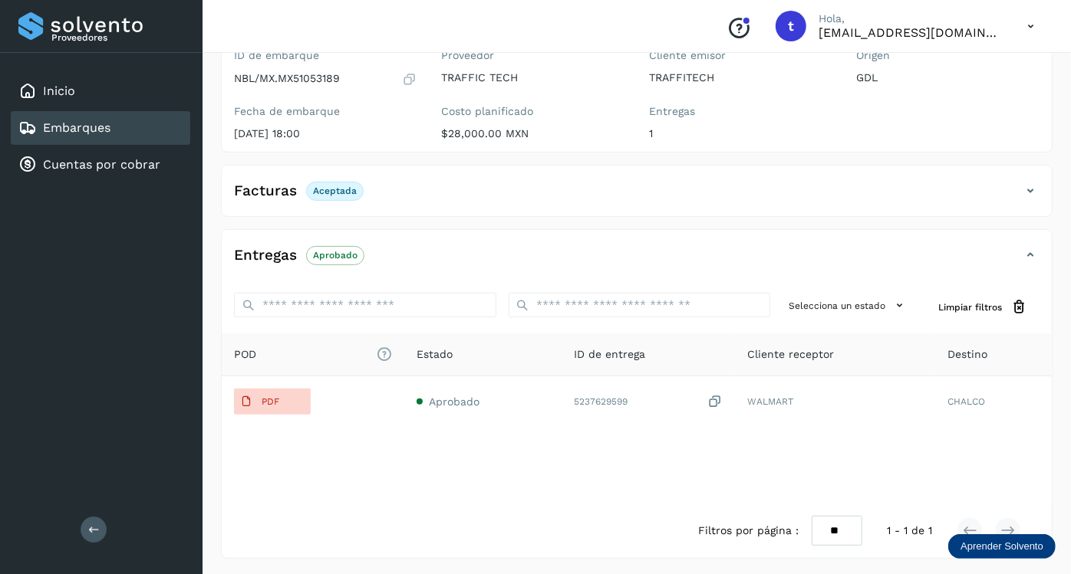
click at [312, 81] on p "NBL/MX.MX51053189" at bounding box center [287, 78] width 106 height 13
copy p "MX51053189"
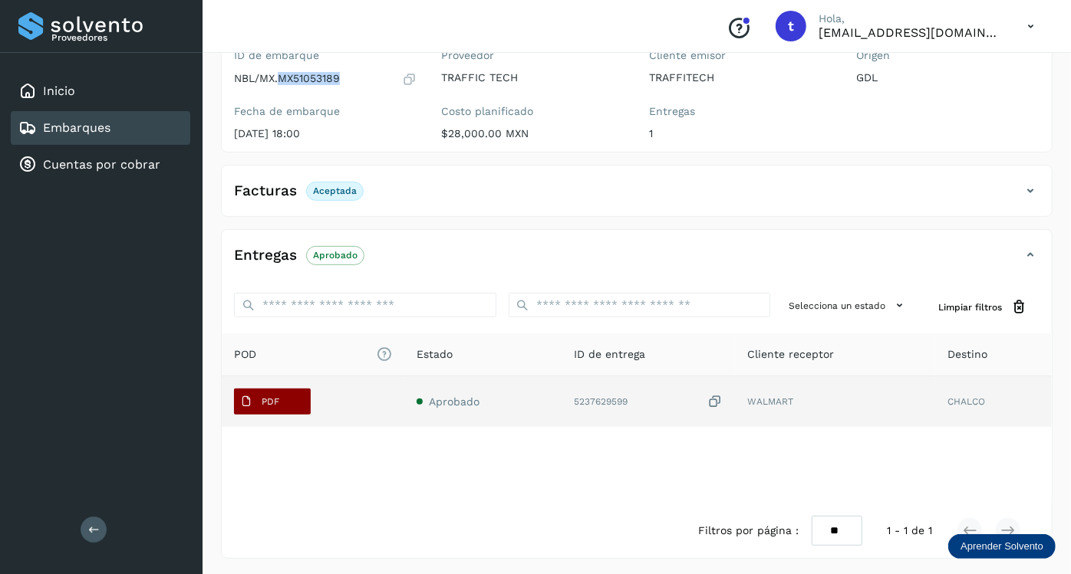
click at [291, 399] on button "PDF" at bounding box center [272, 402] width 77 height 26
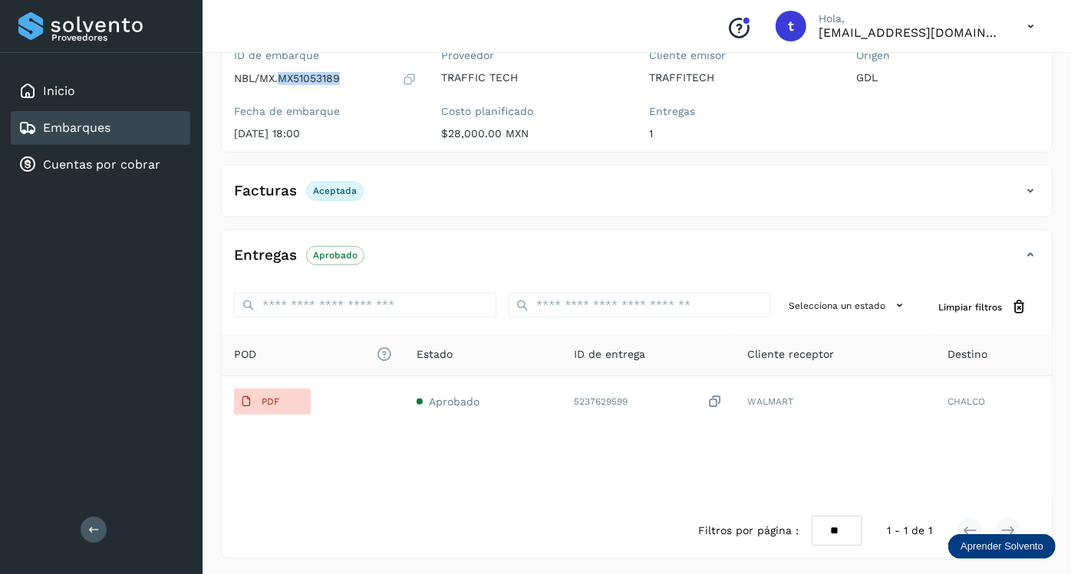
click at [67, 122] on link "Embarques" at bounding box center [76, 127] width 67 height 15
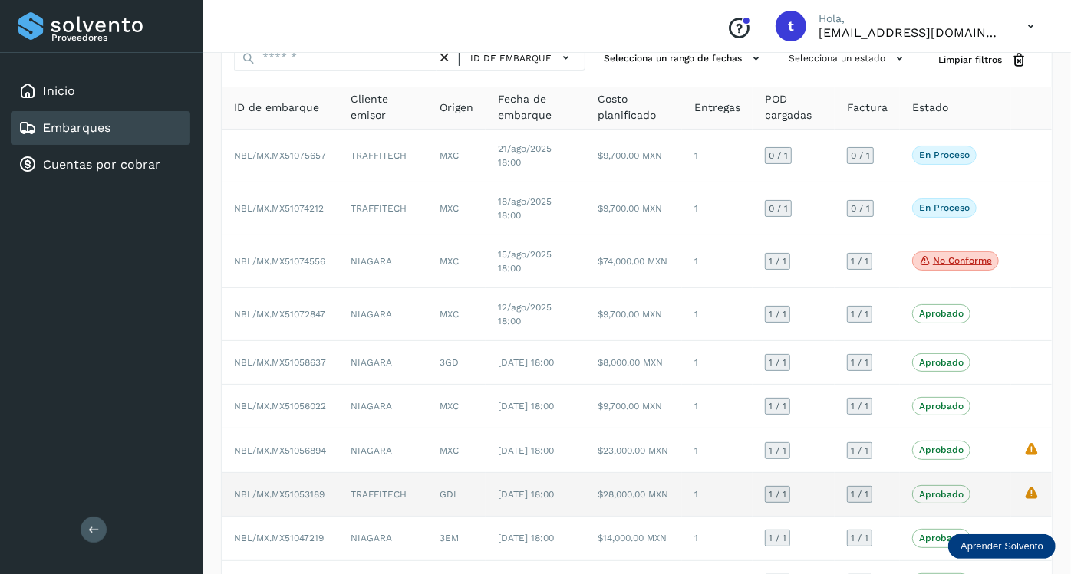
scroll to position [221, 0]
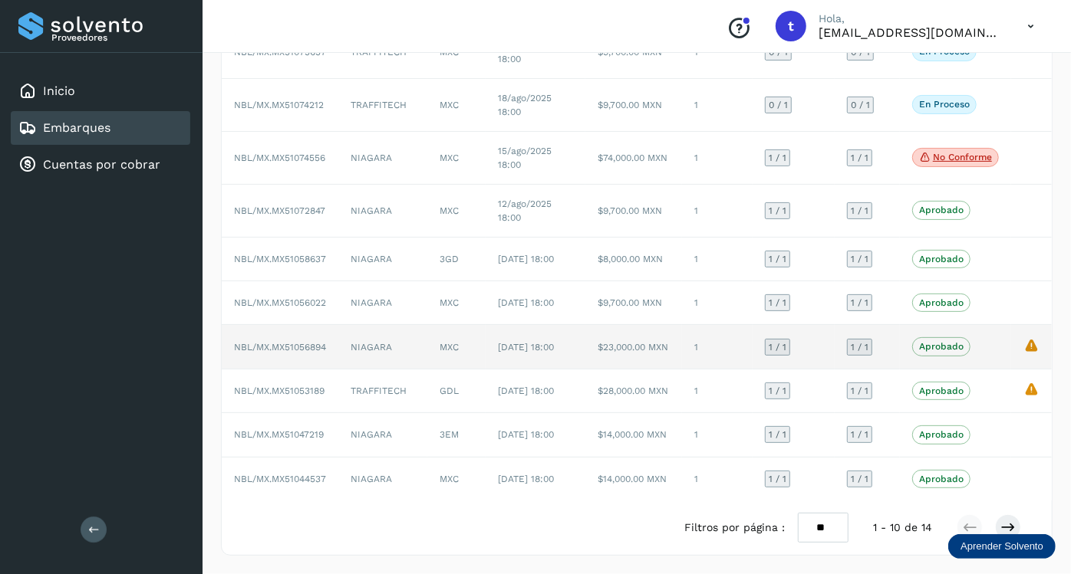
click at [346, 325] on td "NIAGARA" at bounding box center [382, 347] width 89 height 44
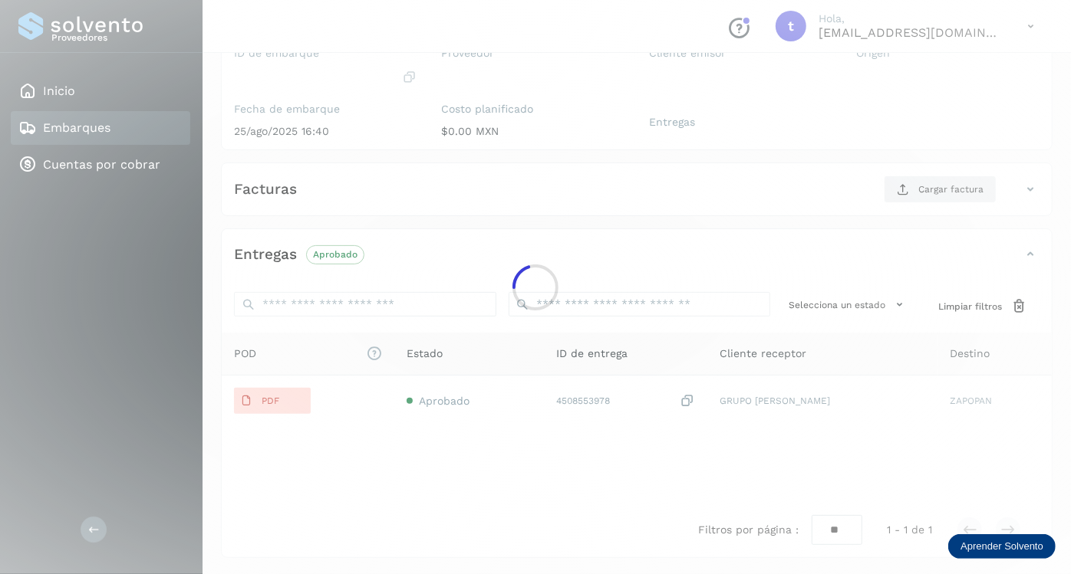
scroll to position [203, 0]
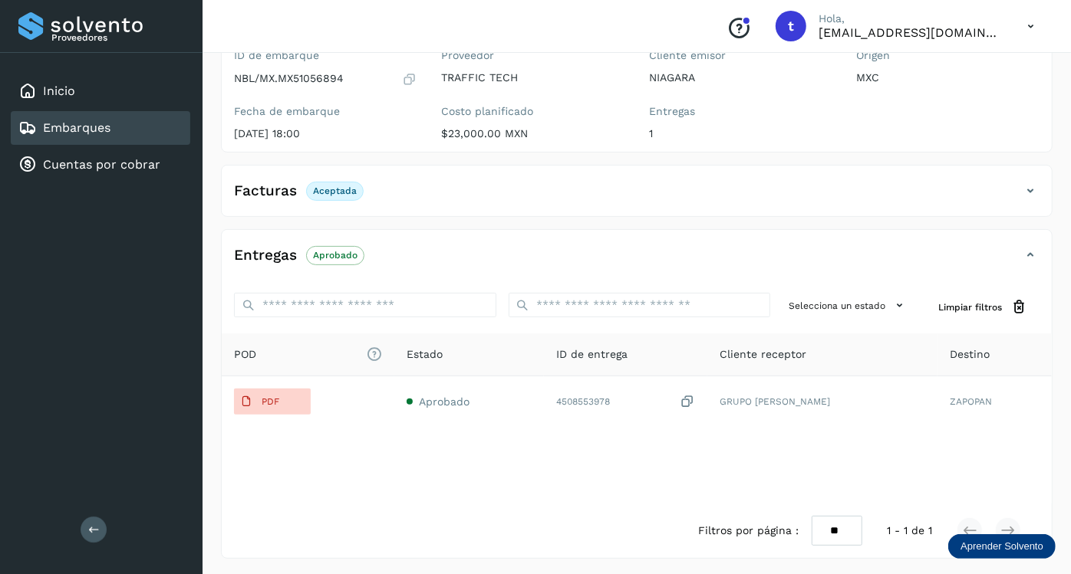
click at [315, 73] on p "NBL/MX.MX51056894" at bounding box center [289, 78] width 110 height 13
copy p "MX51056894"
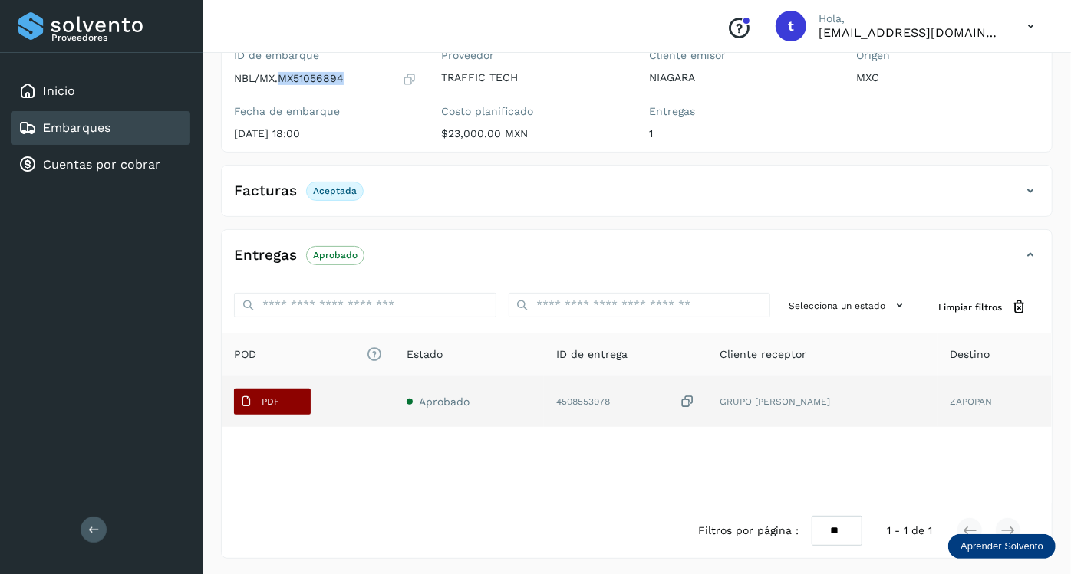
click at [262, 402] on p "PDF" at bounding box center [271, 402] width 18 height 11
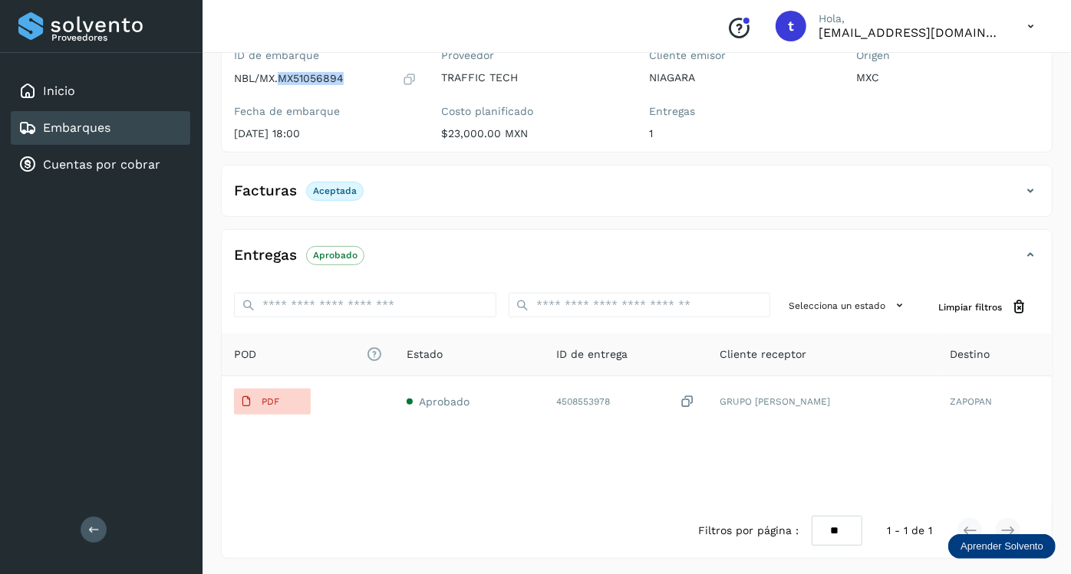
click at [102, 128] on link "Embarques" at bounding box center [76, 127] width 67 height 15
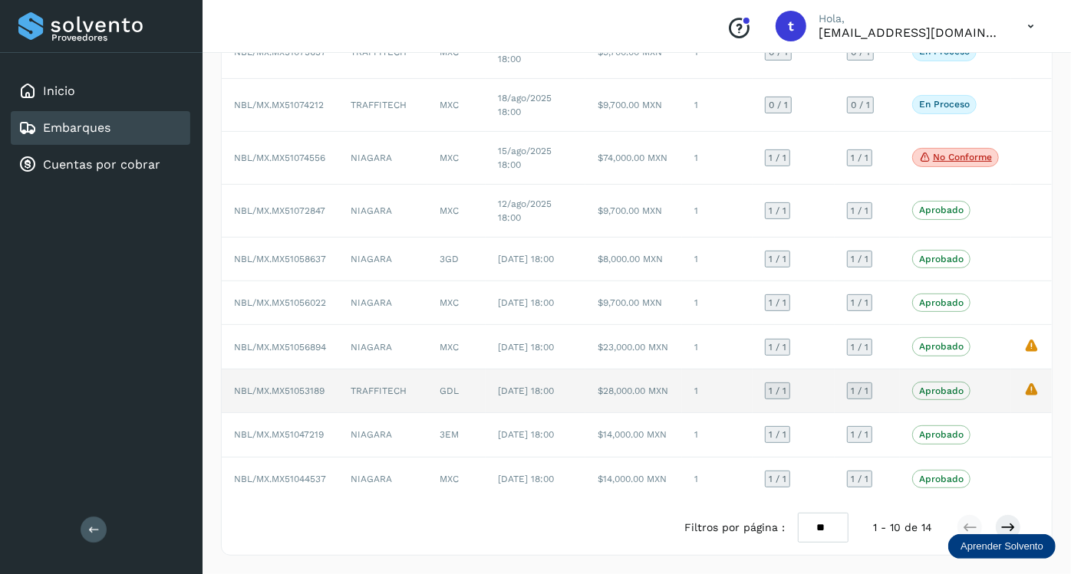
scroll to position [221, 0]
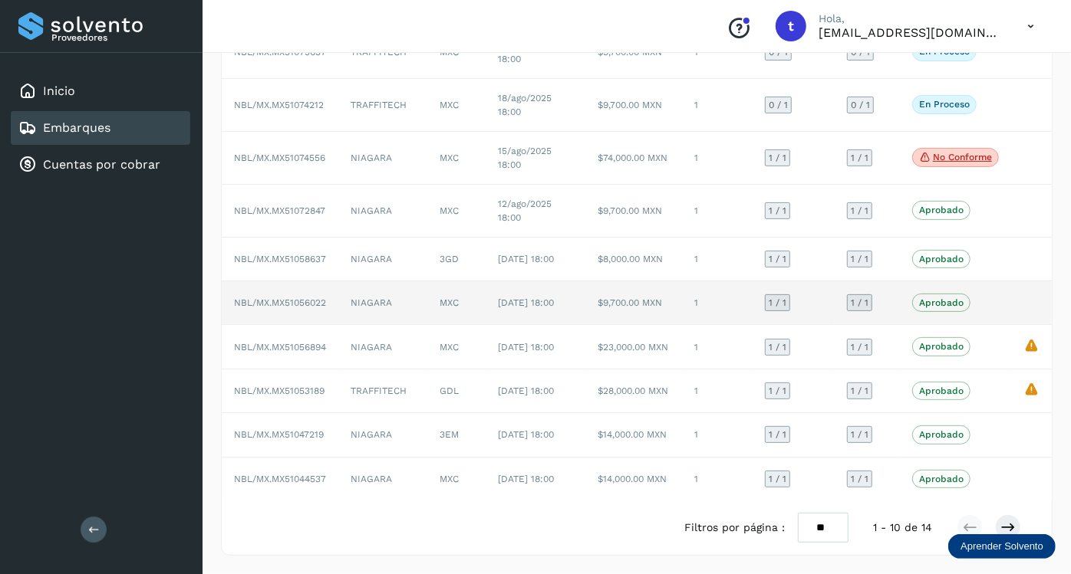
click at [326, 298] on span "NBL/MX.MX51056022" at bounding box center [280, 303] width 92 height 11
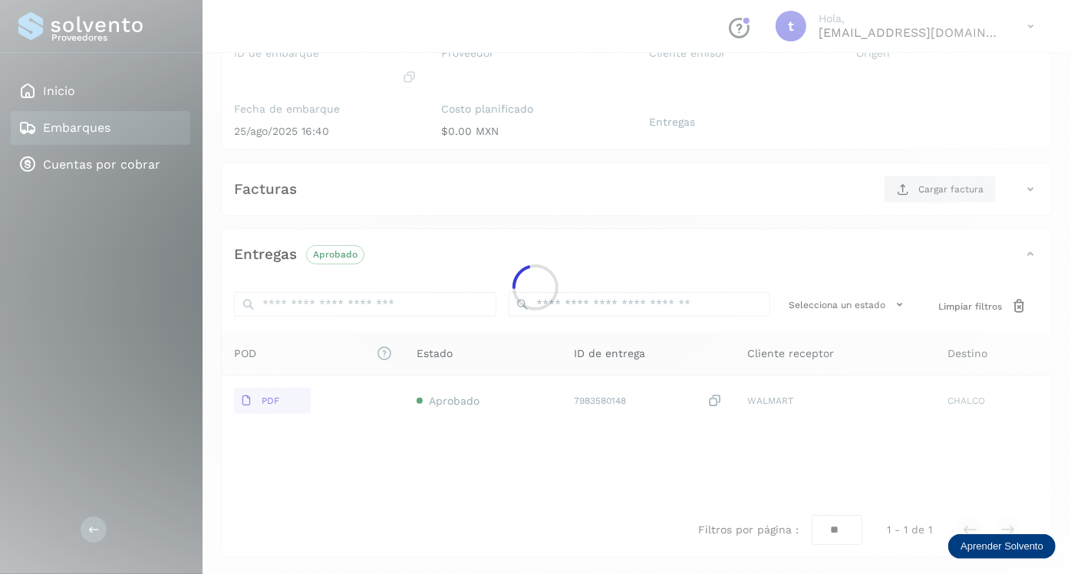
scroll to position [150, 0]
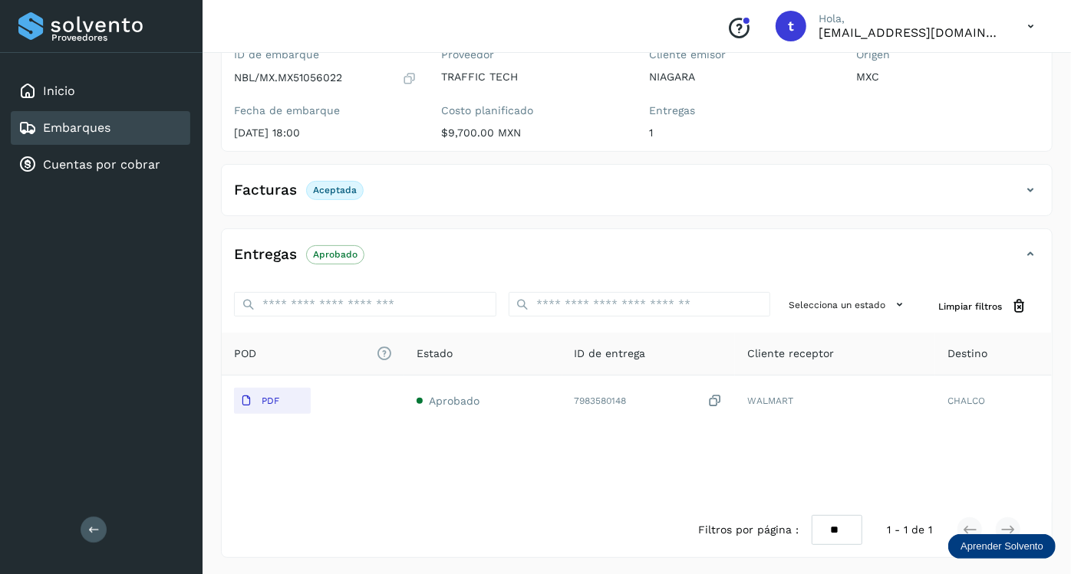
click at [308, 74] on p "NBL/MX.MX51056022" at bounding box center [288, 77] width 108 height 13
click at [308, 75] on p "NBL/MX.MX51056022" at bounding box center [288, 77] width 108 height 13
copy p "MX51056022"
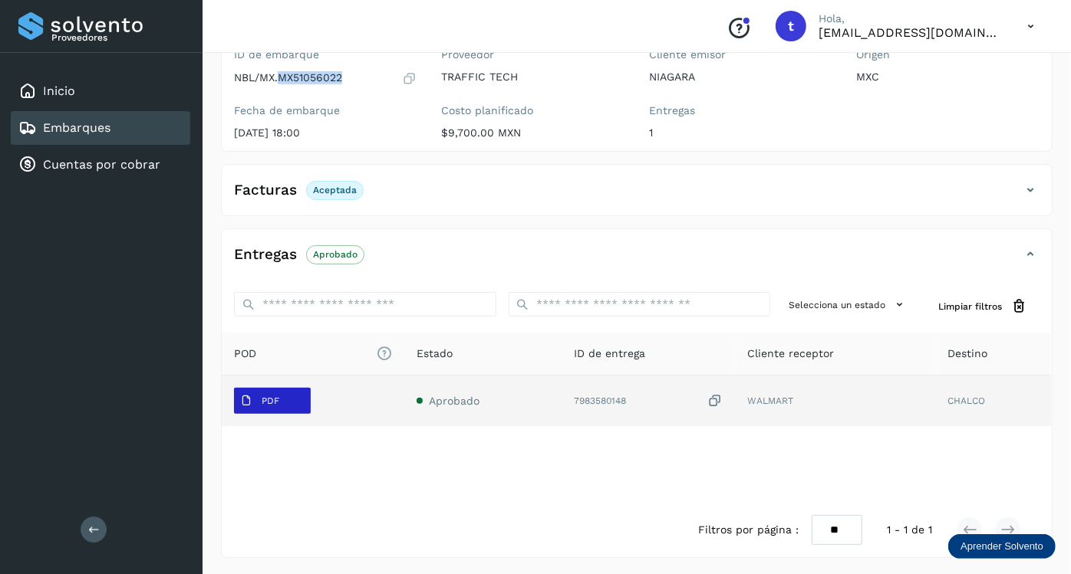
click at [278, 397] on p "PDF" at bounding box center [271, 401] width 18 height 11
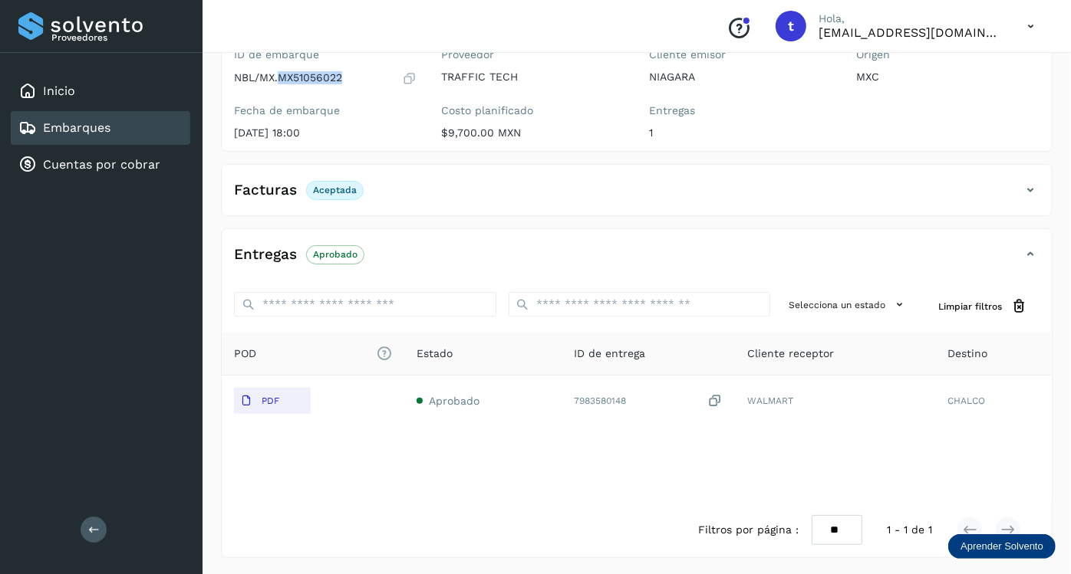
click at [54, 121] on link "Embarques" at bounding box center [76, 127] width 67 height 15
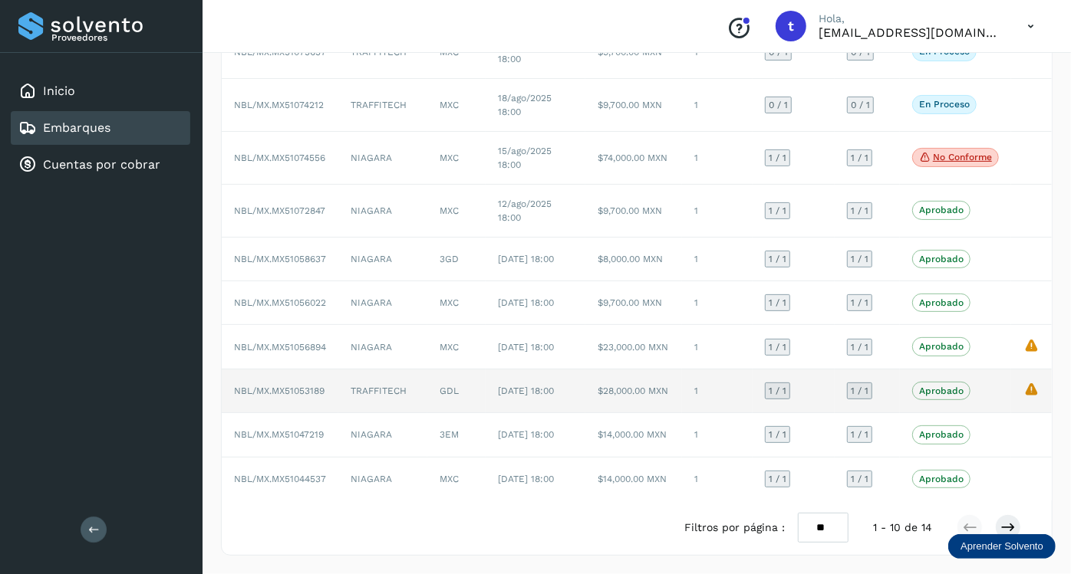
scroll to position [221, 0]
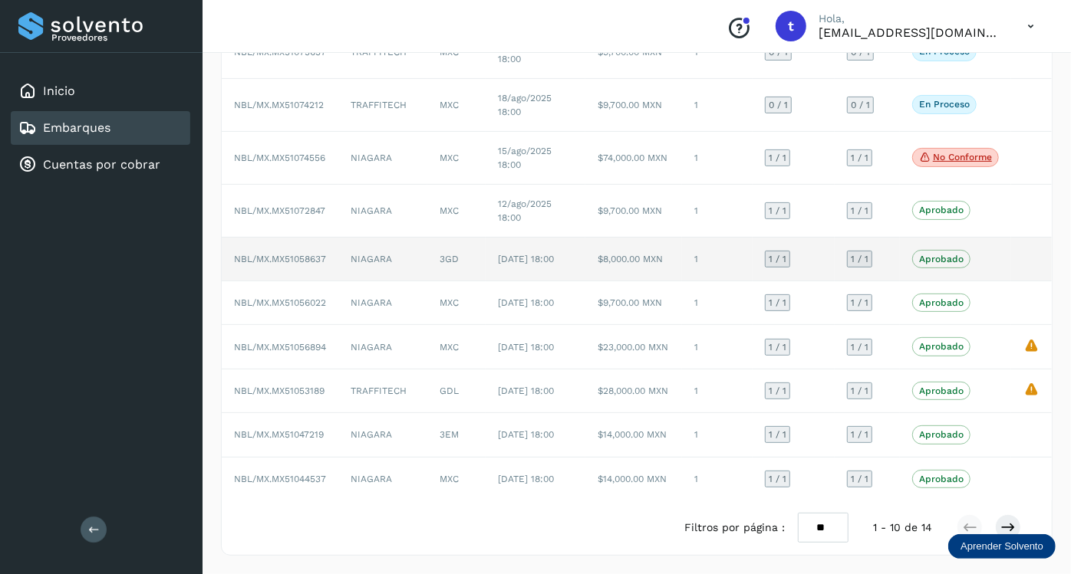
click at [328, 238] on td "NBL/MX.MX51058637" at bounding box center [280, 260] width 117 height 44
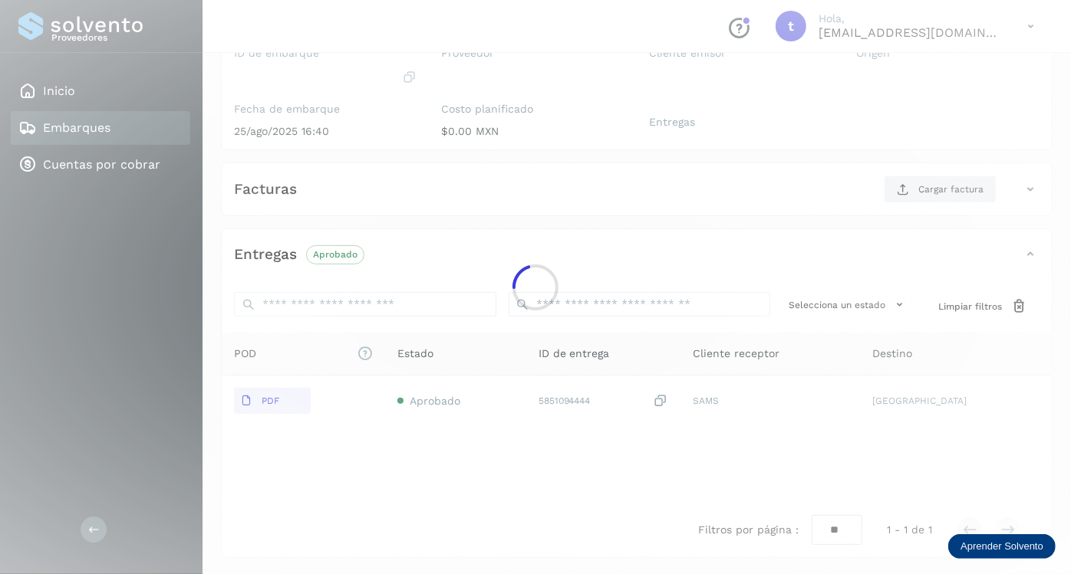
scroll to position [150, 0]
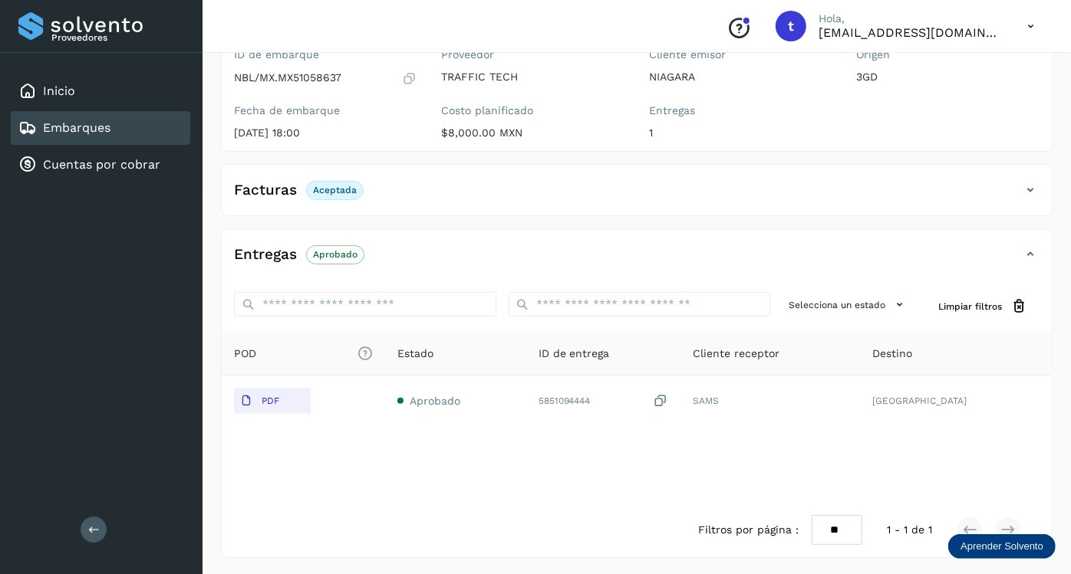
click at [319, 74] on p "NBL/MX.MX51058637" at bounding box center [287, 77] width 107 height 13
copy p "MX51058637"
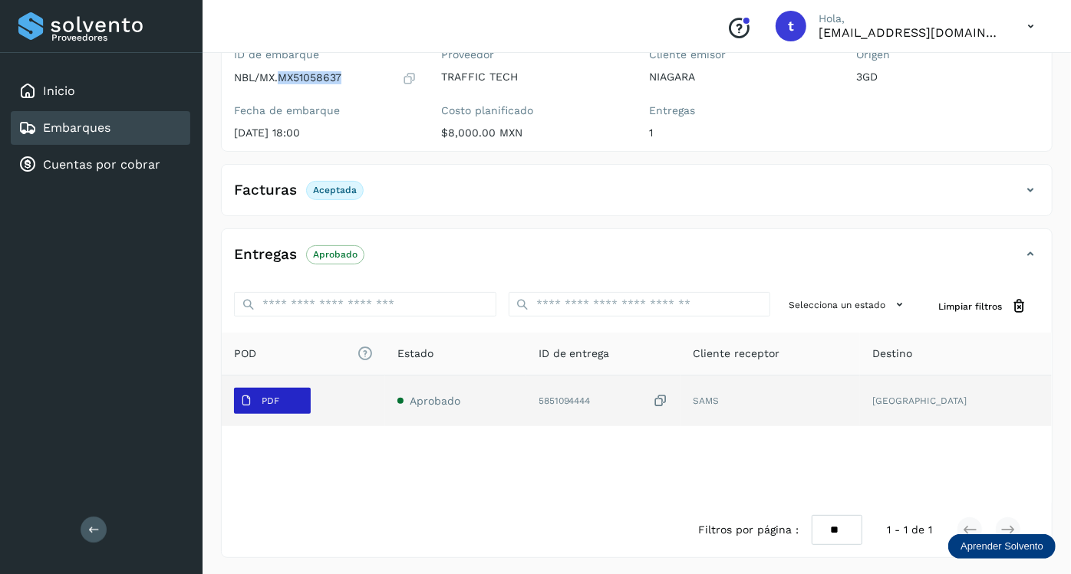
click at [278, 409] on span "PDF" at bounding box center [259, 401] width 51 height 25
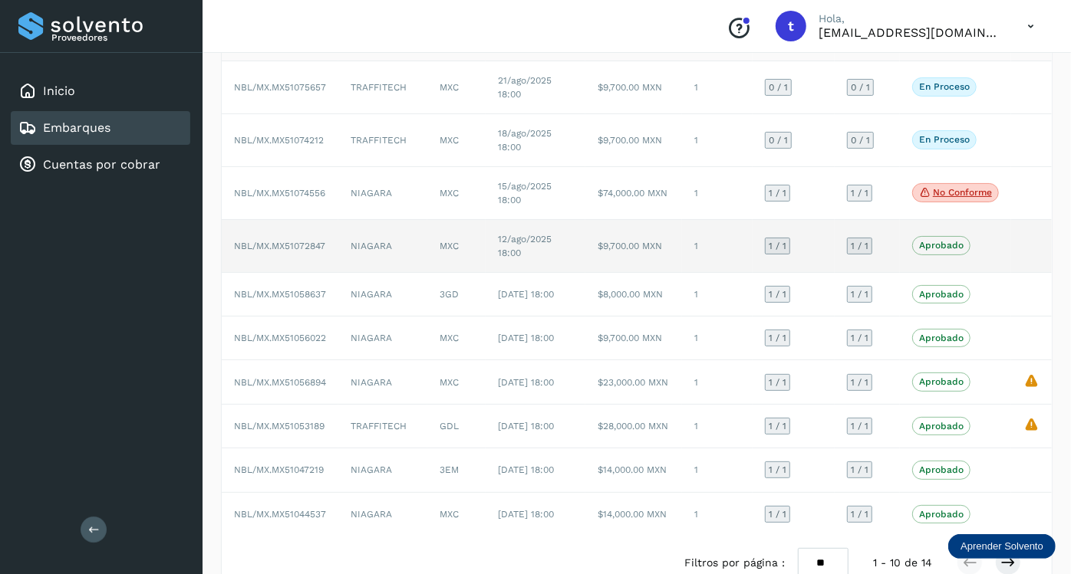
scroll to position [221, 0]
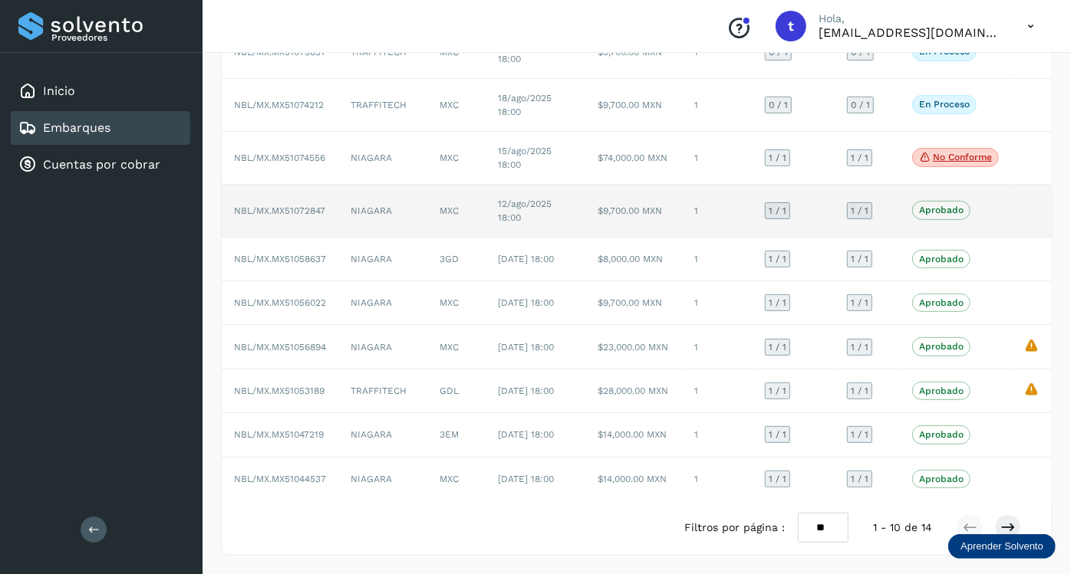
click at [316, 185] on td "NBL/MX.MX51072847" at bounding box center [280, 211] width 117 height 53
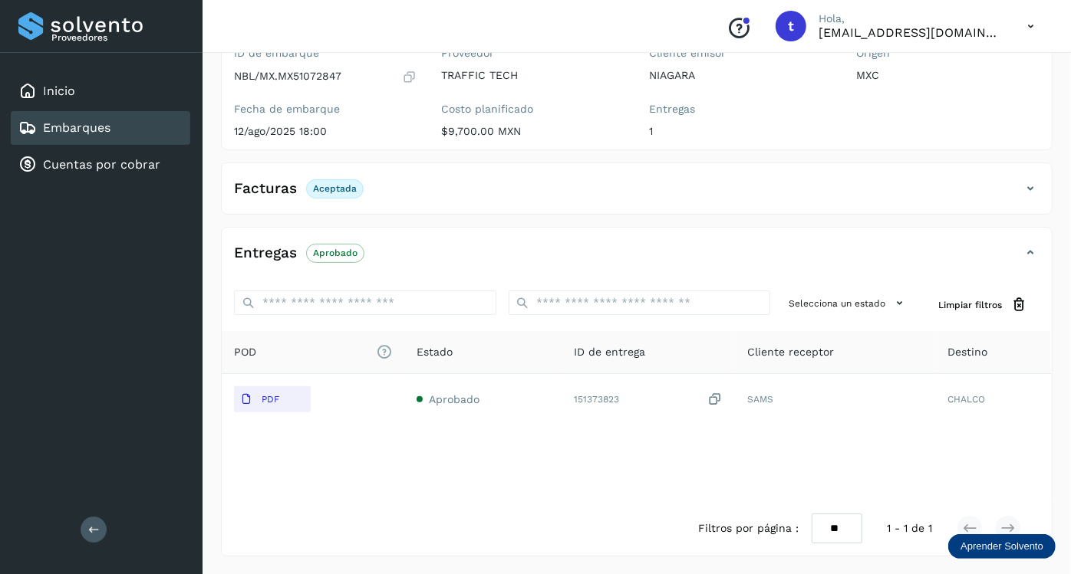
scroll to position [150, 0]
click at [314, 71] on p "NBL/MX.MX51072847" at bounding box center [287, 77] width 107 height 13
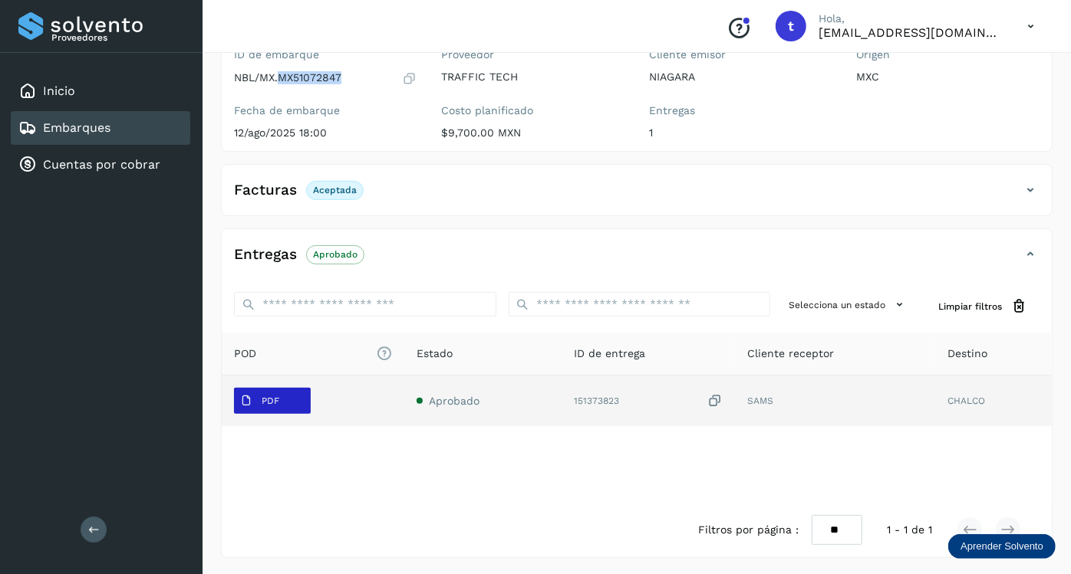
click at [285, 393] on button "PDF" at bounding box center [272, 401] width 77 height 26
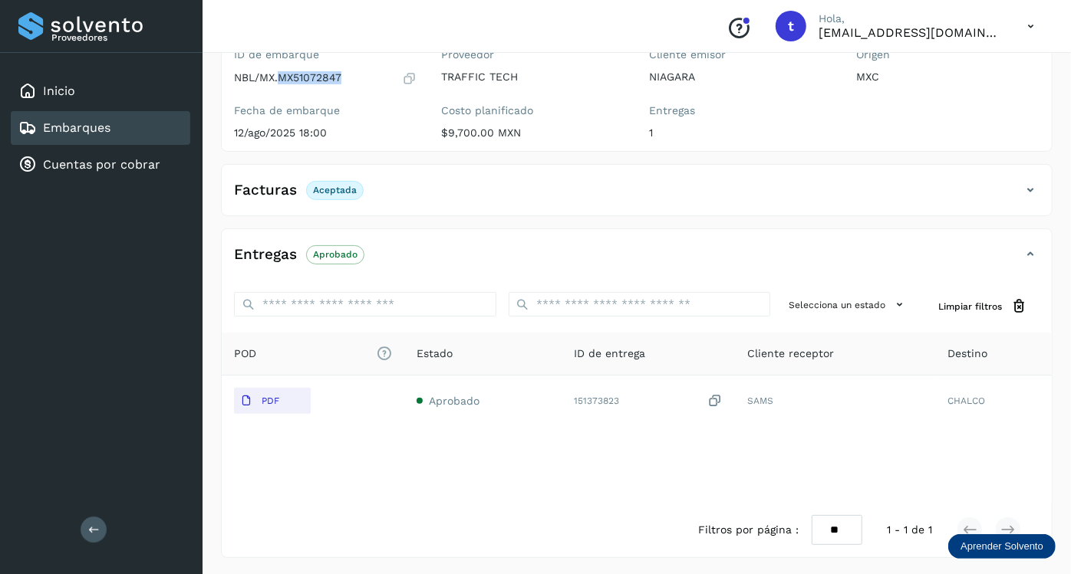
drag, startPoint x: 88, startPoint y: 129, endPoint x: 150, endPoint y: 144, distance: 63.2
click at [88, 129] on link "Embarques" at bounding box center [76, 127] width 67 height 15
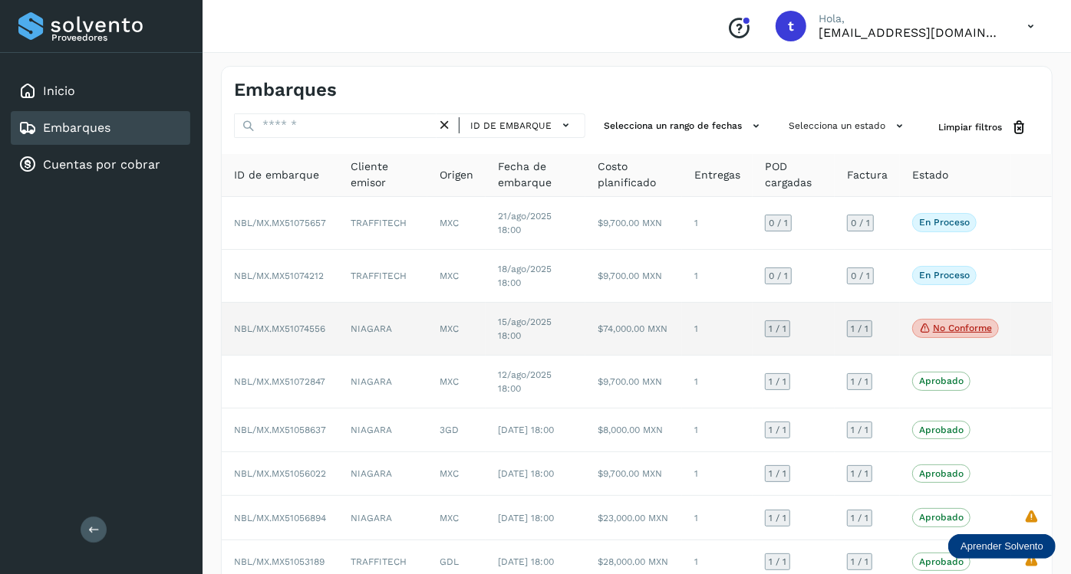
click at [287, 318] on td "NBL/MX.MX51074556" at bounding box center [280, 329] width 117 height 53
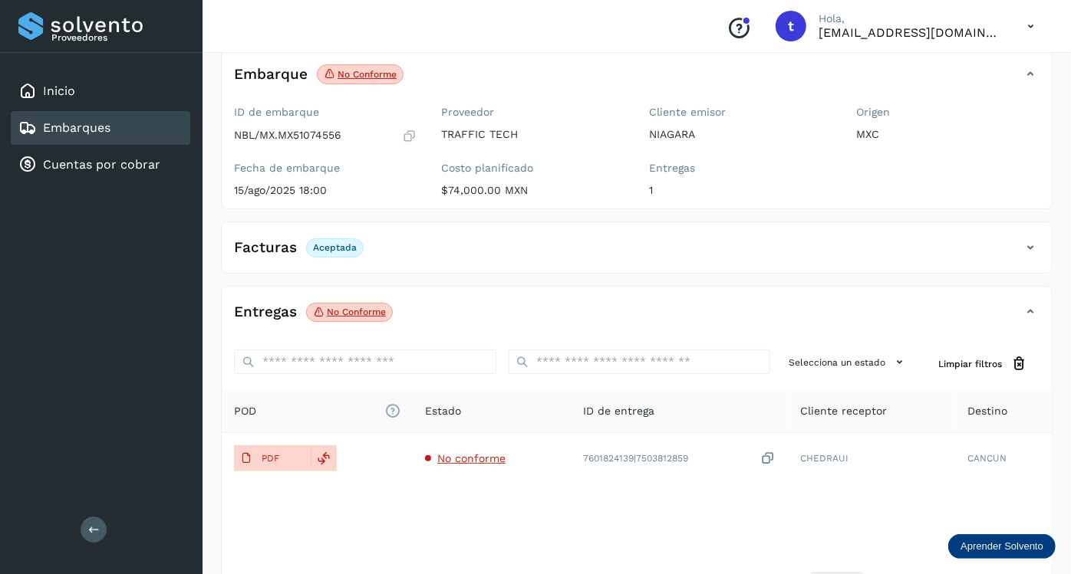
scroll to position [150, 0]
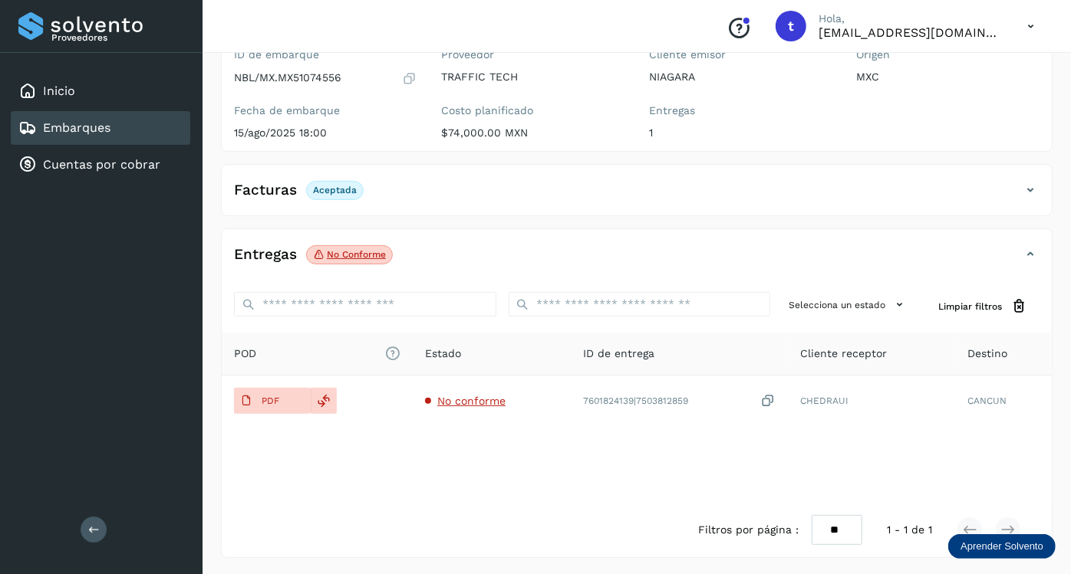
click at [311, 72] on p "NBL/MX.MX51074556" at bounding box center [287, 77] width 107 height 13
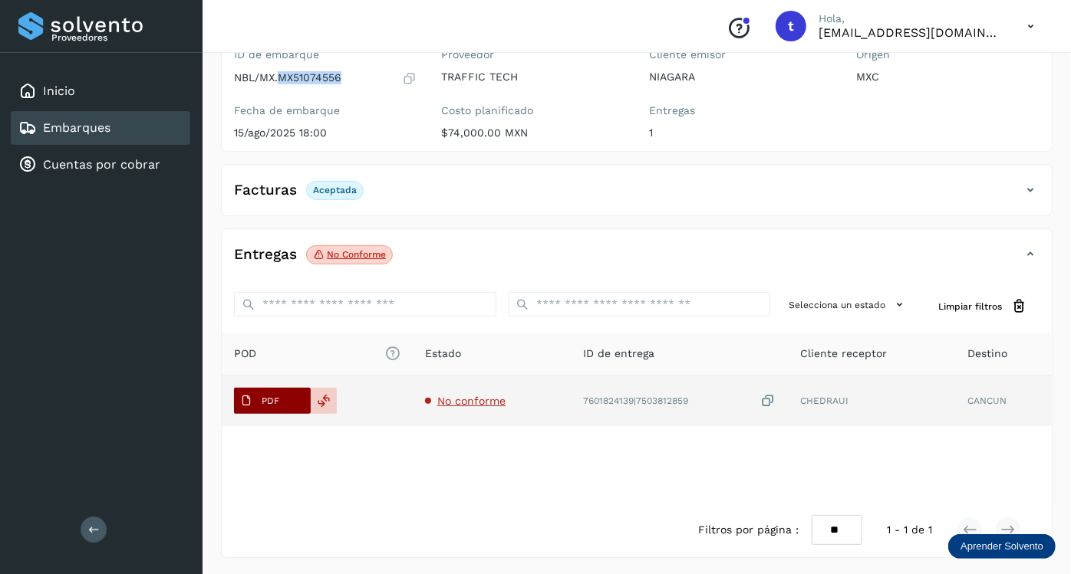
click at [262, 399] on p "PDF" at bounding box center [271, 401] width 18 height 11
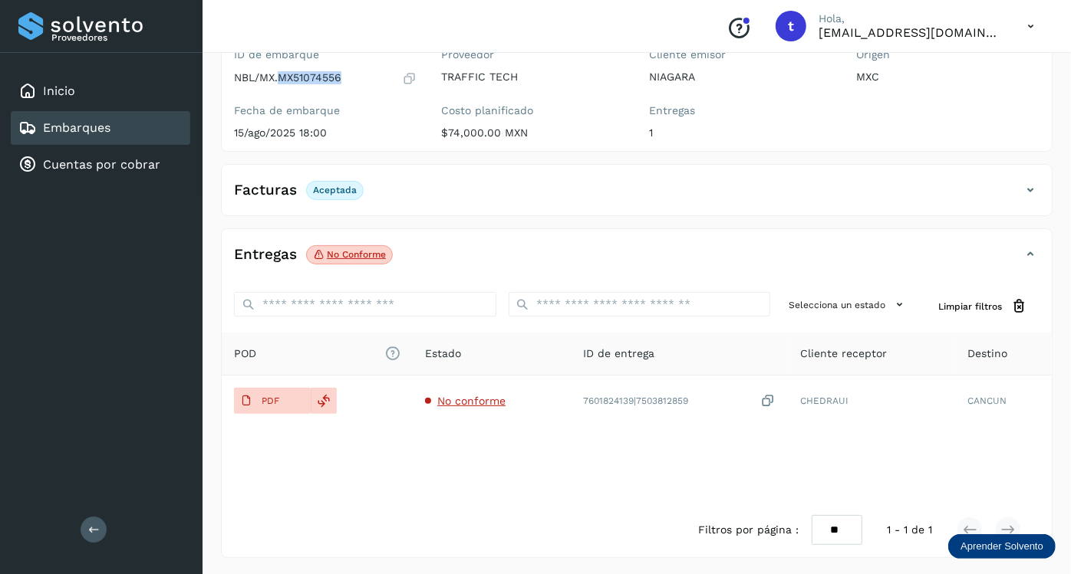
click at [74, 127] on link "Embarques" at bounding box center [76, 127] width 67 height 15
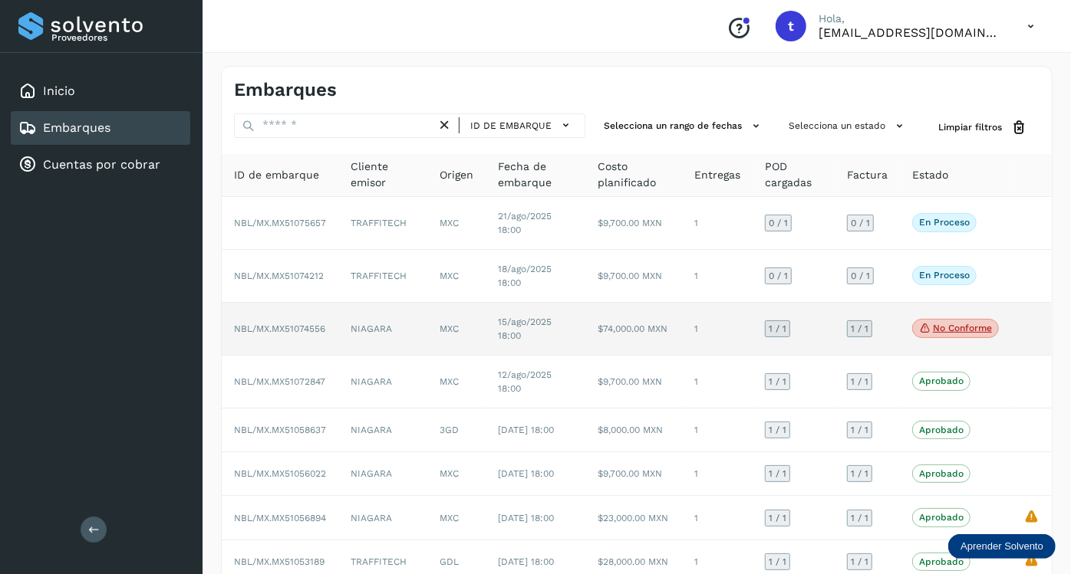
click at [305, 327] on span "NBL/MX.MX51074556" at bounding box center [279, 329] width 91 height 11
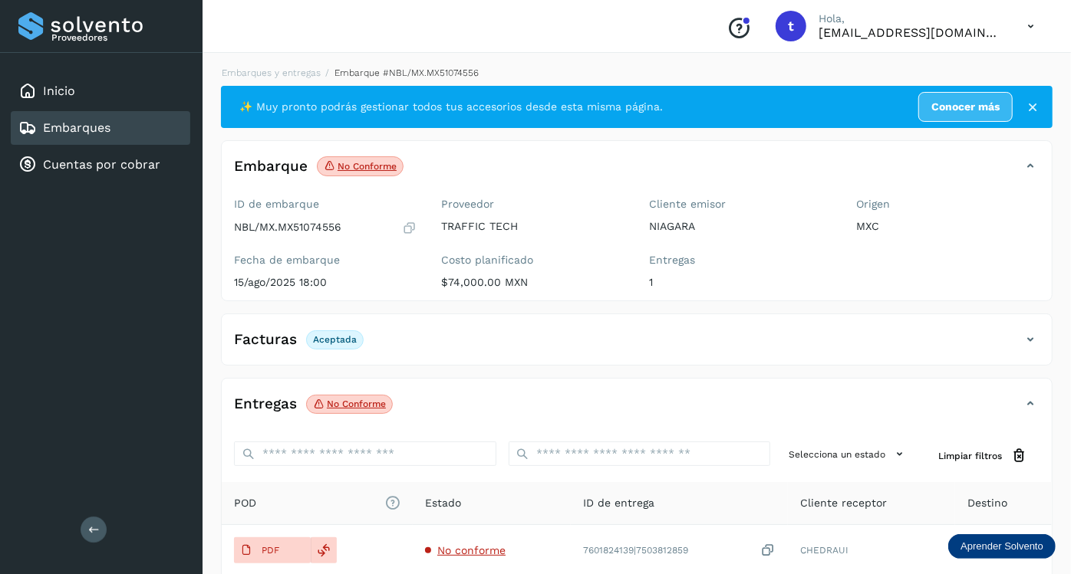
click at [84, 123] on link "Embarques" at bounding box center [76, 127] width 67 height 15
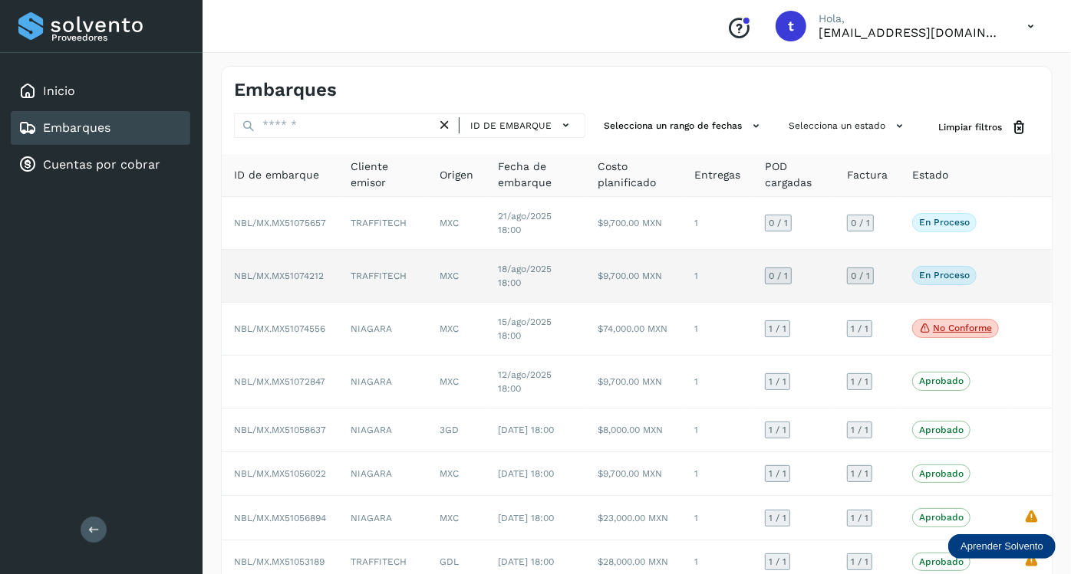
click at [286, 271] on span "NBL/MX.MX51074212" at bounding box center [279, 276] width 90 height 11
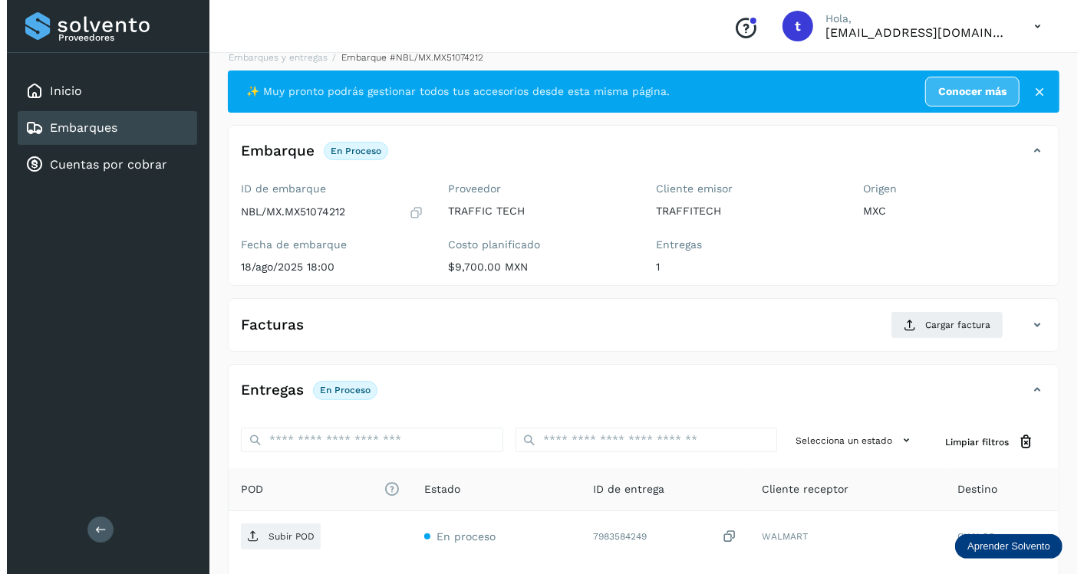
scroll to position [151, 0]
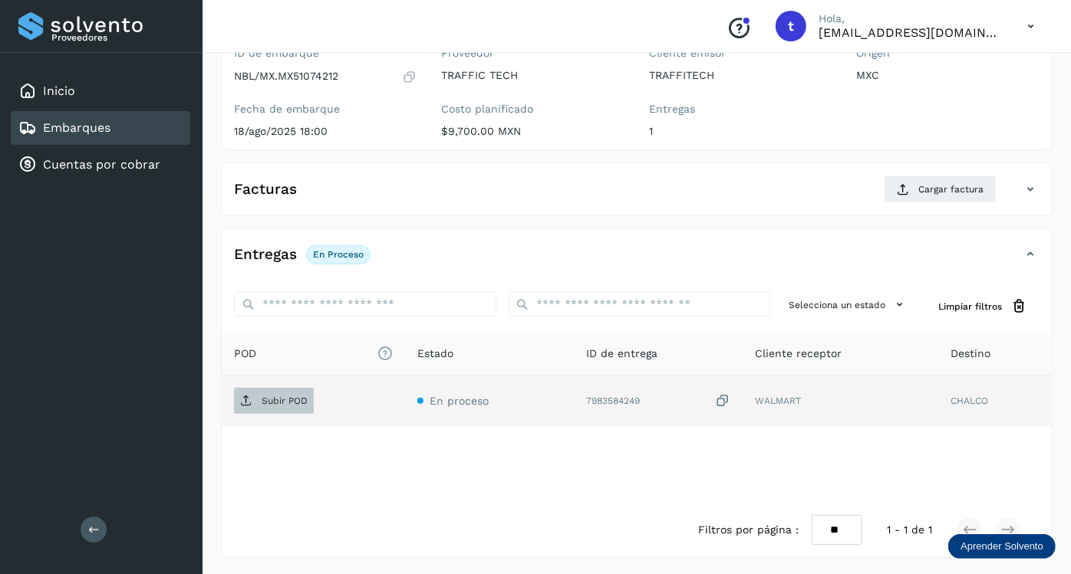
click at [291, 407] on span "Subir POD" at bounding box center [274, 401] width 80 height 25
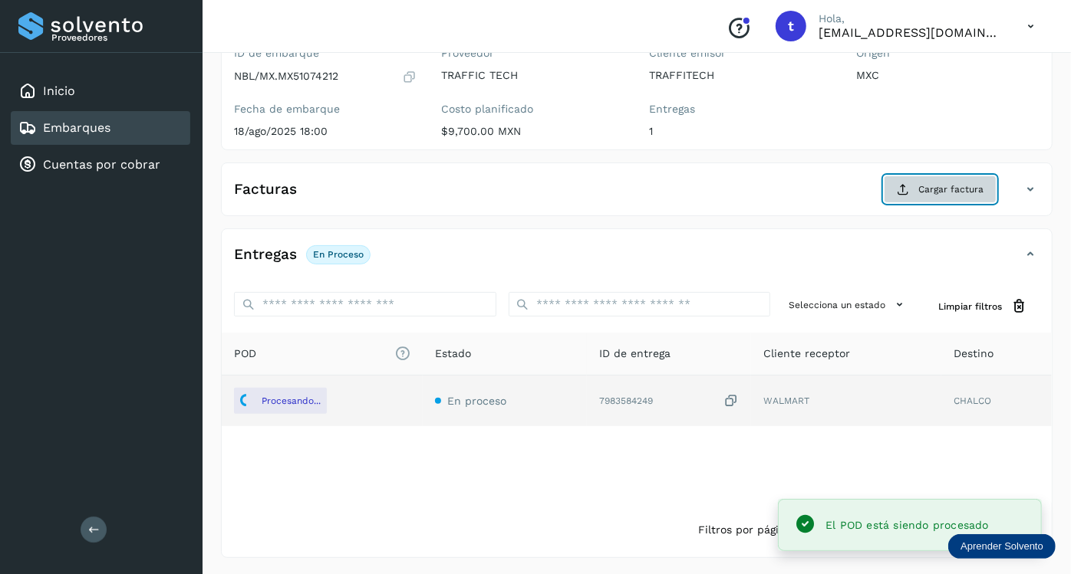
click at [912, 194] on button "Cargar factura" at bounding box center [940, 190] width 113 height 28
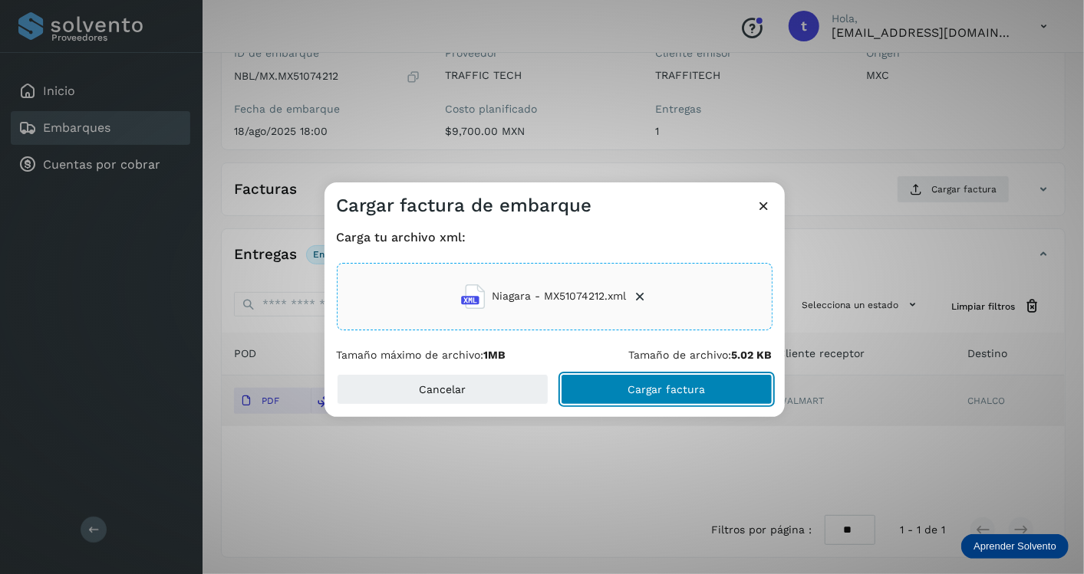
click at [630, 387] on span "Cargar factura" at bounding box center [665, 389] width 77 height 11
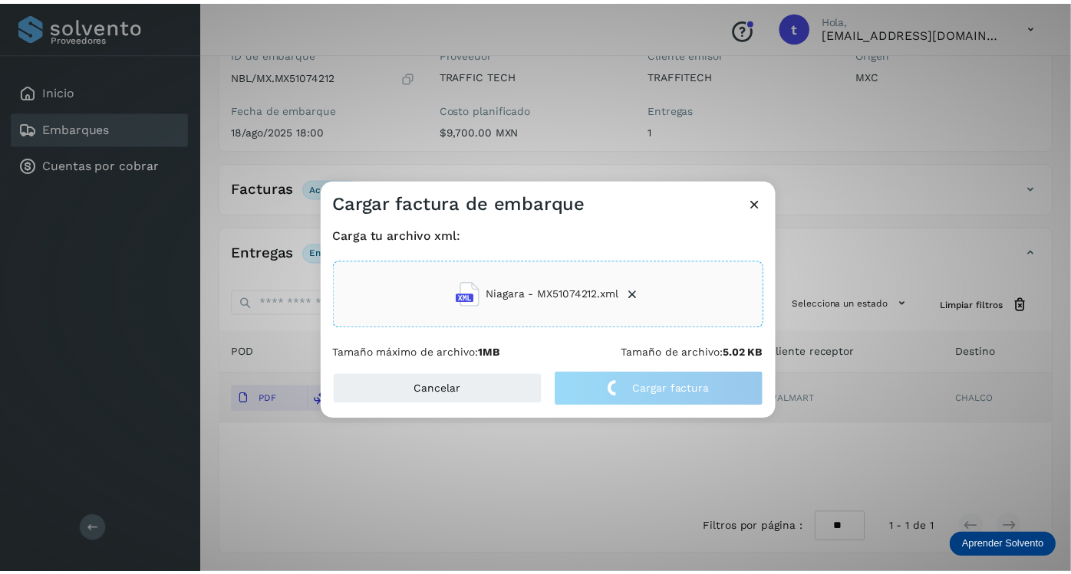
scroll to position [150, 0]
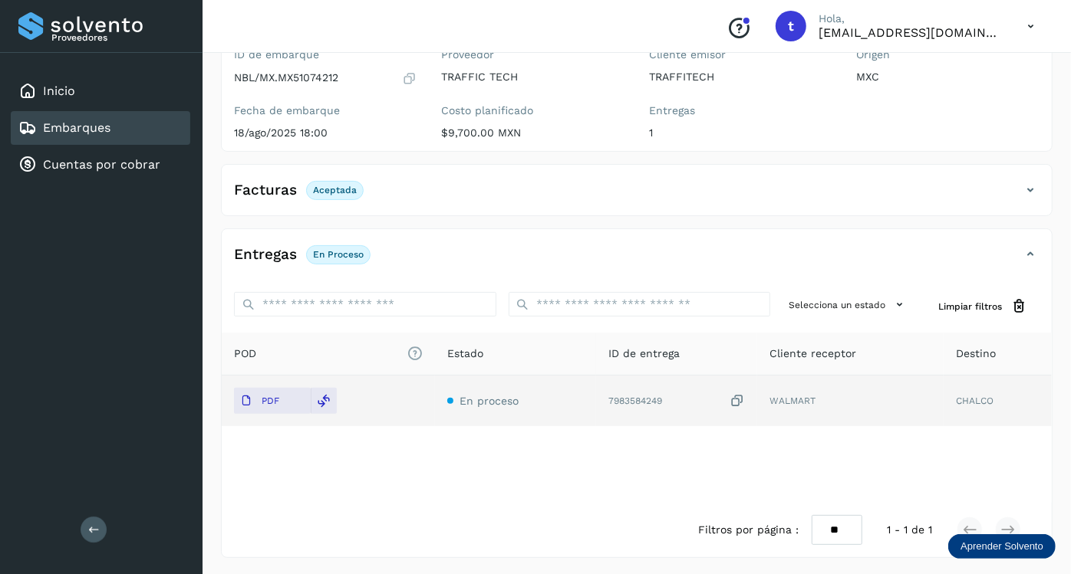
click at [583, 193] on div "Facturas Aceptada" at bounding box center [621, 190] width 799 height 26
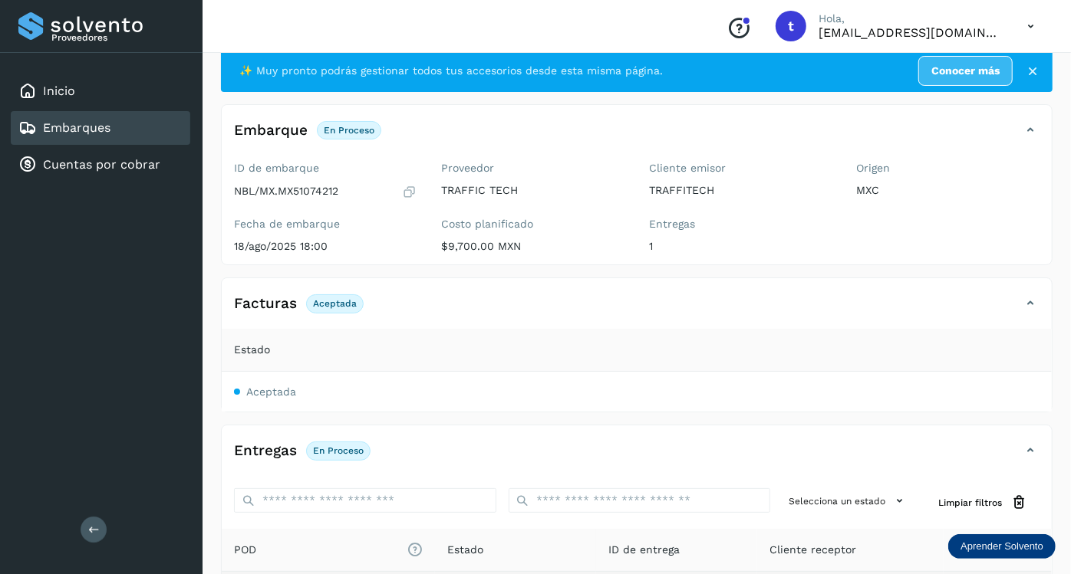
scroll to position [0, 0]
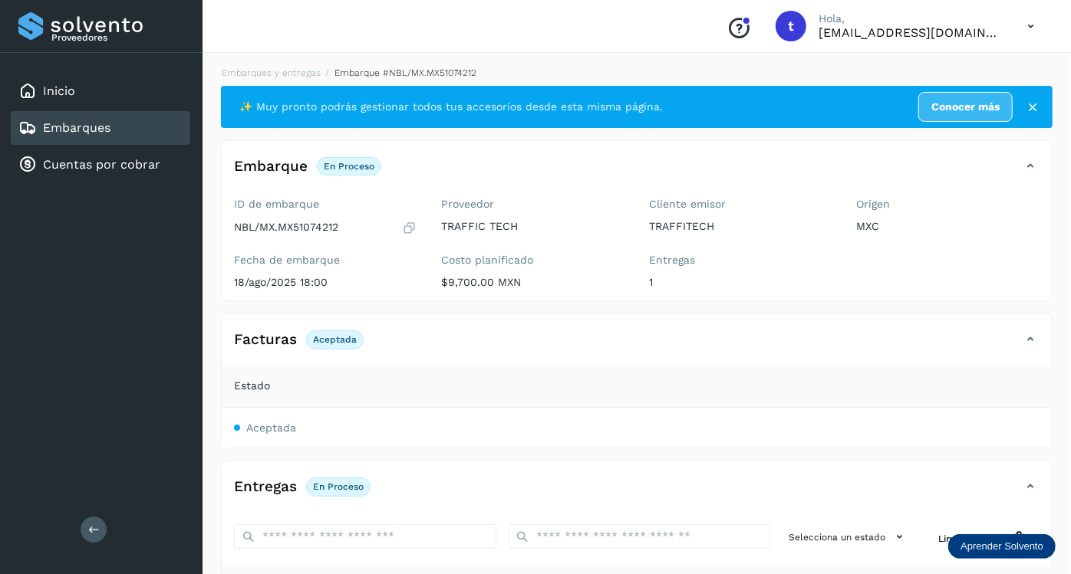
click at [109, 130] on link "Embarques" at bounding box center [76, 127] width 67 height 15
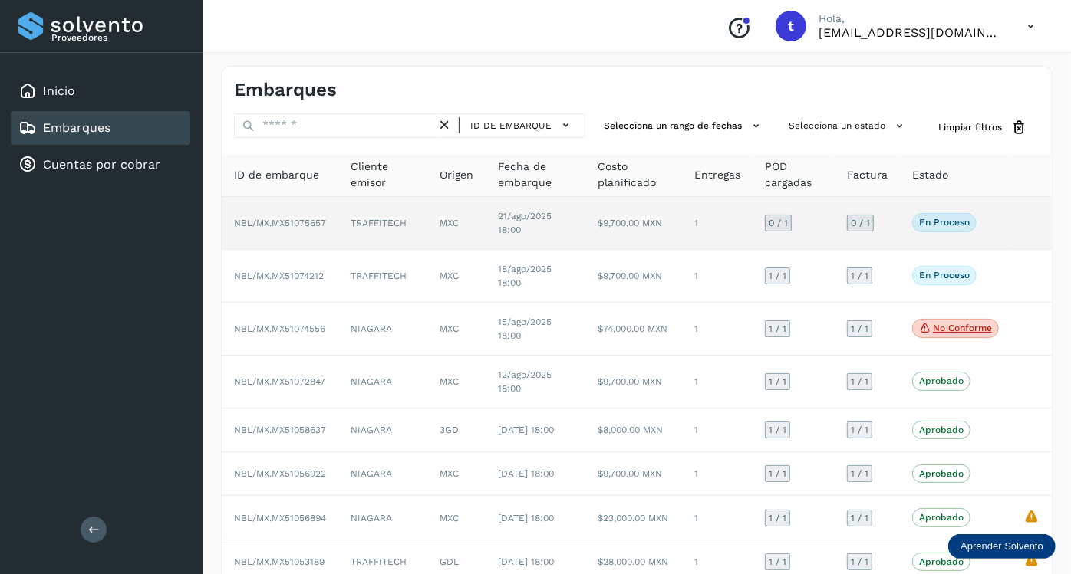
click at [375, 221] on td "TRAFFITECH" at bounding box center [382, 223] width 89 height 53
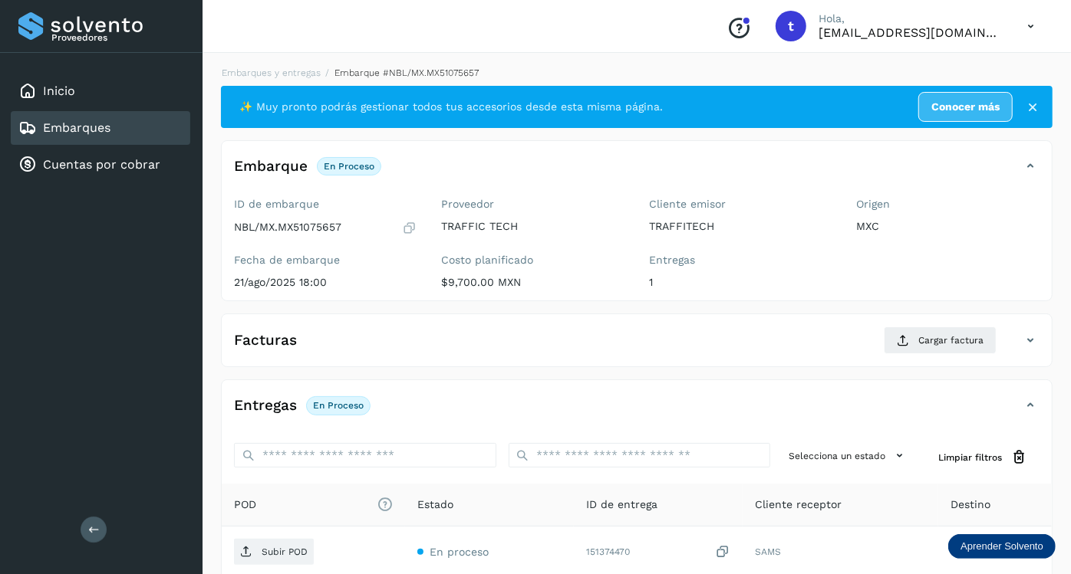
click at [105, 132] on link "Embarques" at bounding box center [76, 127] width 67 height 15
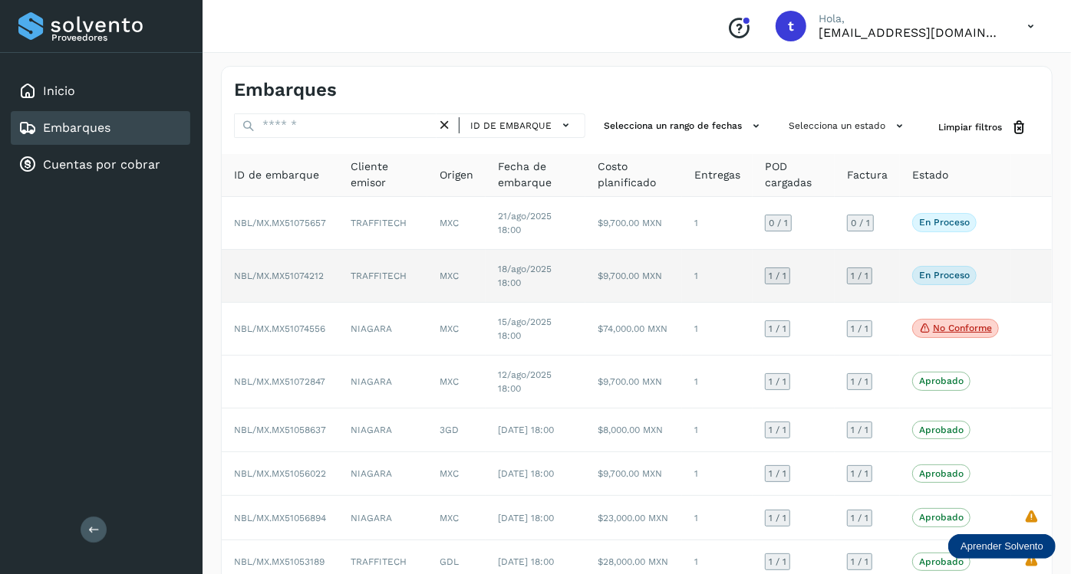
click at [324, 261] on td "NBL/MX.MX51074212" at bounding box center [280, 276] width 117 height 53
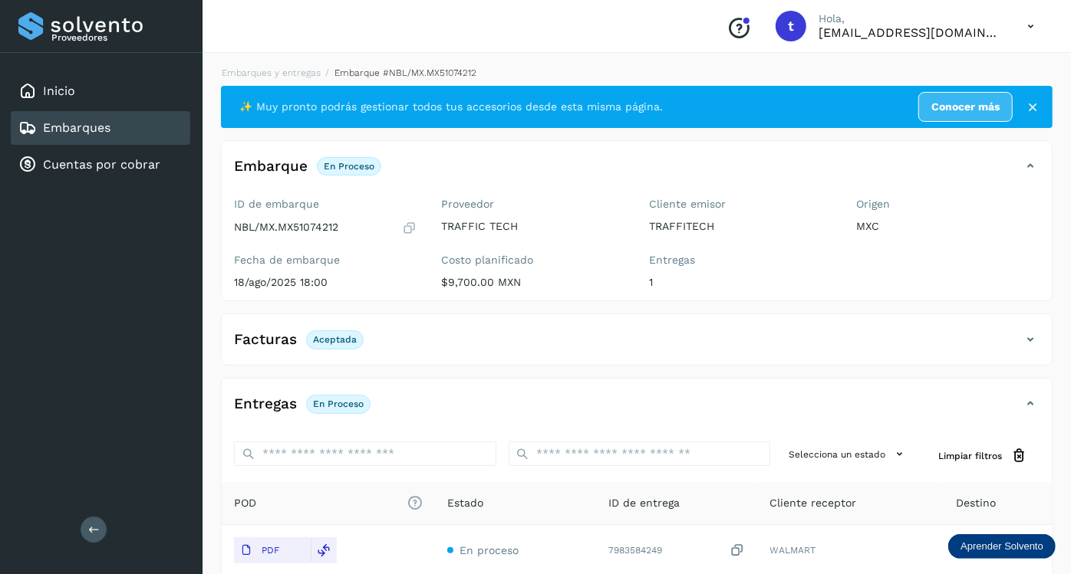
click at [88, 120] on link "Embarques" at bounding box center [76, 127] width 67 height 15
